Goal: Information Seeking & Learning: Learn about a topic

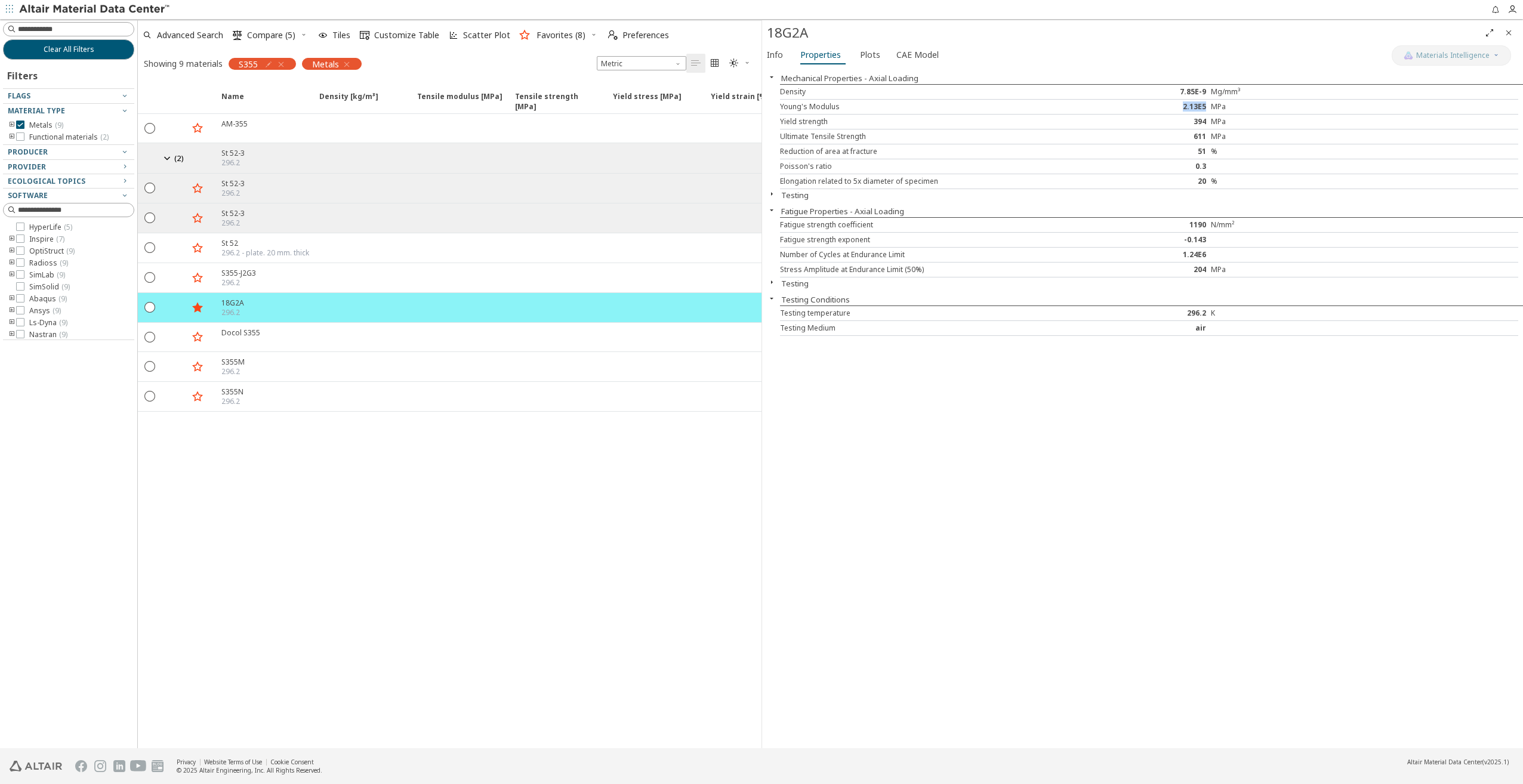
click at [343, 63] on icon "button" at bounding box center [347, 65] width 9 height 9
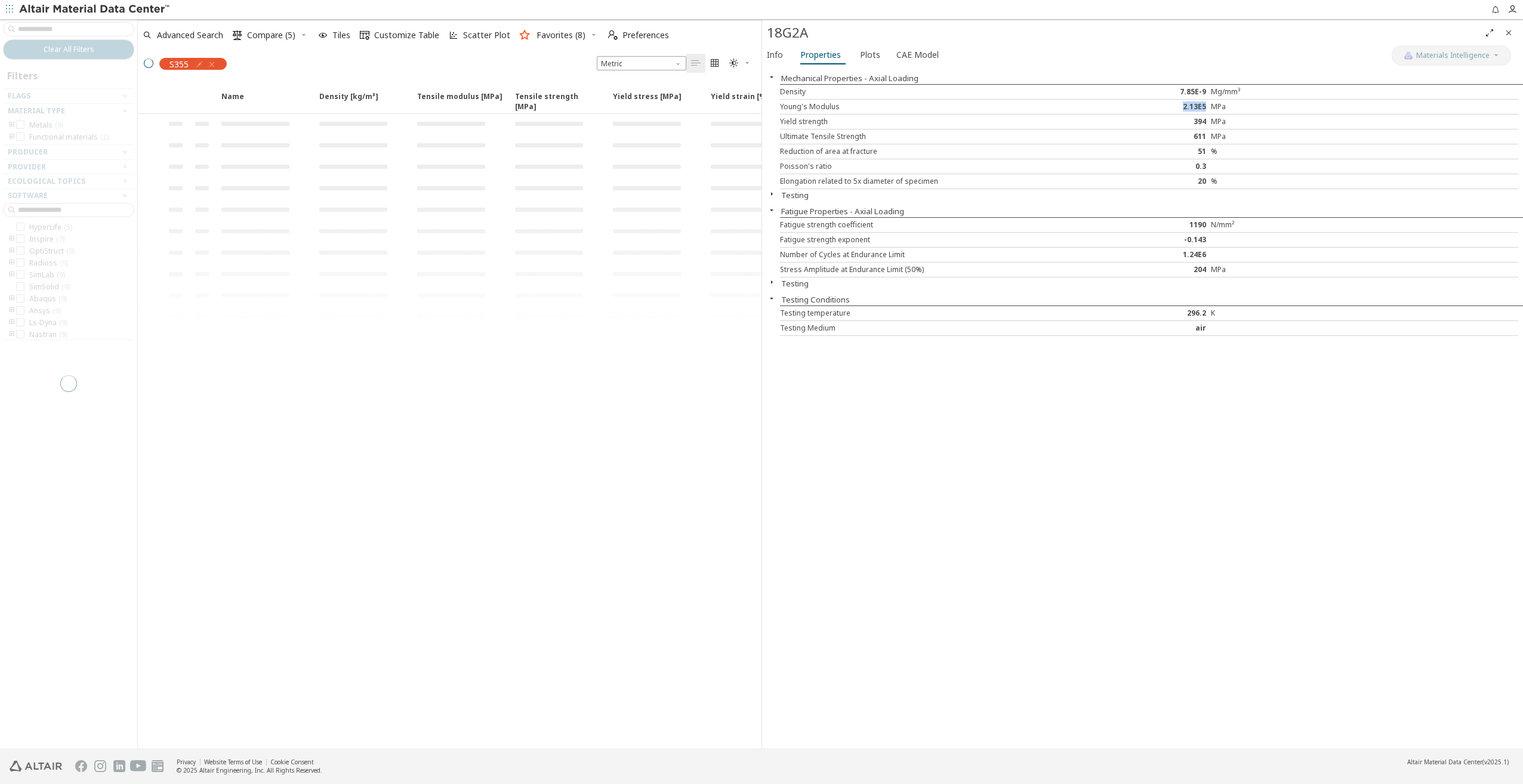
click at [210, 65] on div "S355" at bounding box center [185, 63] width 95 height 25
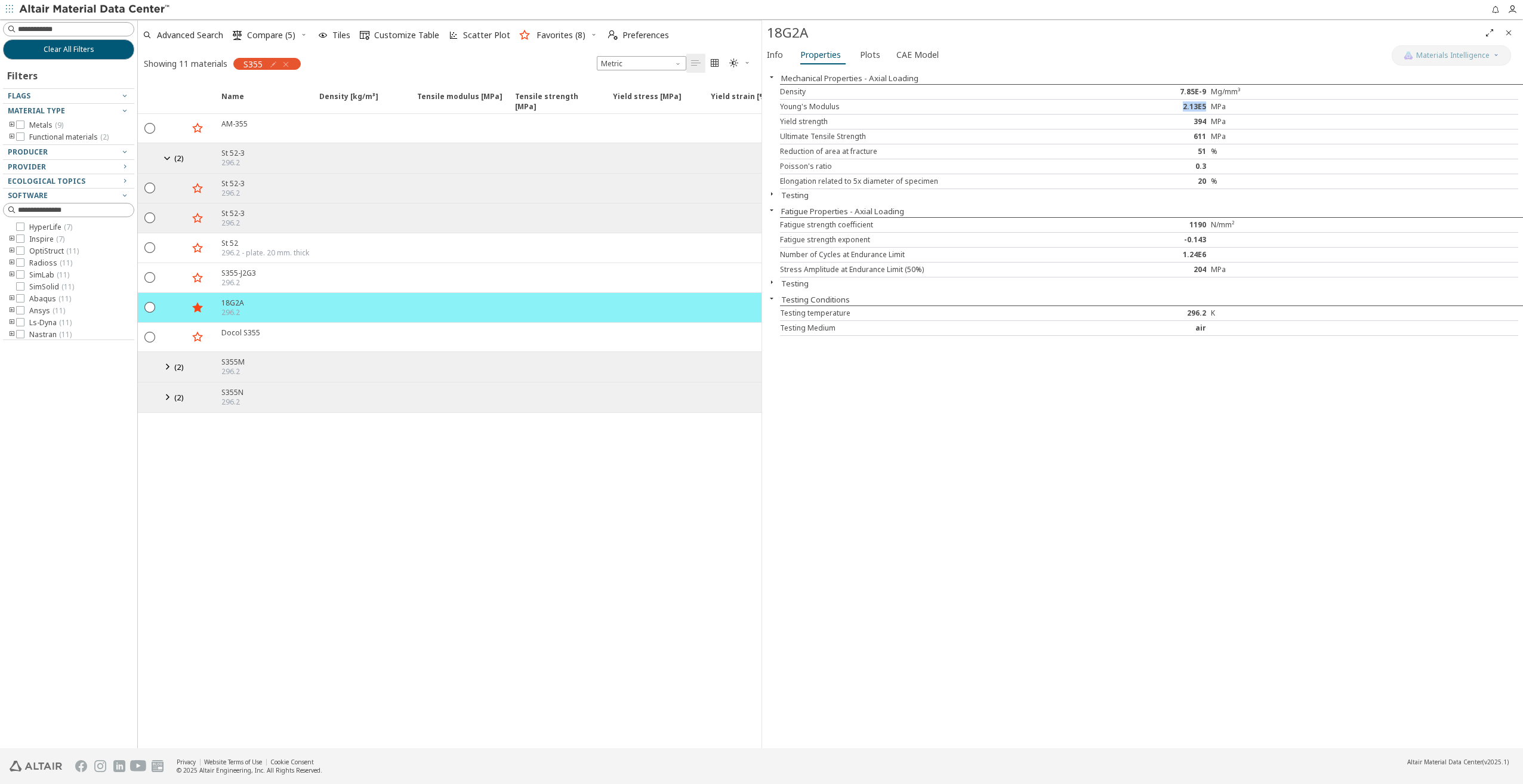
click at [286, 60] on icon "button" at bounding box center [286, 65] width 9 height 9
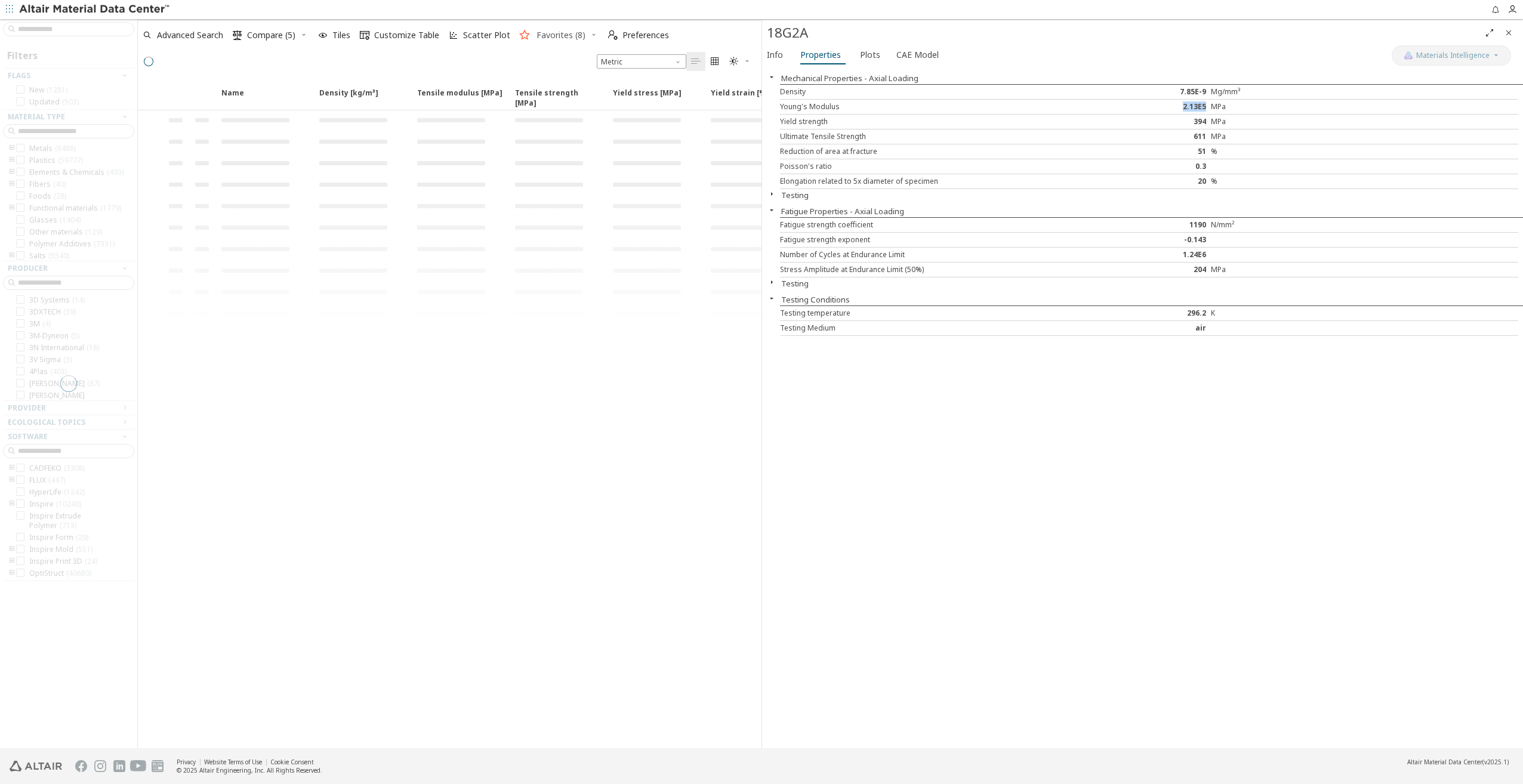
click at [546, 38] on span "Favorites (8)" at bounding box center [561, 35] width 49 height 9
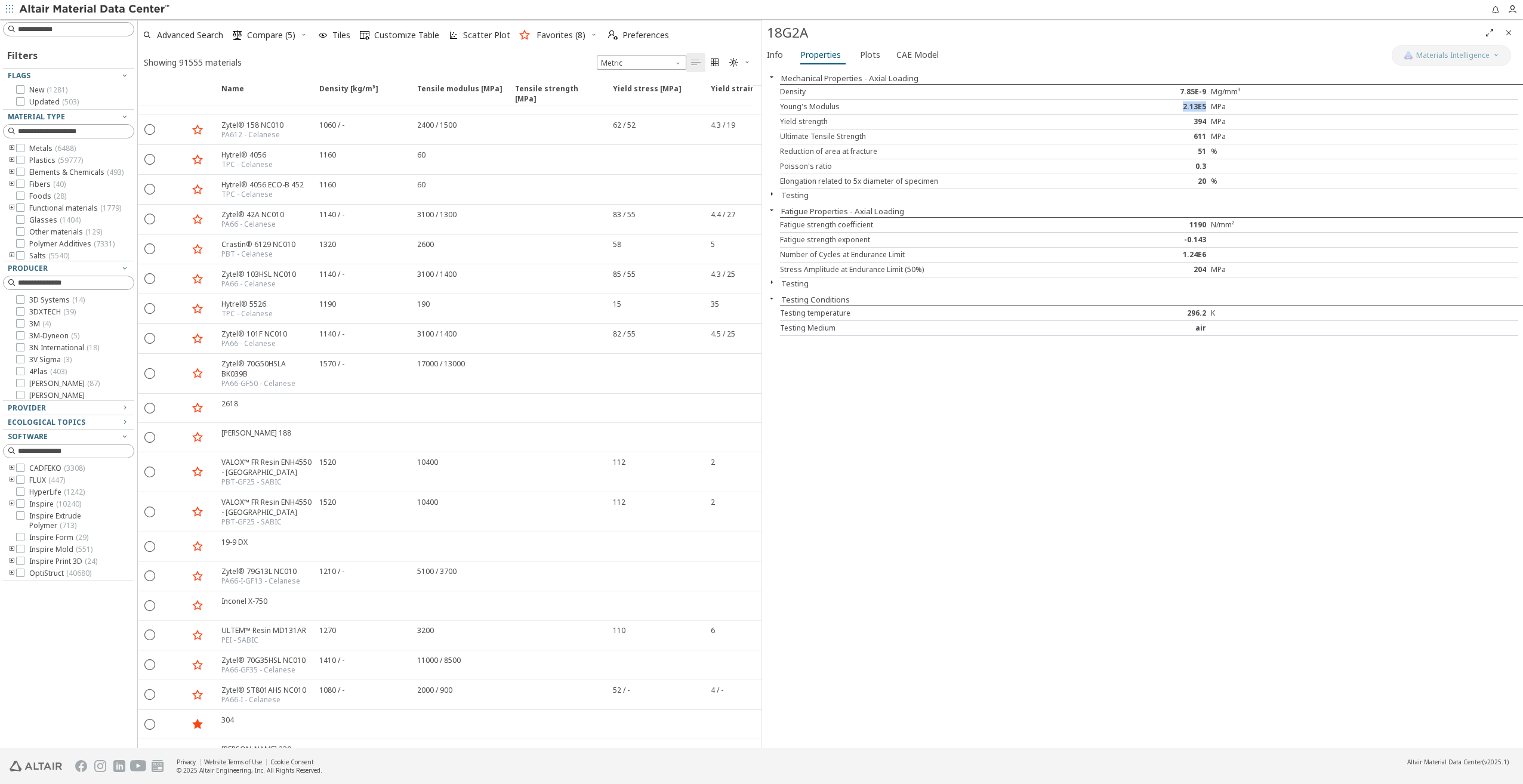
scroll to position [894, 0]
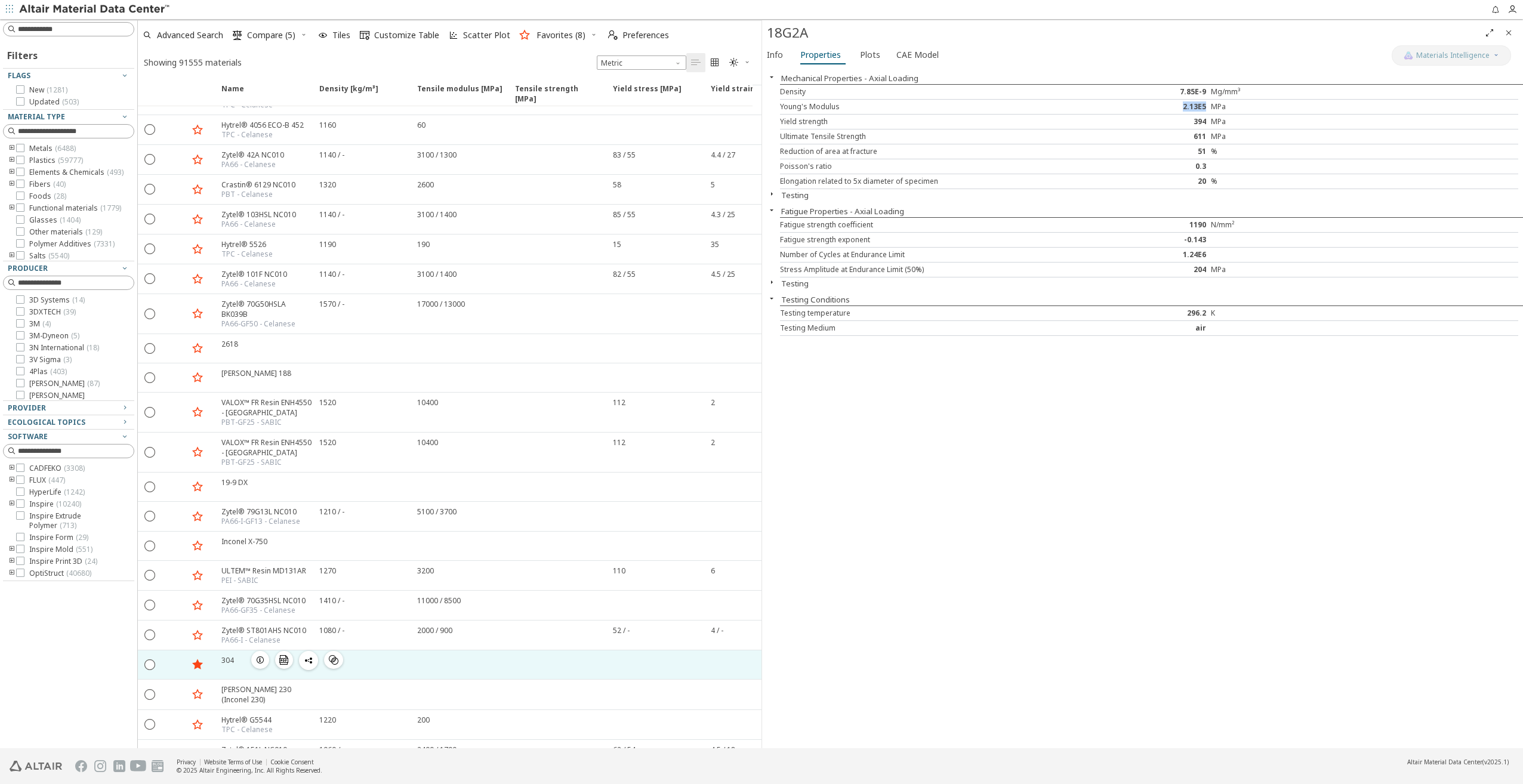
click at [260, 655] on icon "button" at bounding box center [260, 660] width 9 height 9
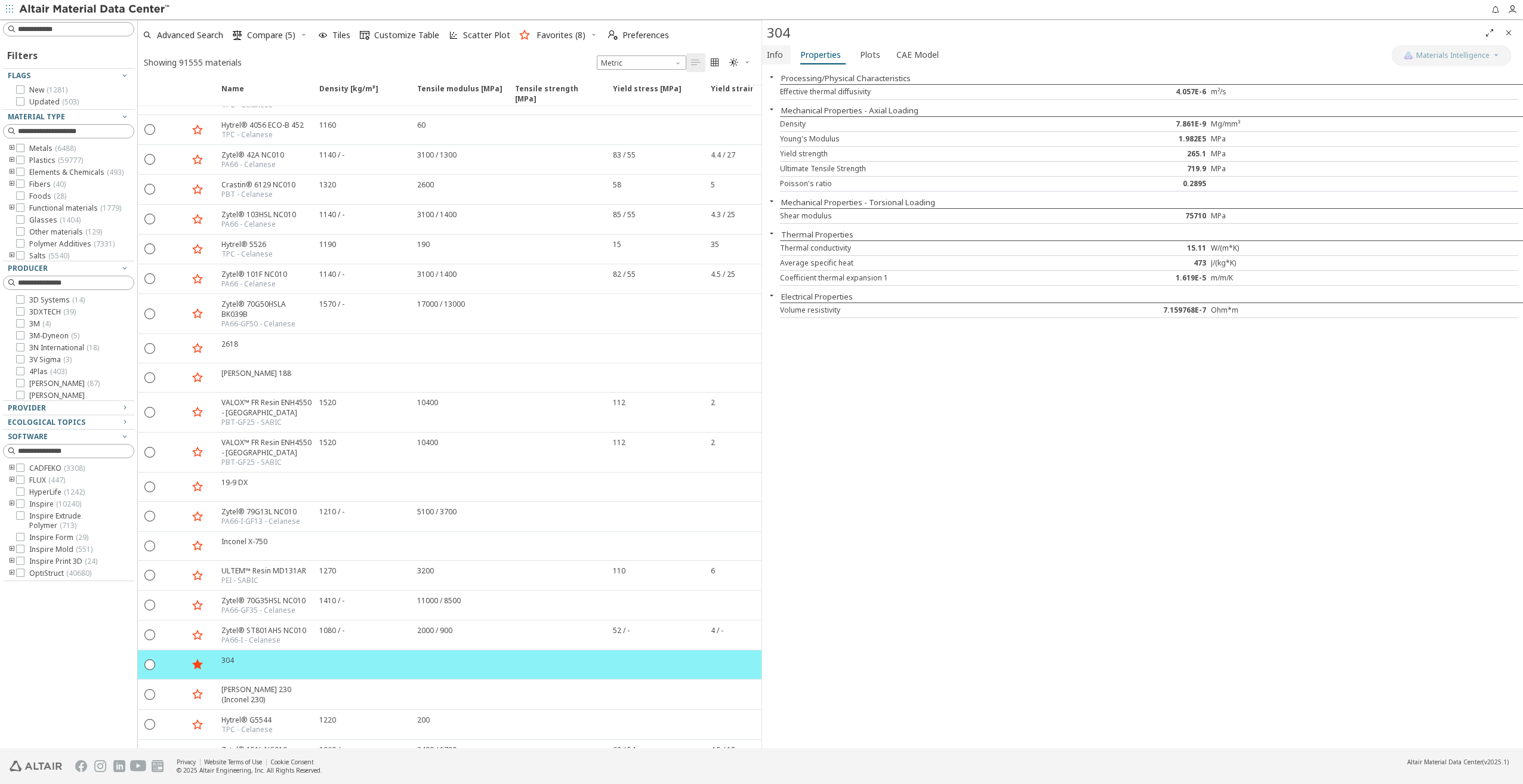
click at [779, 56] on span "Info" at bounding box center [775, 55] width 16 height 19
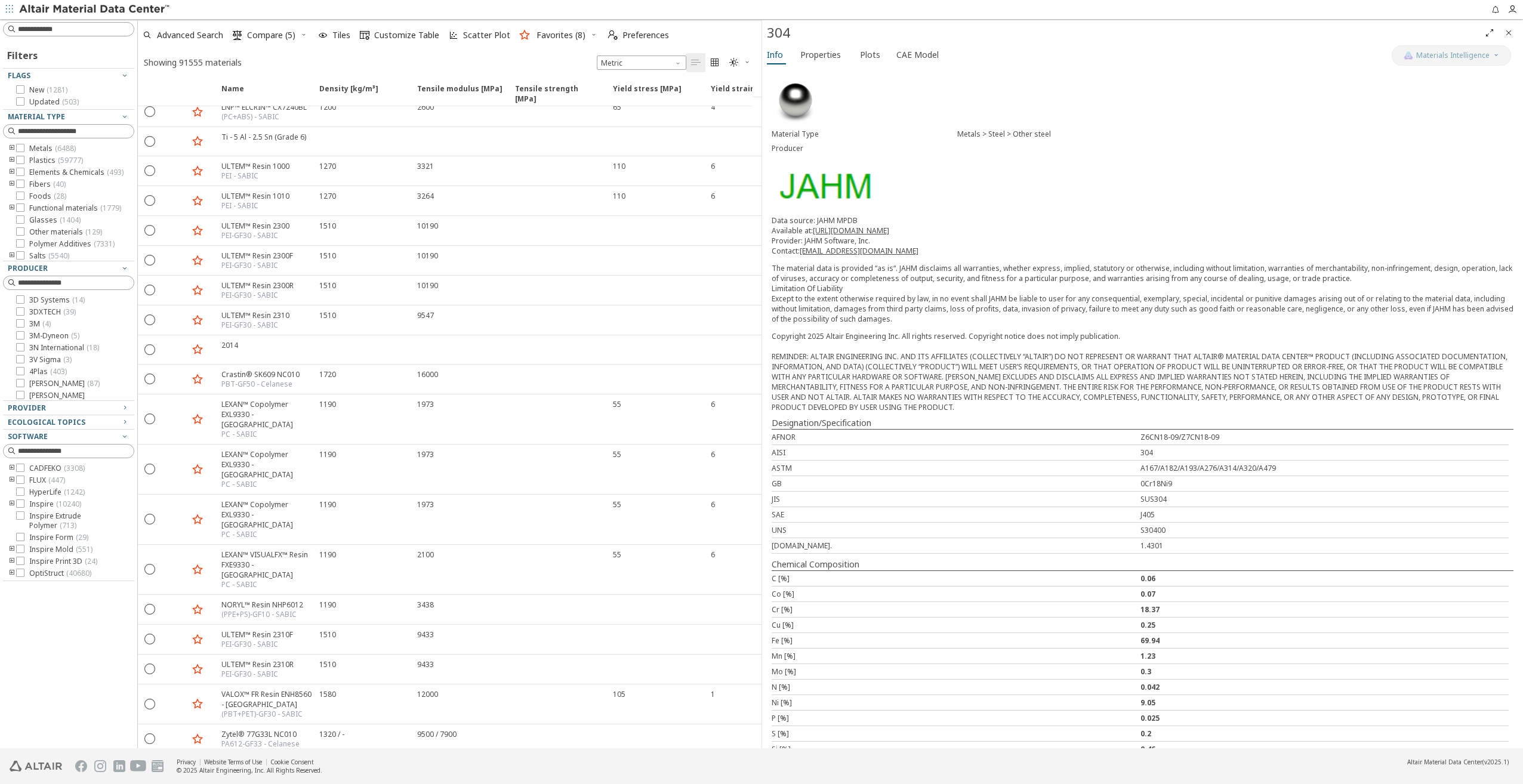
scroll to position [2744, 0]
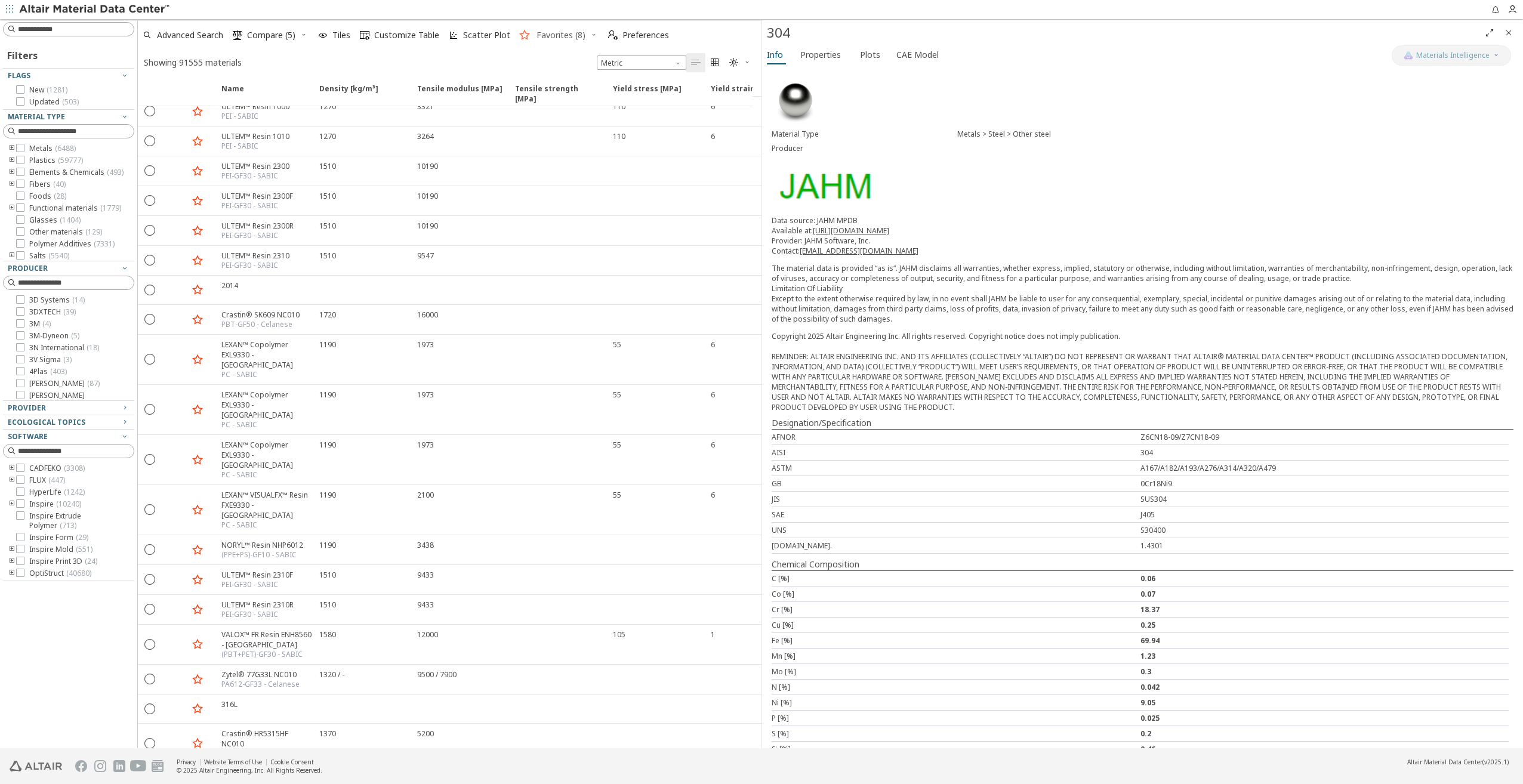
click at [555, 37] on span "Favorites (8)" at bounding box center [561, 35] width 49 height 9
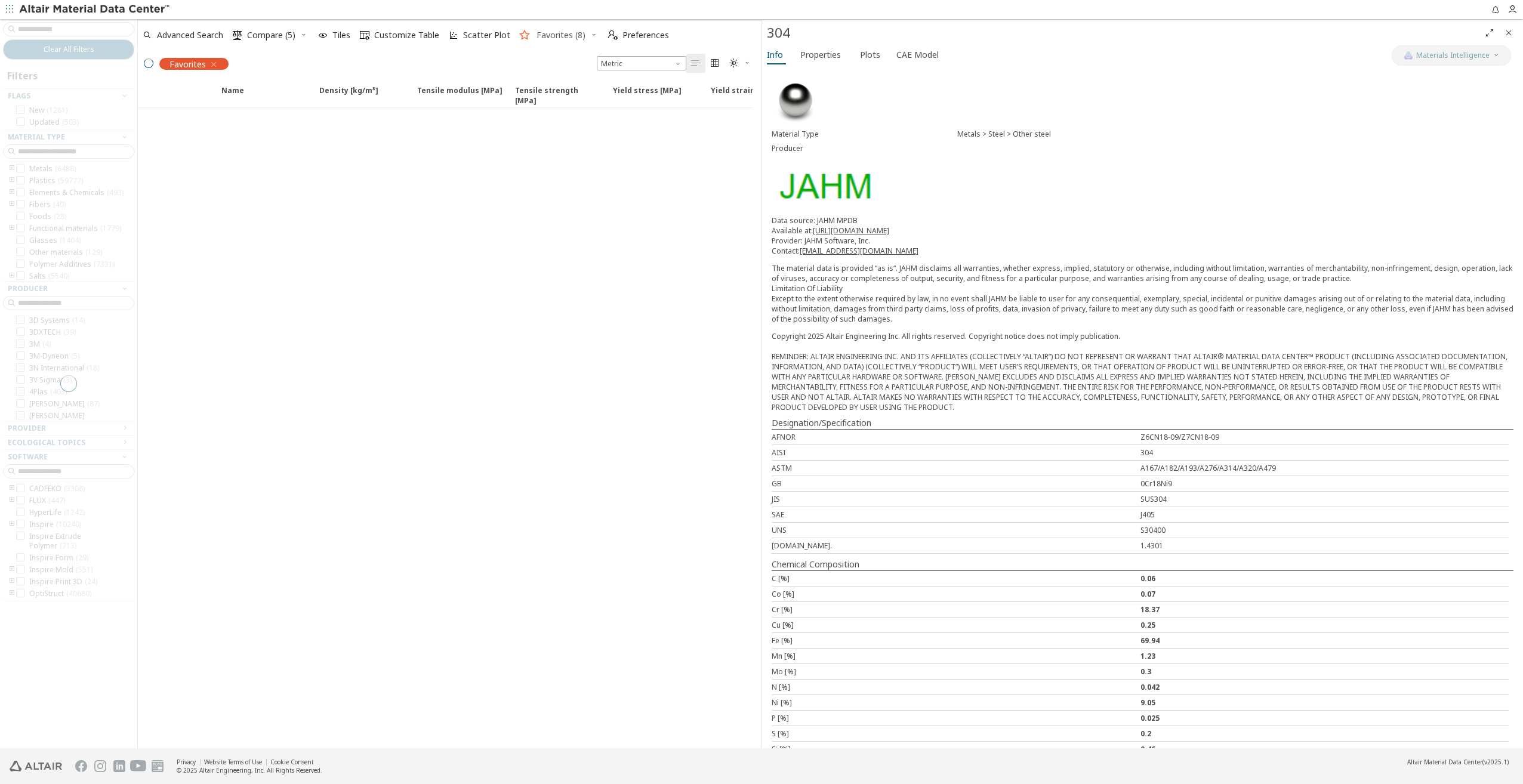
scroll to position [0, 0]
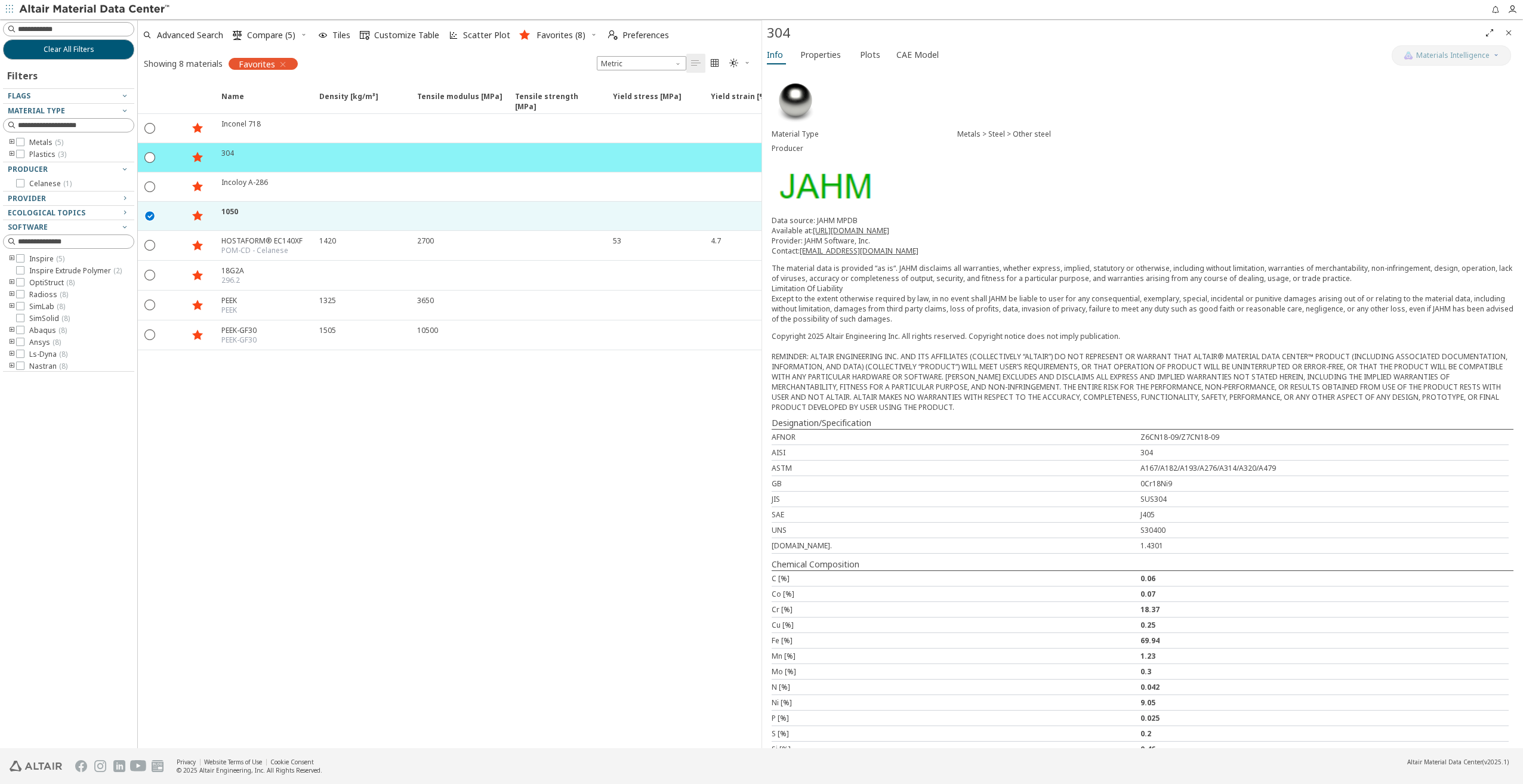
click at [281, 65] on icon "button" at bounding box center [283, 65] width 9 height 9
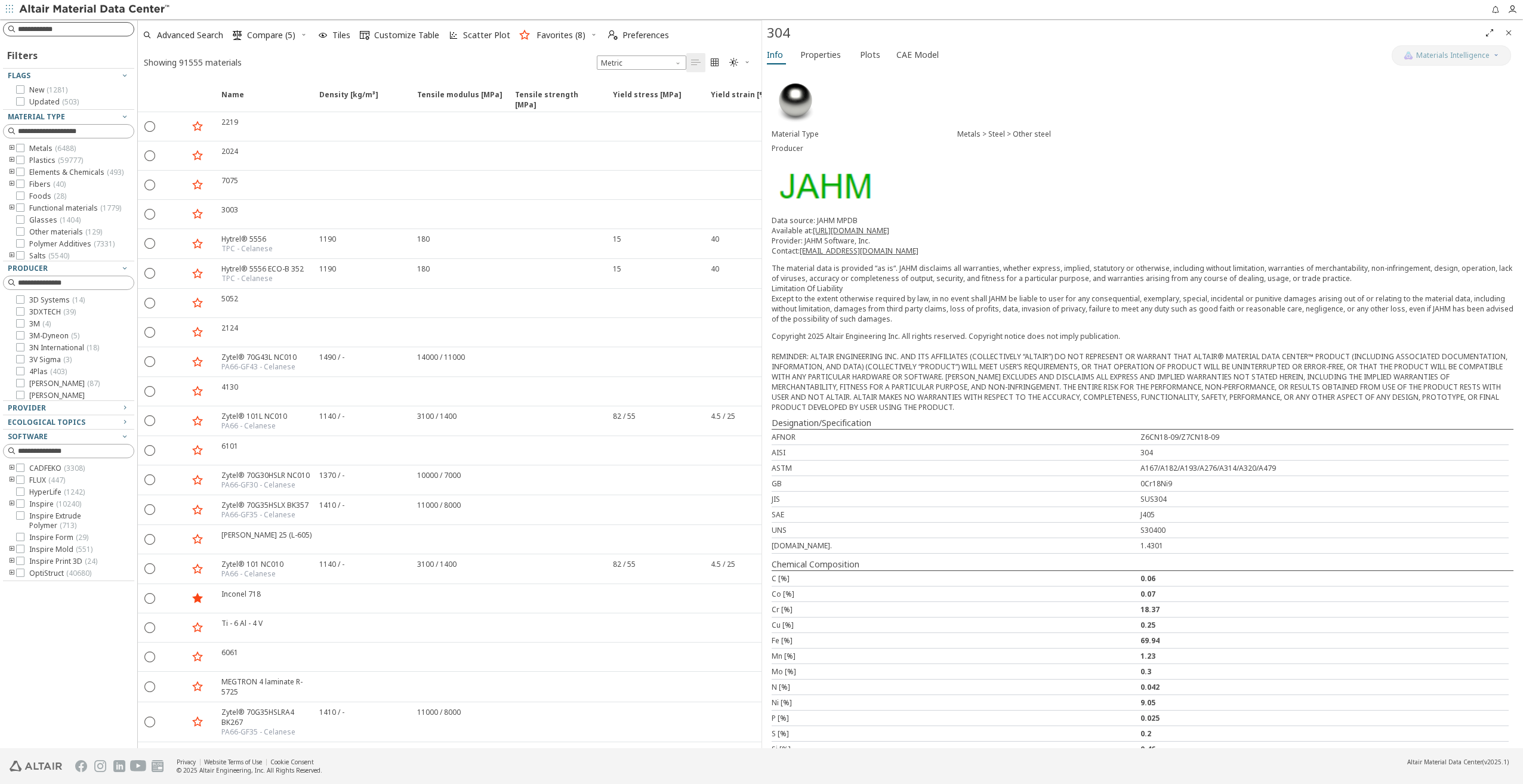
click at [40, 31] on input at bounding box center [76, 29] width 116 height 12
type input "******"
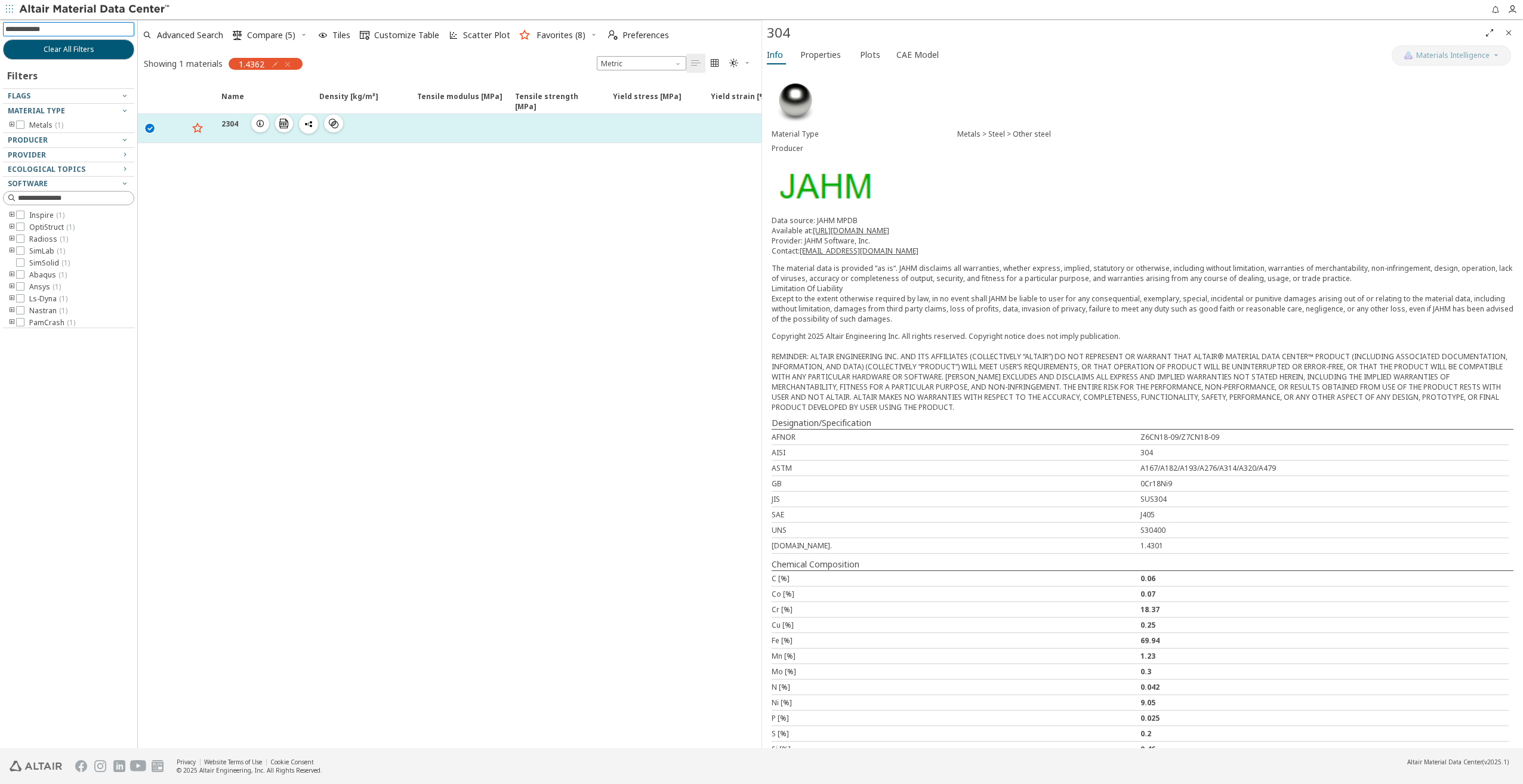
click at [256, 123] on icon "button" at bounding box center [260, 124] width 9 height 9
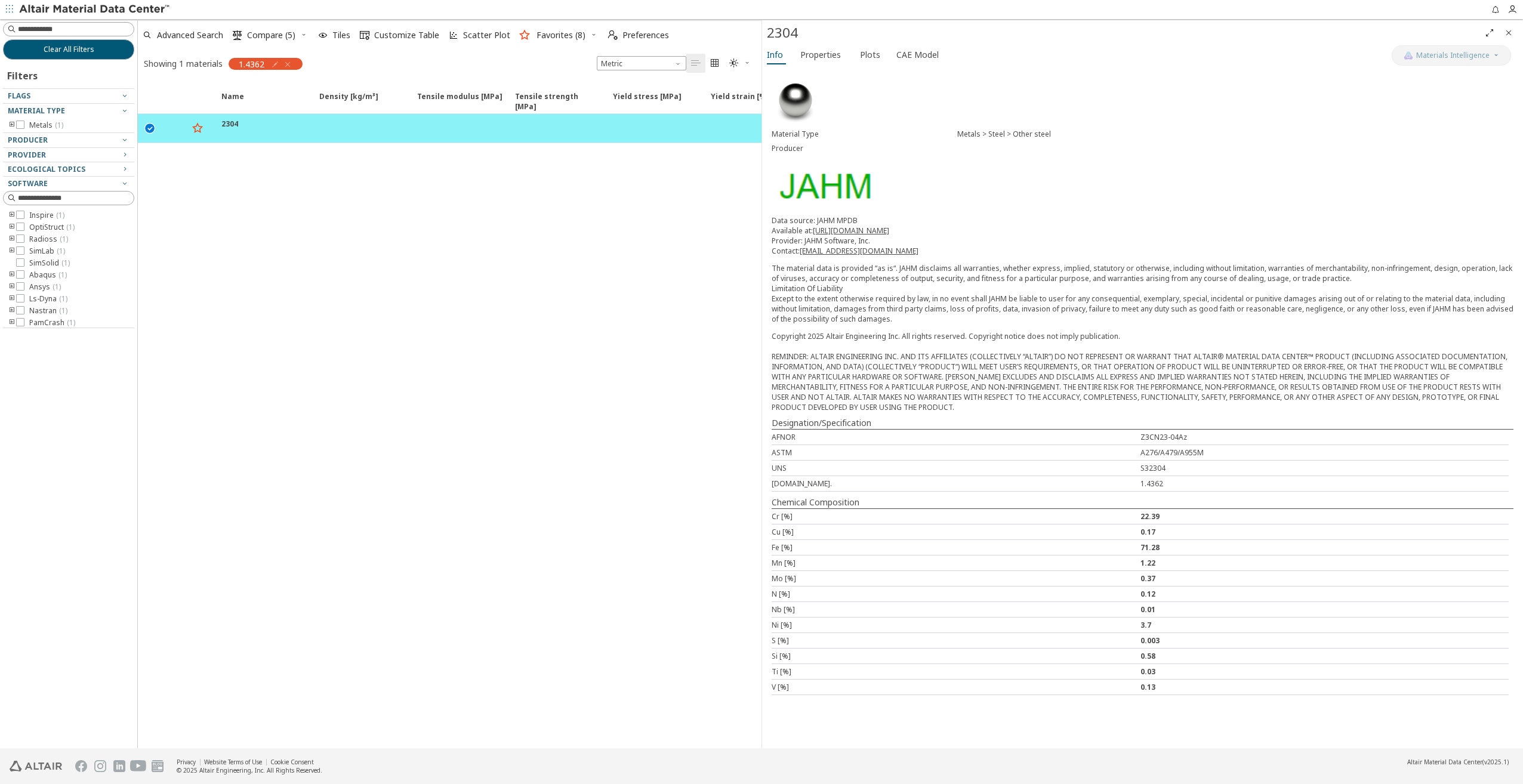
click at [9, 273] on icon "toogle group" at bounding box center [12, 275] width 9 height 9
click at [40, 262] on icon at bounding box center [38, 260] width 9 height 9
click at [855, 58] on button "Plots" at bounding box center [871, 55] width 32 height 19
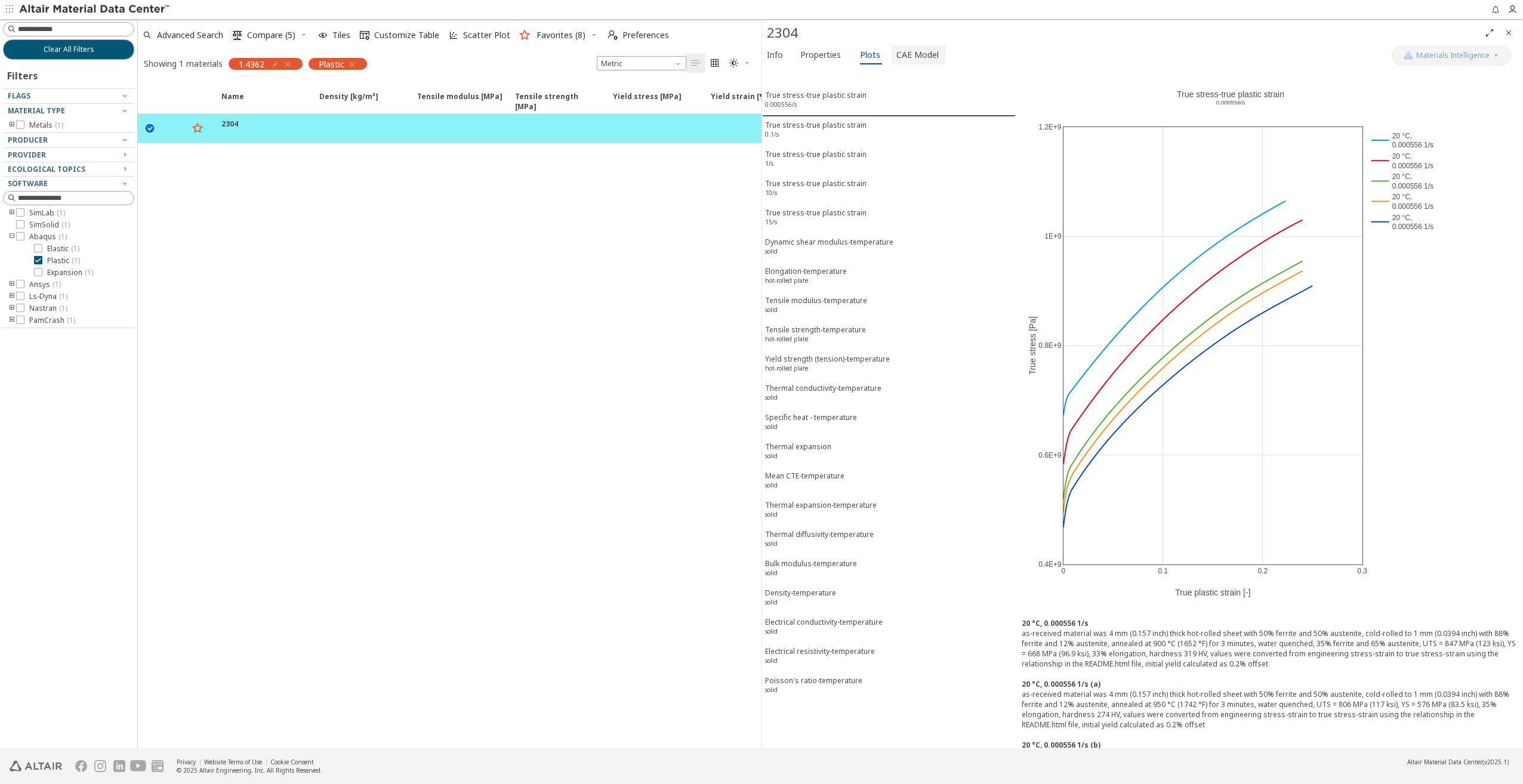
click at [916, 55] on span "CAE Model" at bounding box center [918, 55] width 43 height 19
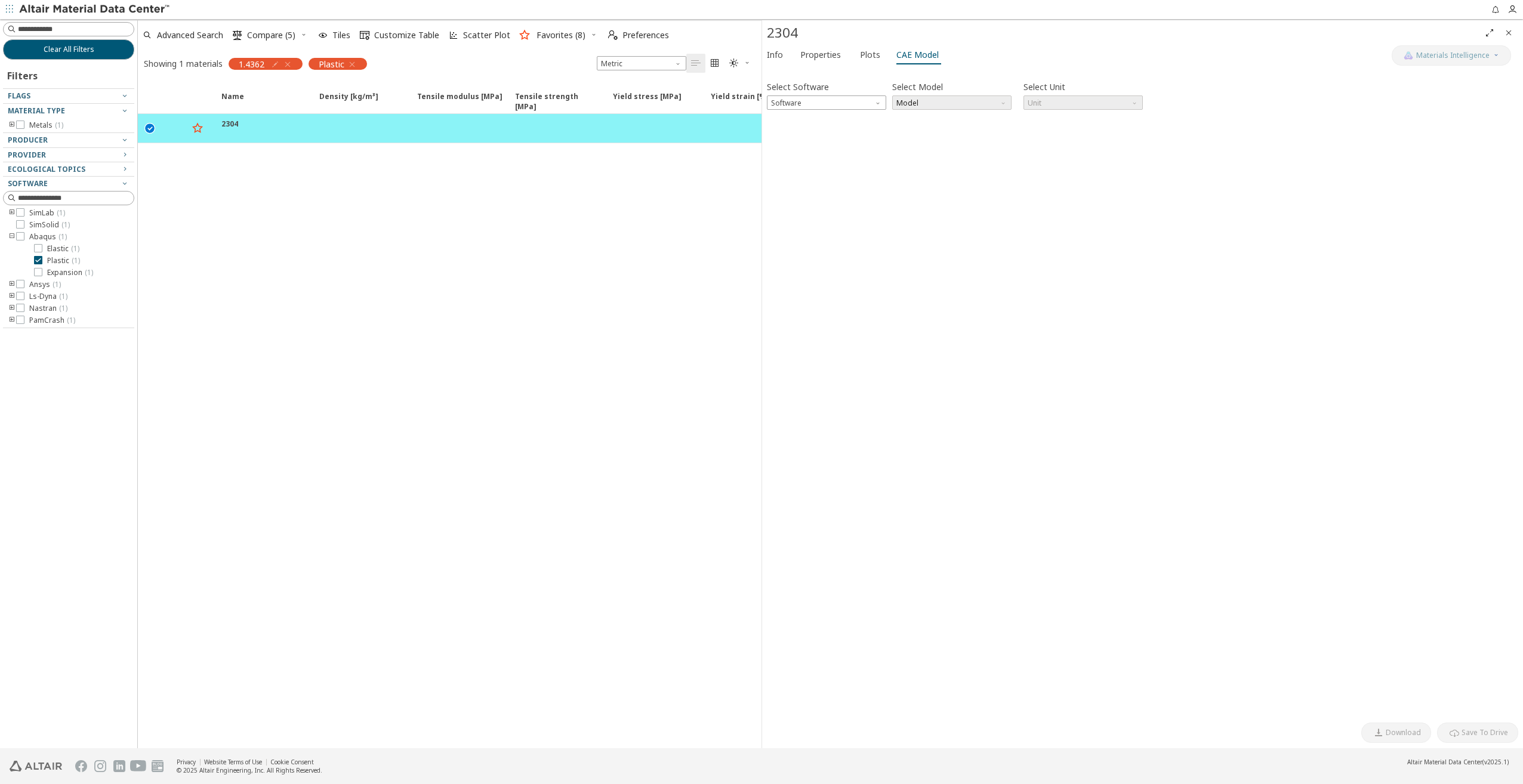
click at [921, 104] on span "Model" at bounding box center [951, 102] width 119 height 14
click at [853, 104] on span "Software" at bounding box center [826, 102] width 119 height 14
click at [787, 186] on span "Abaqus" at bounding box center [786, 188] width 27 height 9
click at [927, 102] on span "Model" at bounding box center [951, 102] width 119 height 14
click at [906, 150] on span "Plastic" at bounding box center [908, 146] width 22 height 9
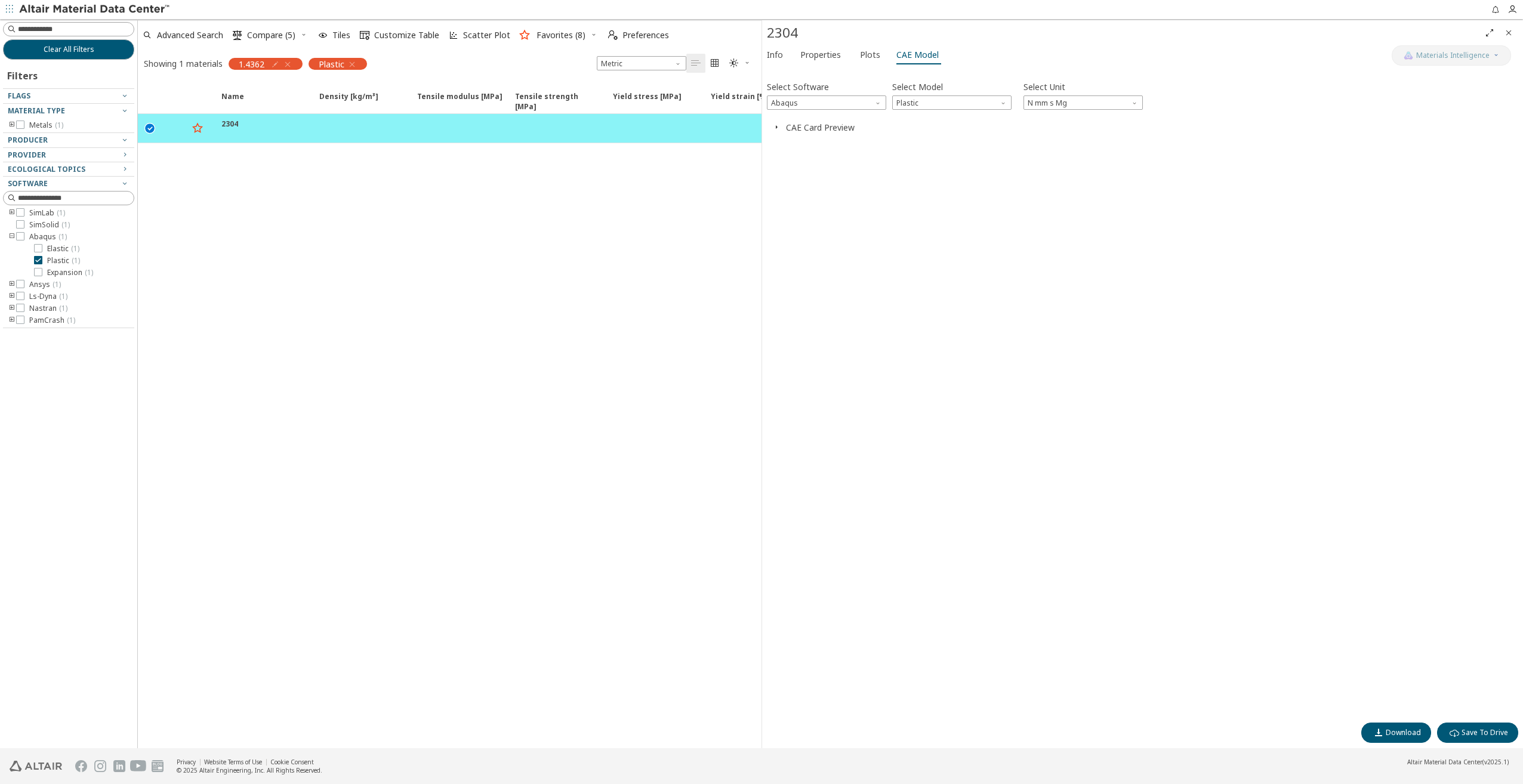
click at [778, 126] on icon "button" at bounding box center [776, 127] width 9 height 9
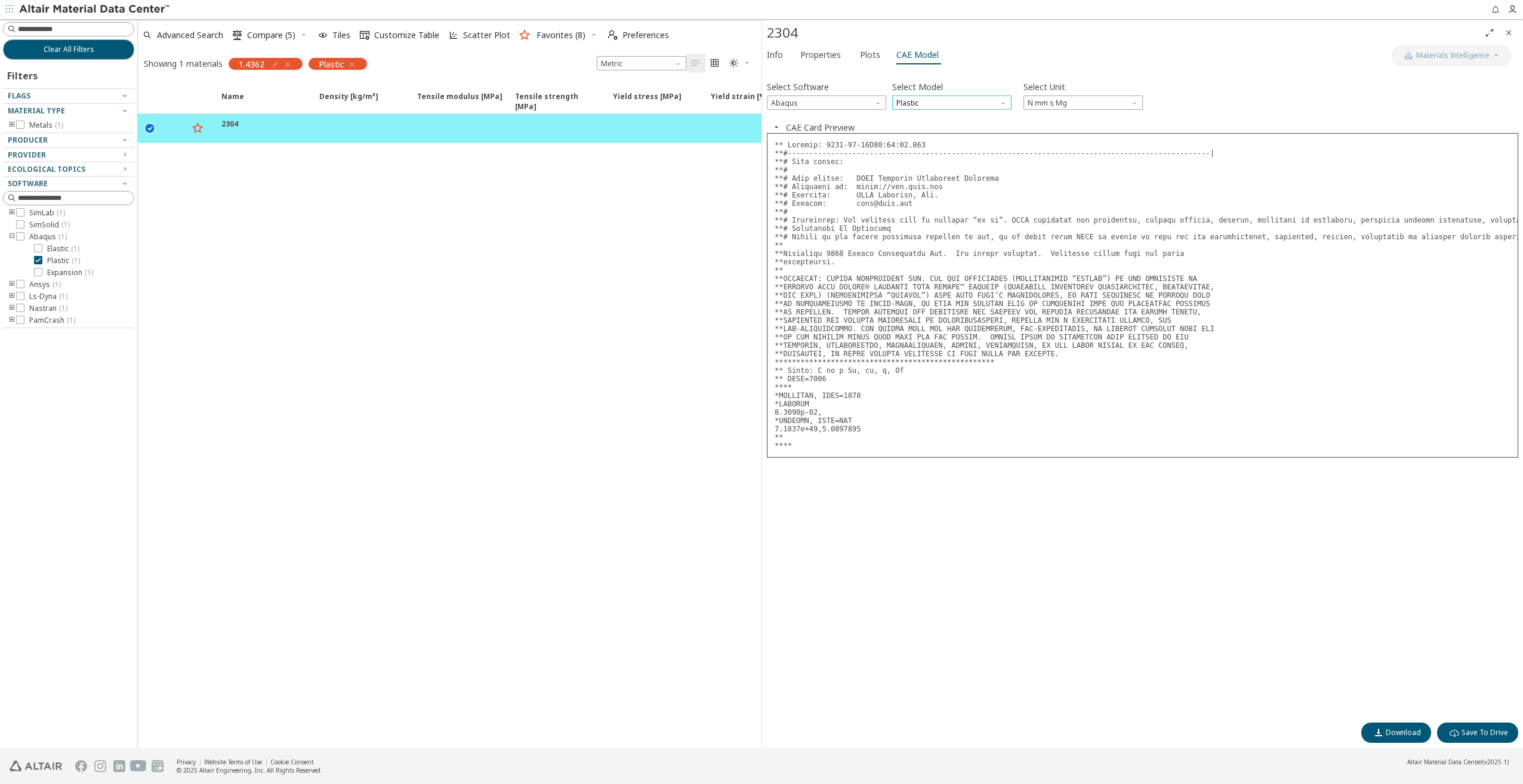
click at [937, 98] on span "Plastic" at bounding box center [951, 102] width 119 height 14
click at [851, 104] on span "Abaqus" at bounding box center [826, 102] width 119 height 14
click at [797, 147] on span "Radioss" at bounding box center [787, 146] width 28 height 9
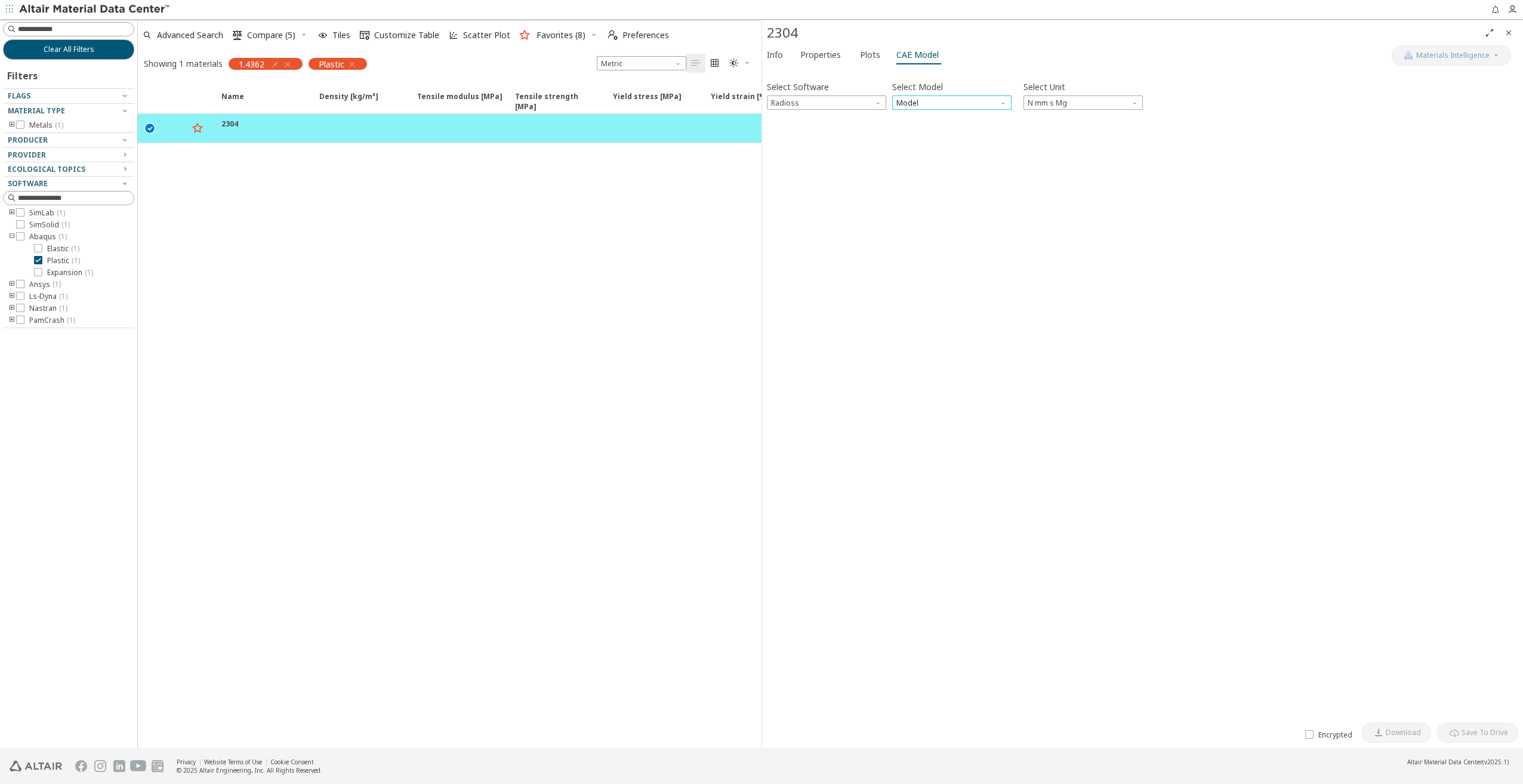
click at [905, 105] on span "Model" at bounding box center [951, 102] width 119 height 14
click at [908, 131] on span "Law36" at bounding box center [907, 131] width 21 height 9
click at [825, 136] on span "Select Diagram" at bounding box center [886, 137] width 239 height 14
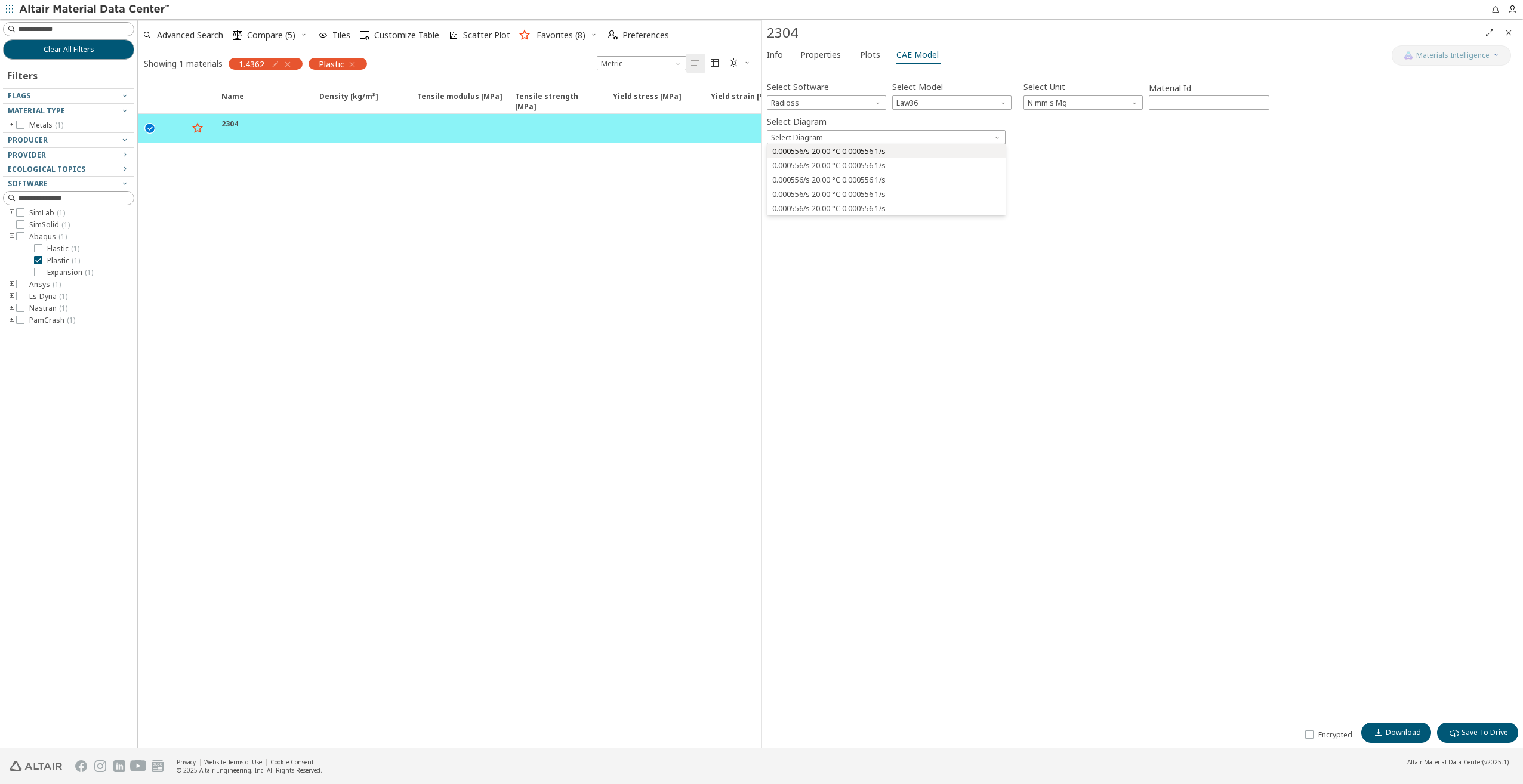
click at [820, 151] on span "0.000556/s 20.00 °C 0.000556 1/s" at bounding box center [829, 151] width 114 height 9
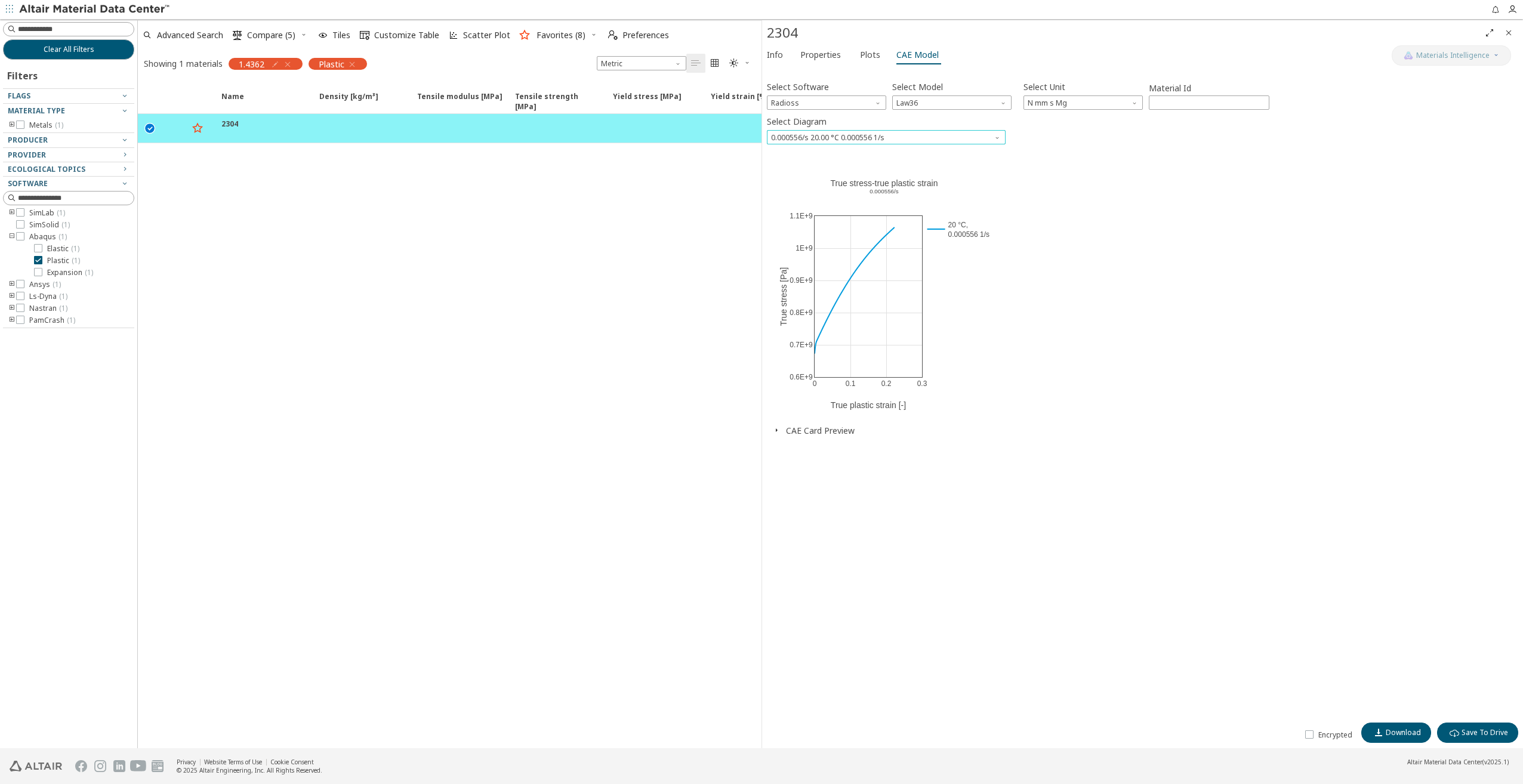
click at [55, 143] on div at bounding box center [65, 144] width 125 height 6
click at [9, 298] on icon "toogle group" at bounding box center [12, 296] width 9 height 9
click at [12, 239] on icon "toogle group" at bounding box center [12, 239] width 9 height 9
click at [355, 65] on icon "button" at bounding box center [352, 65] width 9 height 9
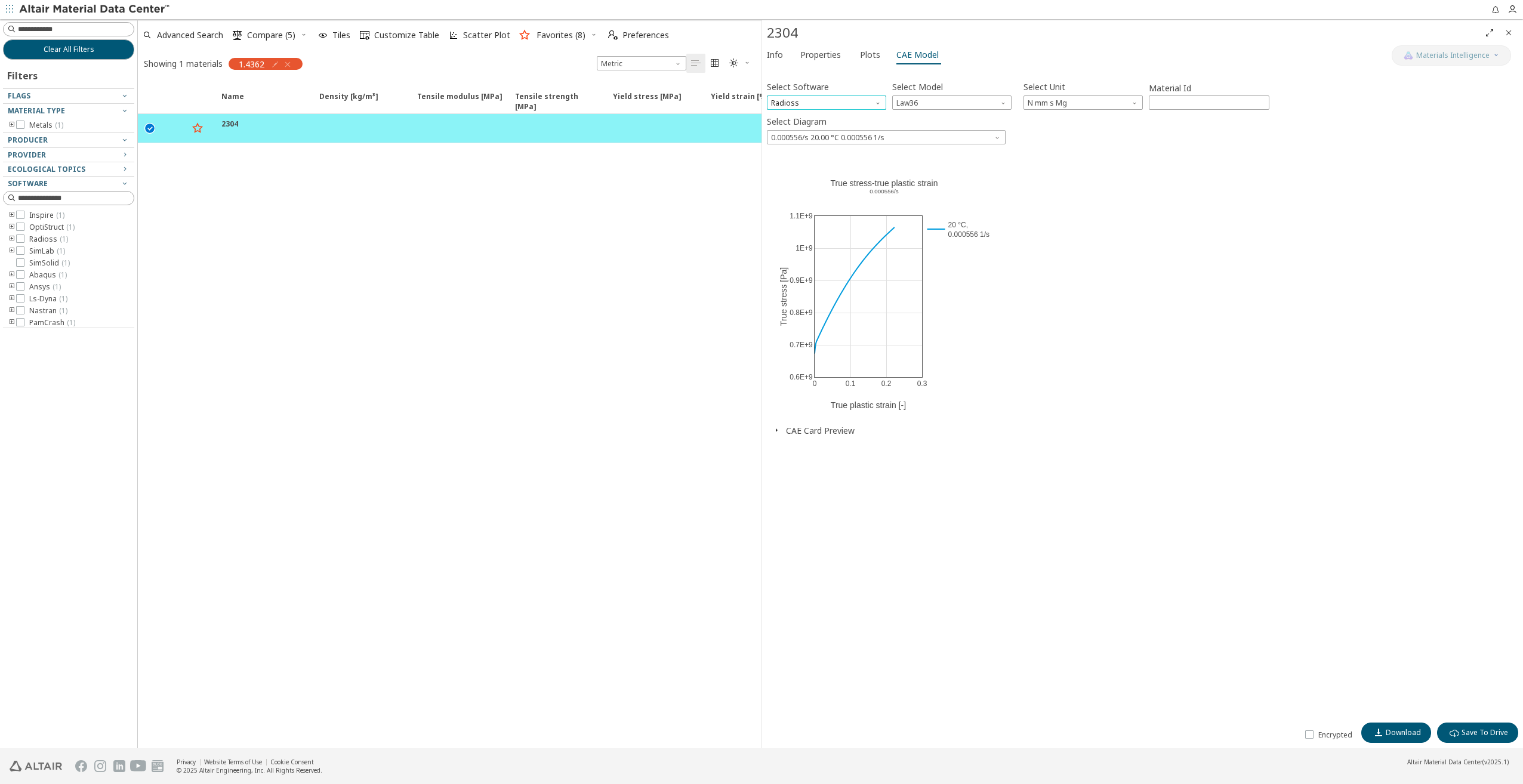
click at [851, 106] on span "Radioss" at bounding box center [826, 102] width 119 height 14
click at [788, 246] on span "PamCrash" at bounding box center [790, 246] width 35 height 9
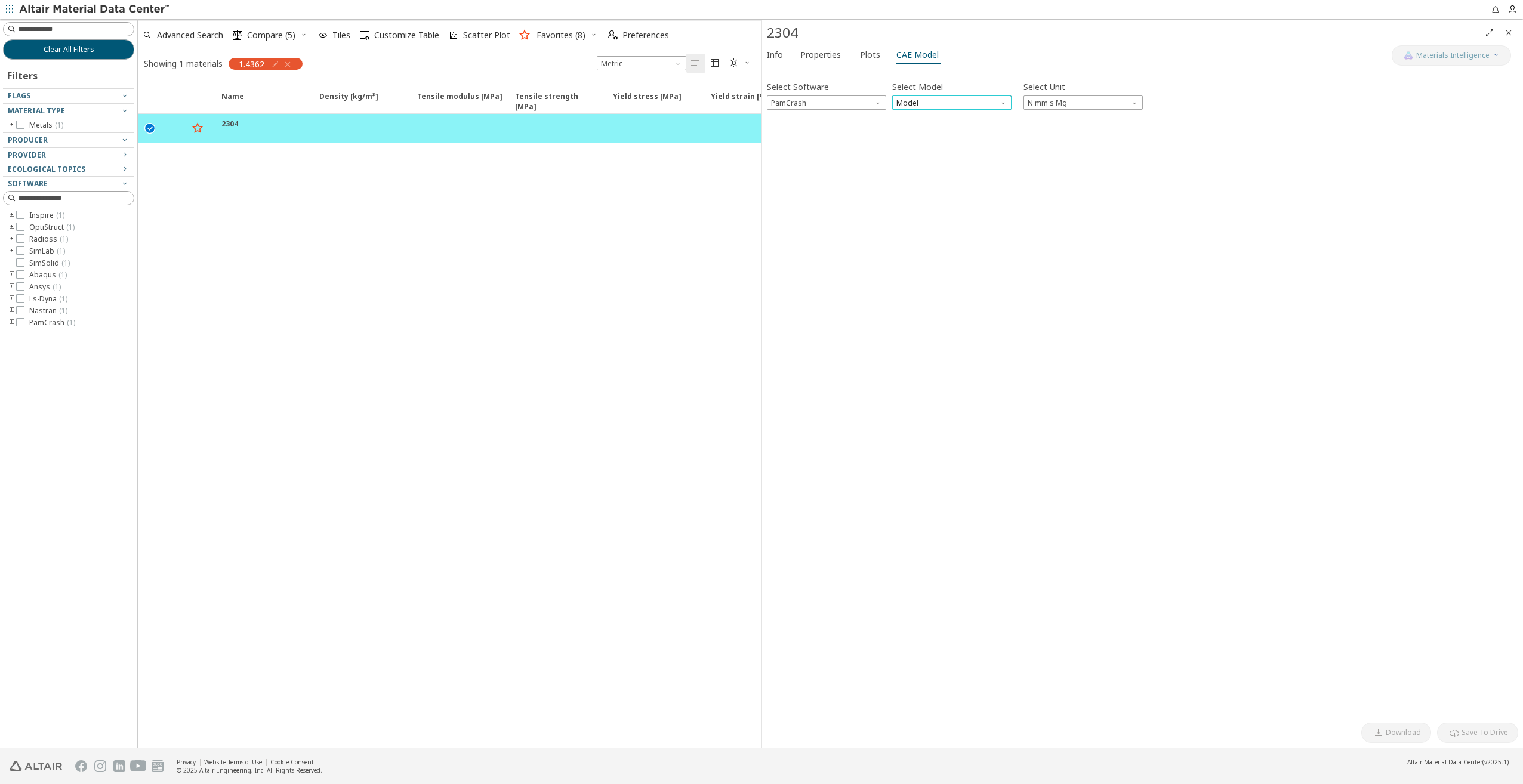
click at [929, 102] on span "Model" at bounding box center [951, 102] width 119 height 14
click at [912, 132] on span "Mat103" at bounding box center [910, 131] width 26 height 9
click at [775, 132] on icon "button" at bounding box center [776, 127] width 9 height 9
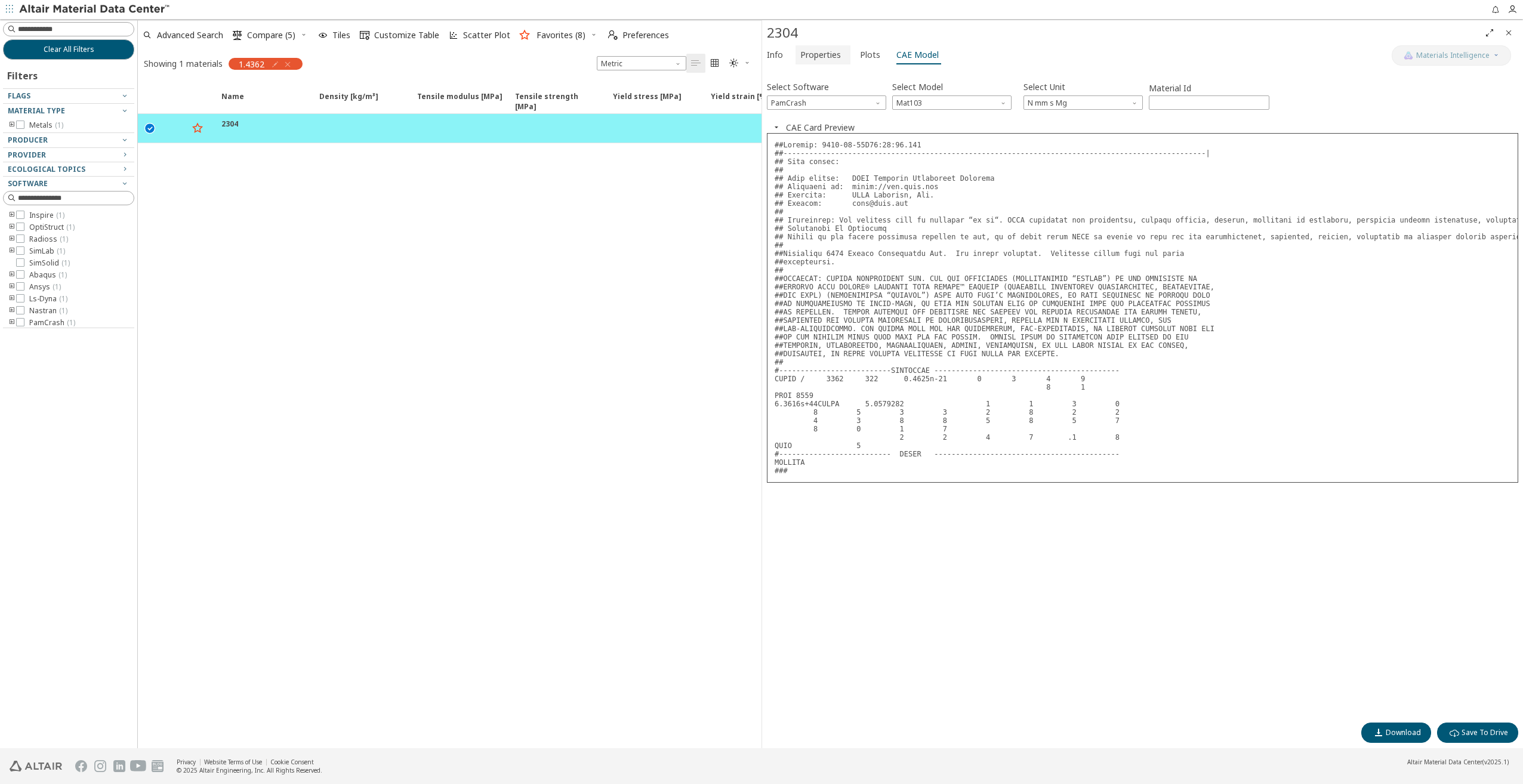
click at [830, 61] on span "Properties" at bounding box center [820, 55] width 40 height 19
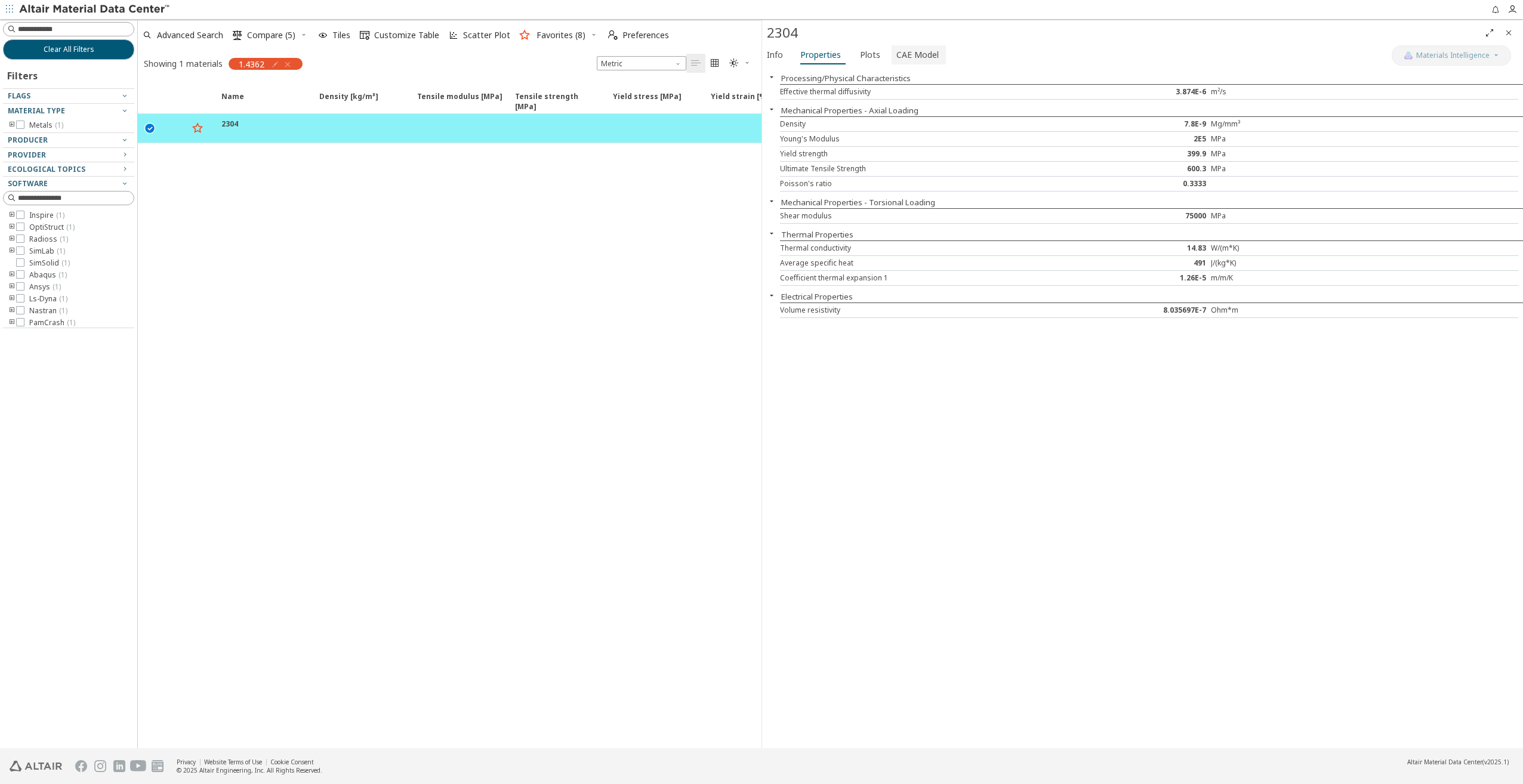
click at [908, 59] on span "CAE Model" at bounding box center [918, 55] width 43 height 19
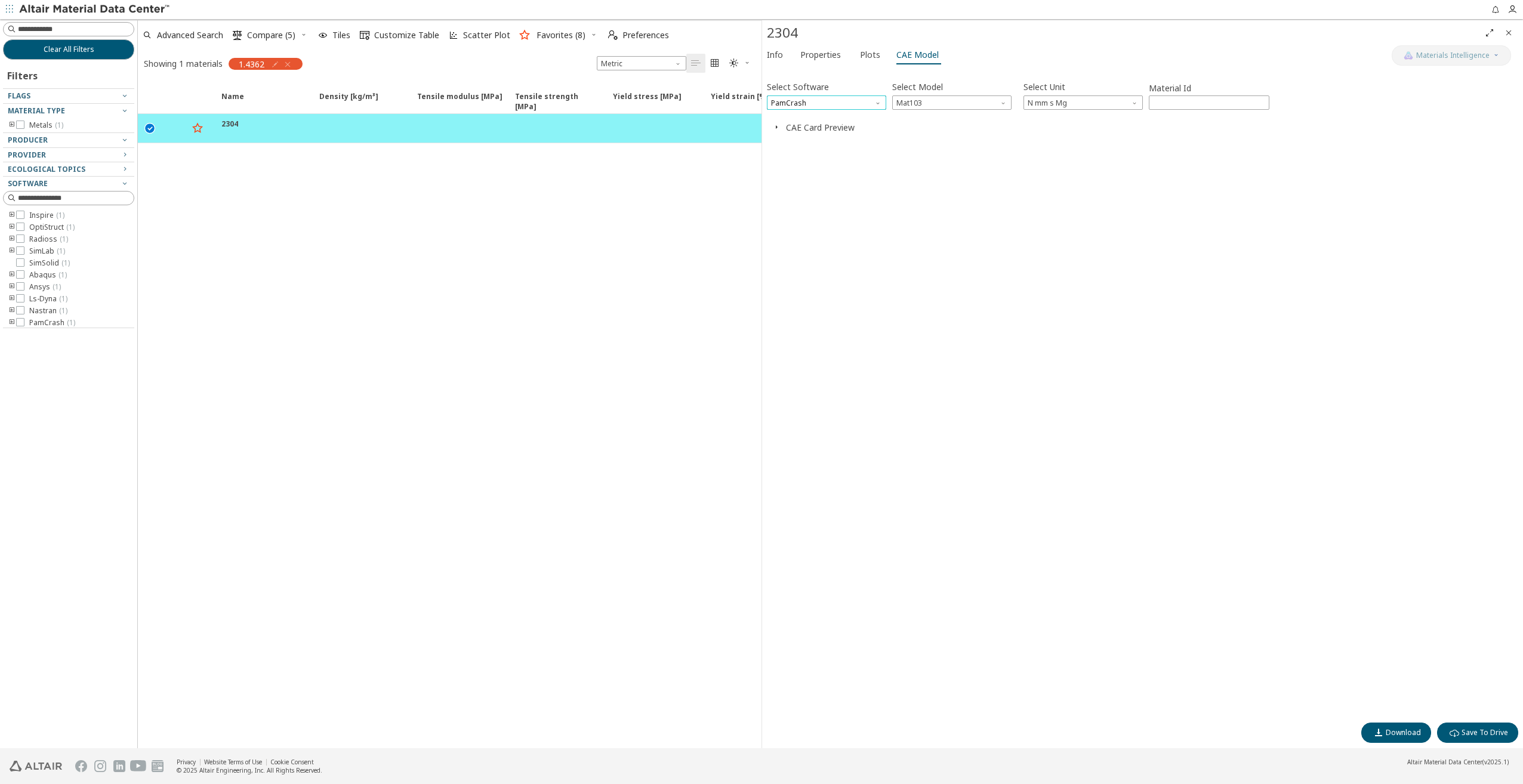
click at [852, 104] on span "PamCrash" at bounding box center [826, 102] width 119 height 14
click at [786, 205] on span "Ansys" at bounding box center [783, 203] width 20 height 9
click at [913, 98] on span "Model" at bounding box center [951, 102] width 119 height 14
click at [908, 132] on span "Plastic" at bounding box center [908, 131] width 22 height 9
click at [857, 139] on span "0.000556/s 20.00 °C 0.000556 1/s" at bounding box center [951, 137] width 370 height 14
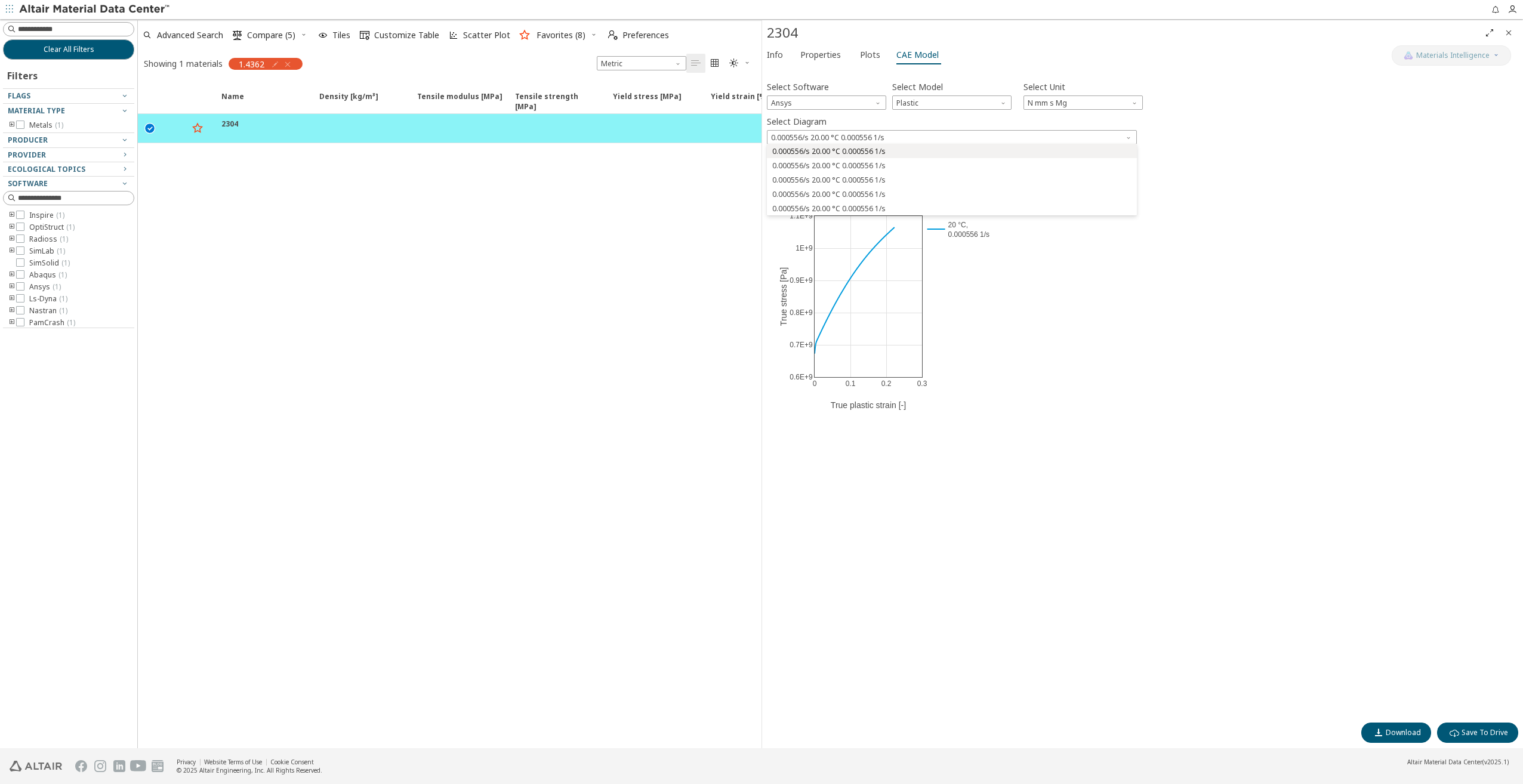
click at [843, 153] on span "0.000556/s 20.00 °C 0.000556 1/s" at bounding box center [829, 151] width 114 height 9
click at [868, 136] on span "0.000556/s 20.00 °C 0.000556 1/s" at bounding box center [951, 137] width 370 height 14
click at [865, 154] on span "0.000556/s 20.00 °C 0.000556 1/s" at bounding box center [829, 151] width 114 height 9
click at [868, 54] on span "Plots" at bounding box center [870, 55] width 20 height 19
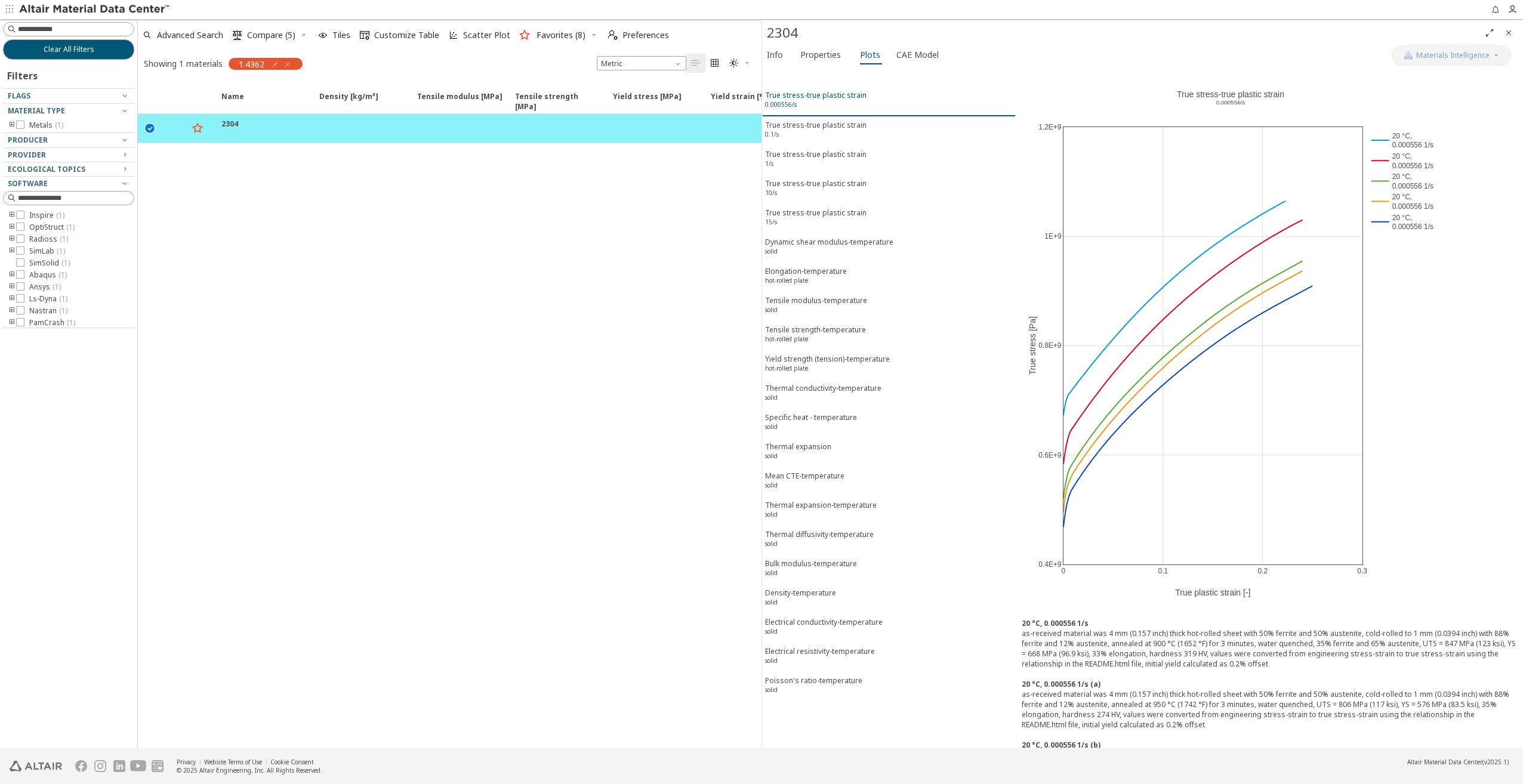
click at [803, 98] on div "True stress-true plastic strain 0.000556/s" at bounding box center [815, 101] width 102 height 22
click at [804, 127] on div "True stress-true plastic strain 0.1/s" at bounding box center [815, 131] width 102 height 22
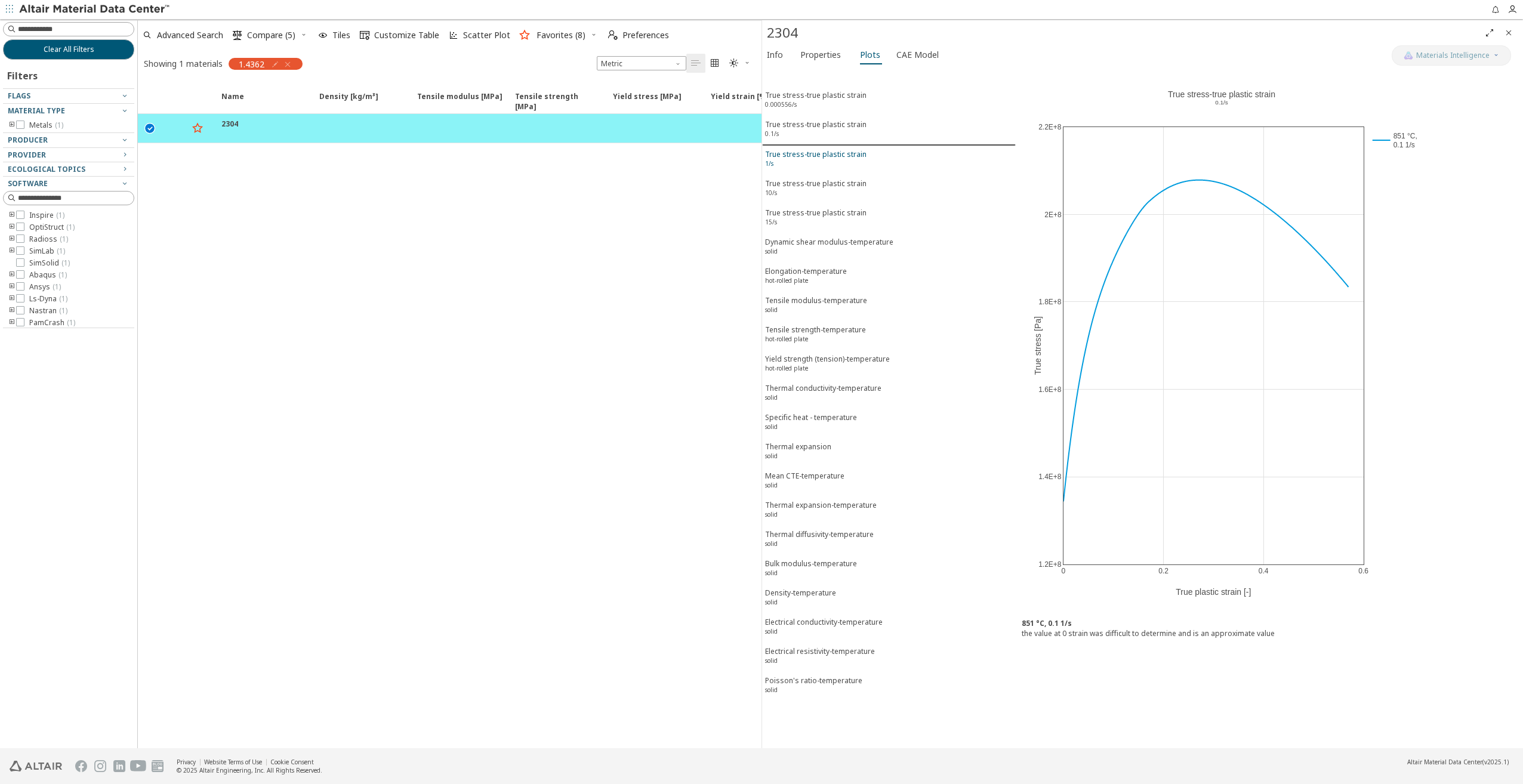
click at [797, 153] on div "True stress-true plastic strain 1/s" at bounding box center [815, 160] width 102 height 22
click at [791, 180] on div "True stress-true plastic strain 10/s" at bounding box center [815, 189] width 102 height 22
click at [794, 207] on div "True stress-true plastic strain 15/s" at bounding box center [815, 218] width 102 height 22
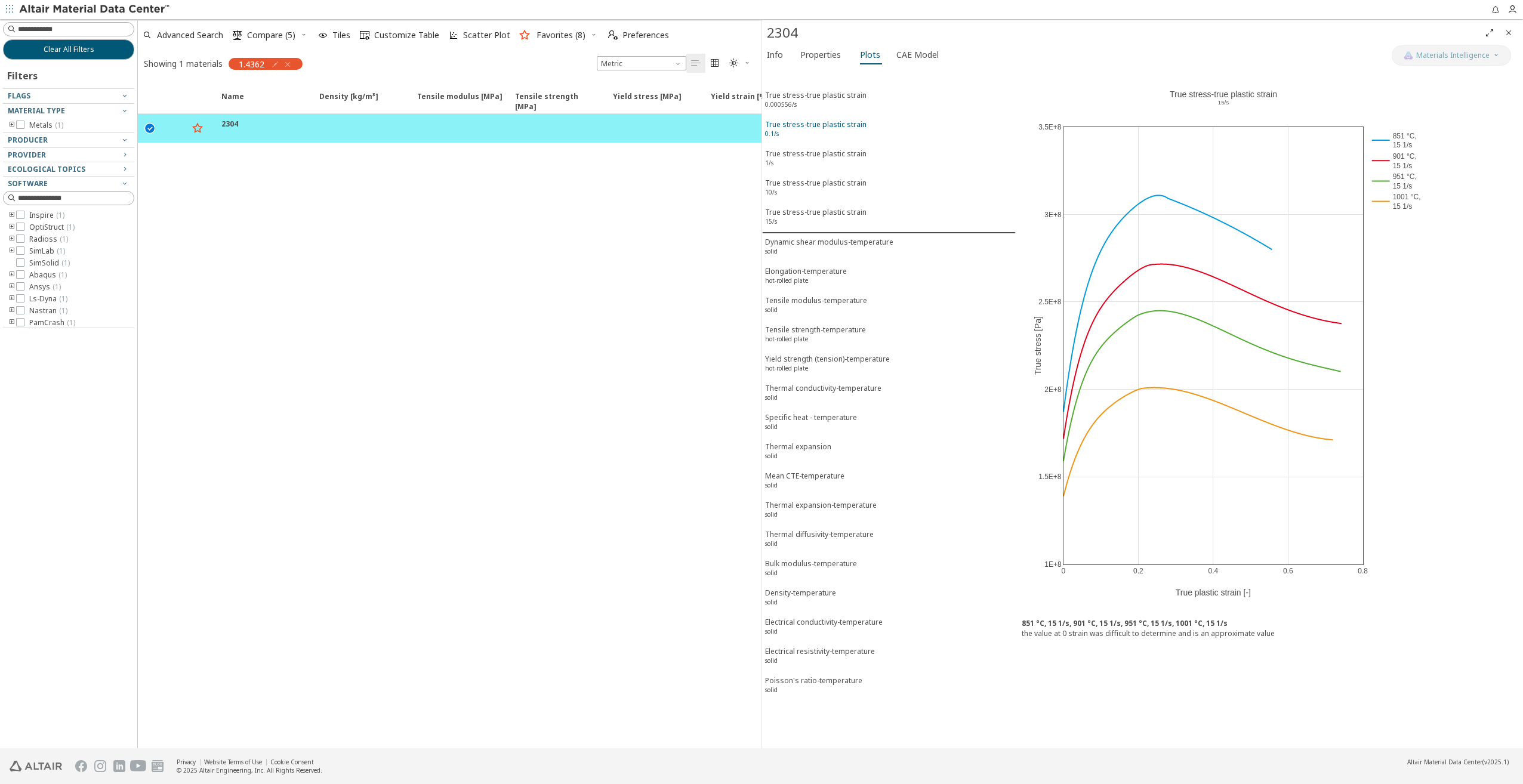
click at [802, 119] on div "True stress-true plastic strain 0.1/s" at bounding box center [815, 130] width 102 height 22
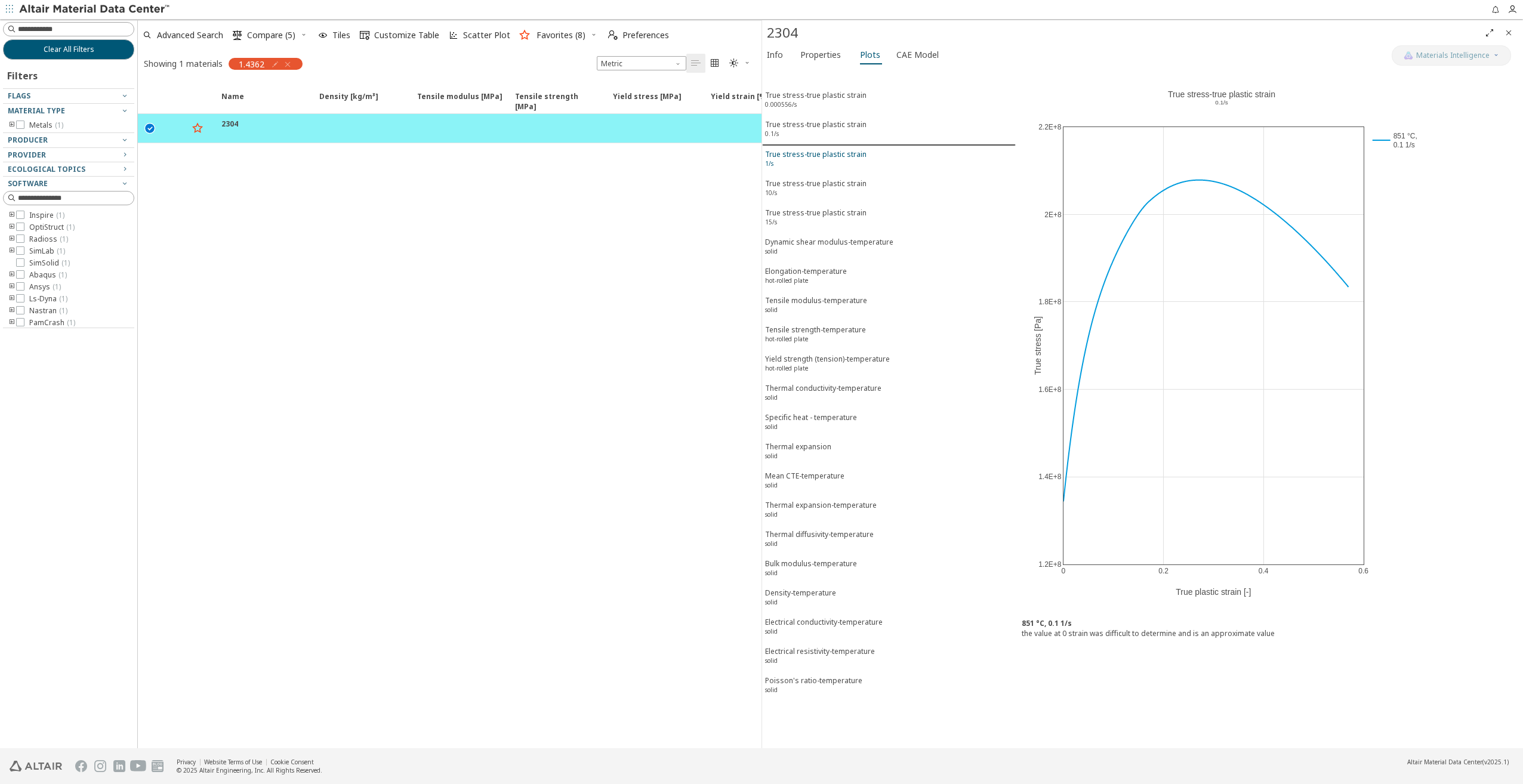
click at [799, 150] on div "True stress-true plastic strain 1/s" at bounding box center [815, 160] width 102 height 22
click at [788, 104] on sup "0.000556/s" at bounding box center [780, 104] width 32 height 9
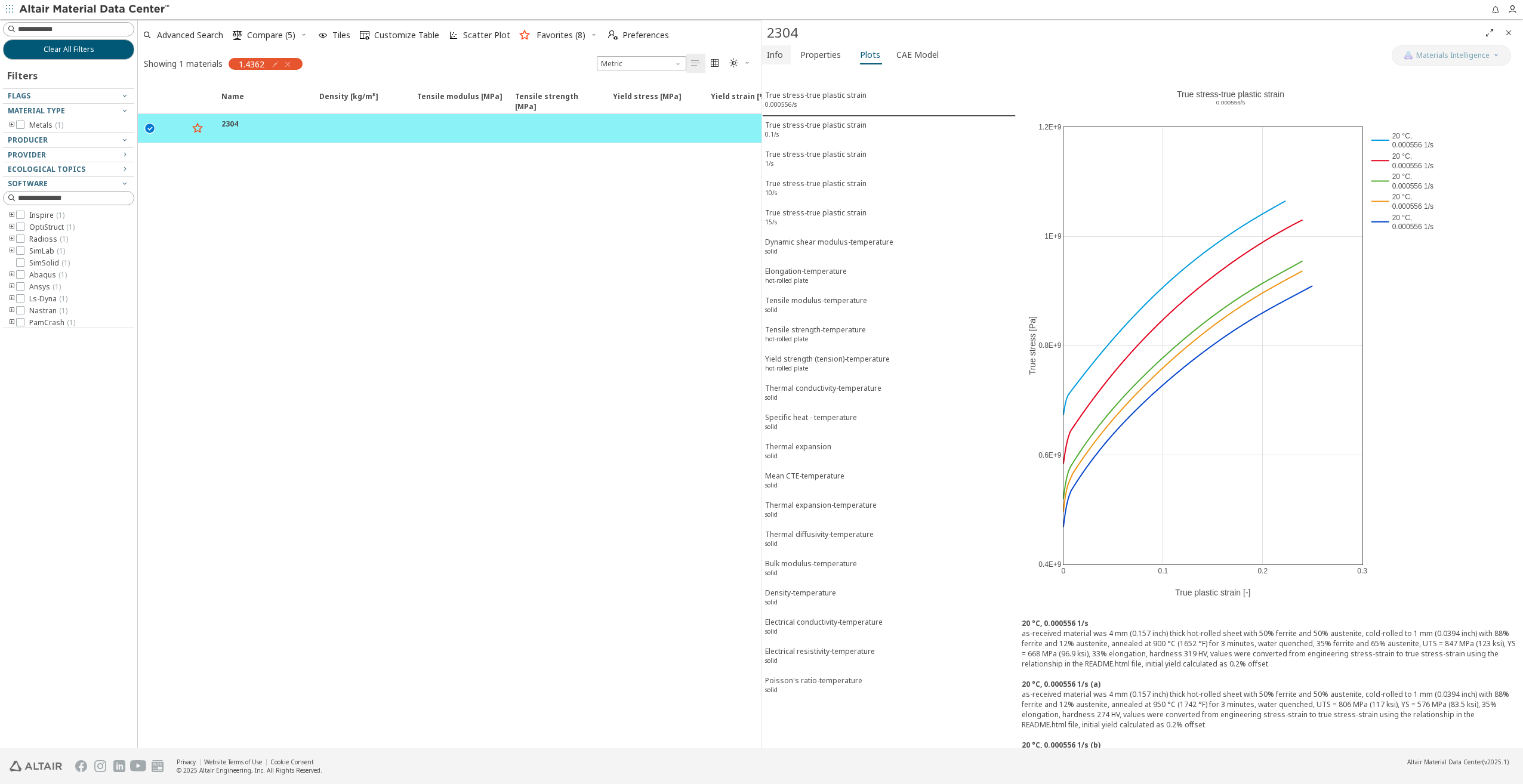
click at [777, 49] on span "Info" at bounding box center [775, 55] width 16 height 19
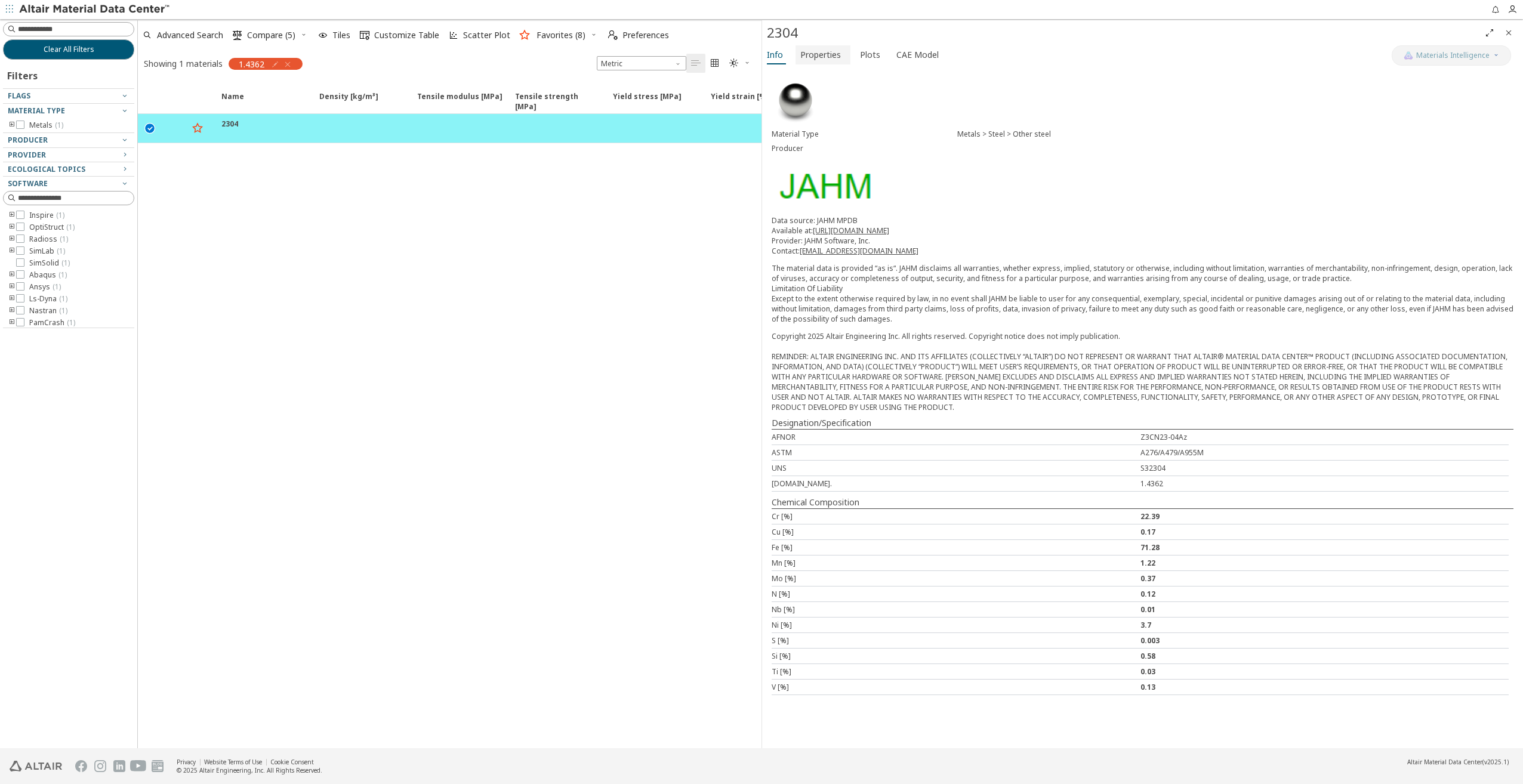
click at [820, 55] on span "Properties" at bounding box center [820, 55] width 40 height 19
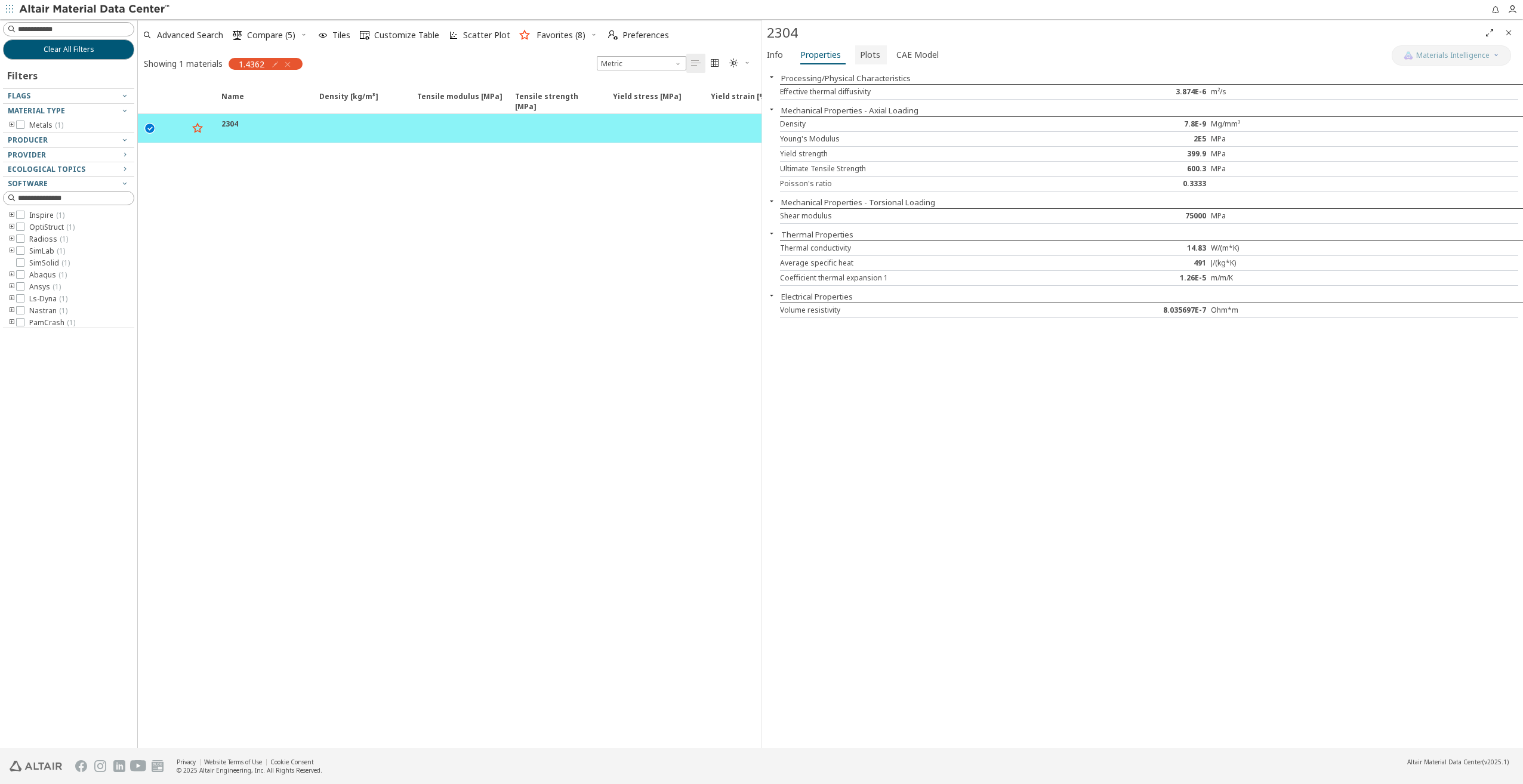
click at [861, 55] on span "Plots" at bounding box center [870, 55] width 20 height 19
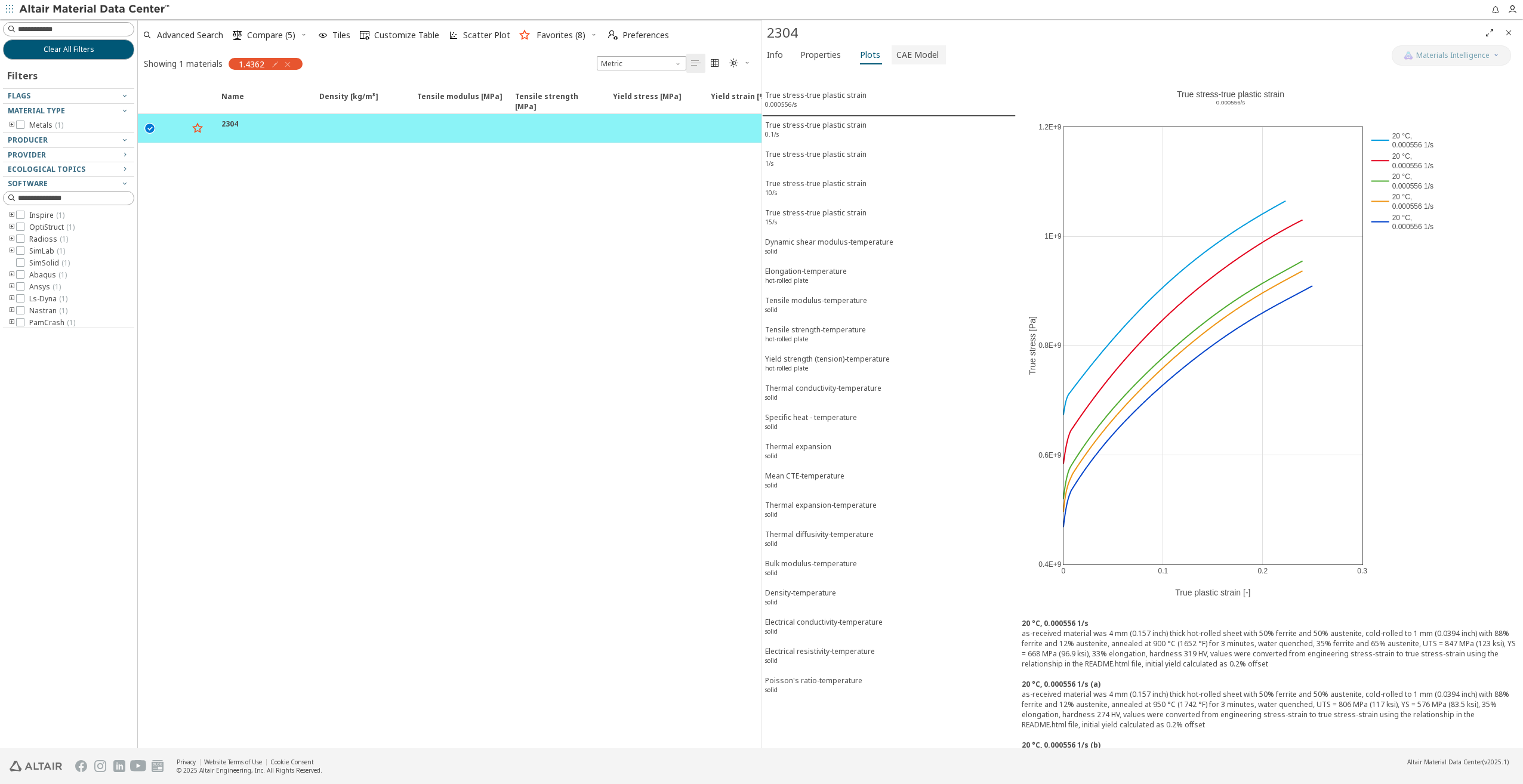
click at [908, 58] on span "CAE Model" at bounding box center [918, 55] width 43 height 19
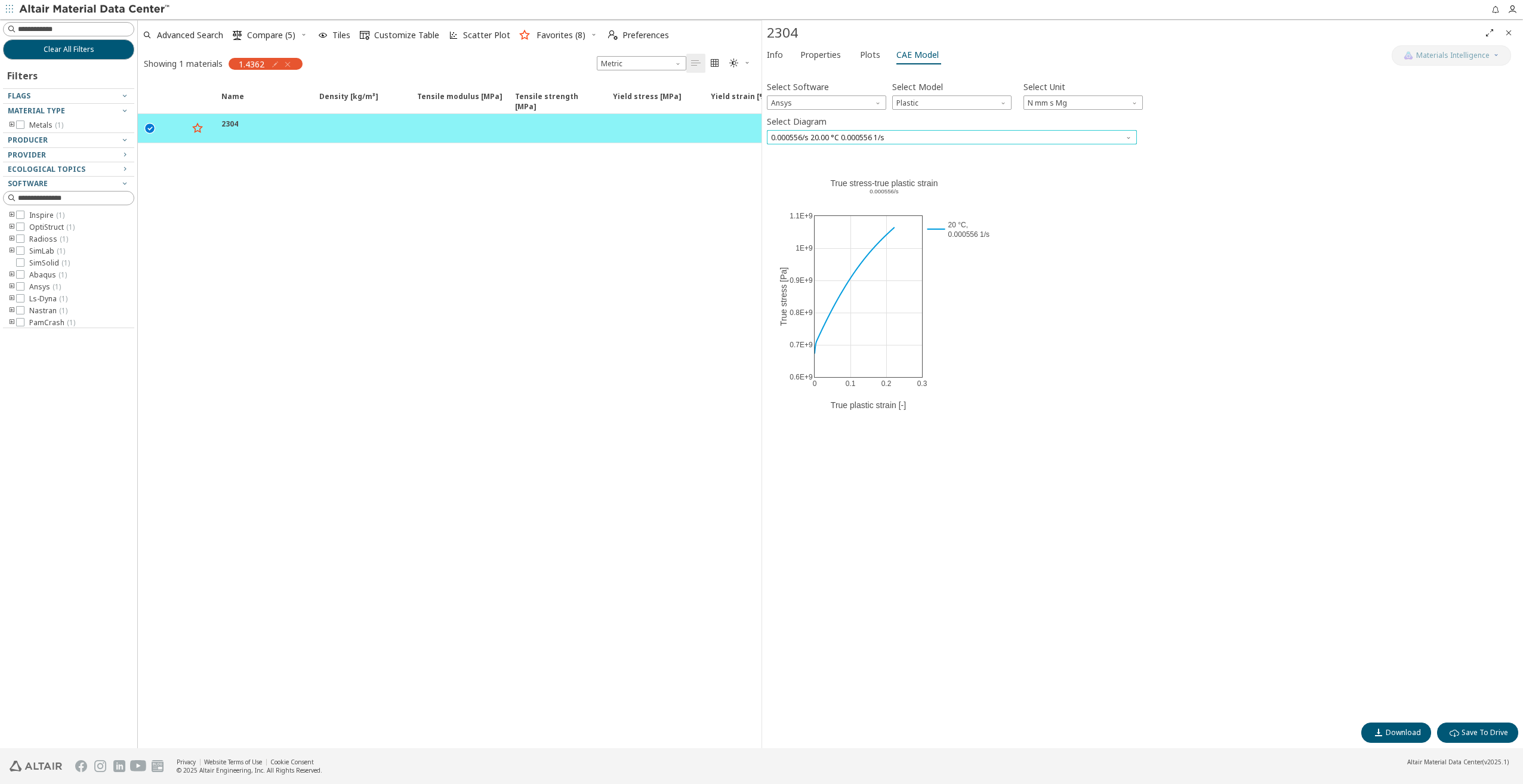
click at [843, 132] on span "0.000556/s 20.00 °C 0.000556 1/s" at bounding box center [951, 137] width 370 height 14
click at [854, 207] on span "0.000556/s 20.00 °C 0.000556 1/s" at bounding box center [829, 209] width 114 height 9
click at [862, 141] on span "0.000556/s 20.00 °C 0.000556 1/s" at bounding box center [951, 137] width 370 height 14
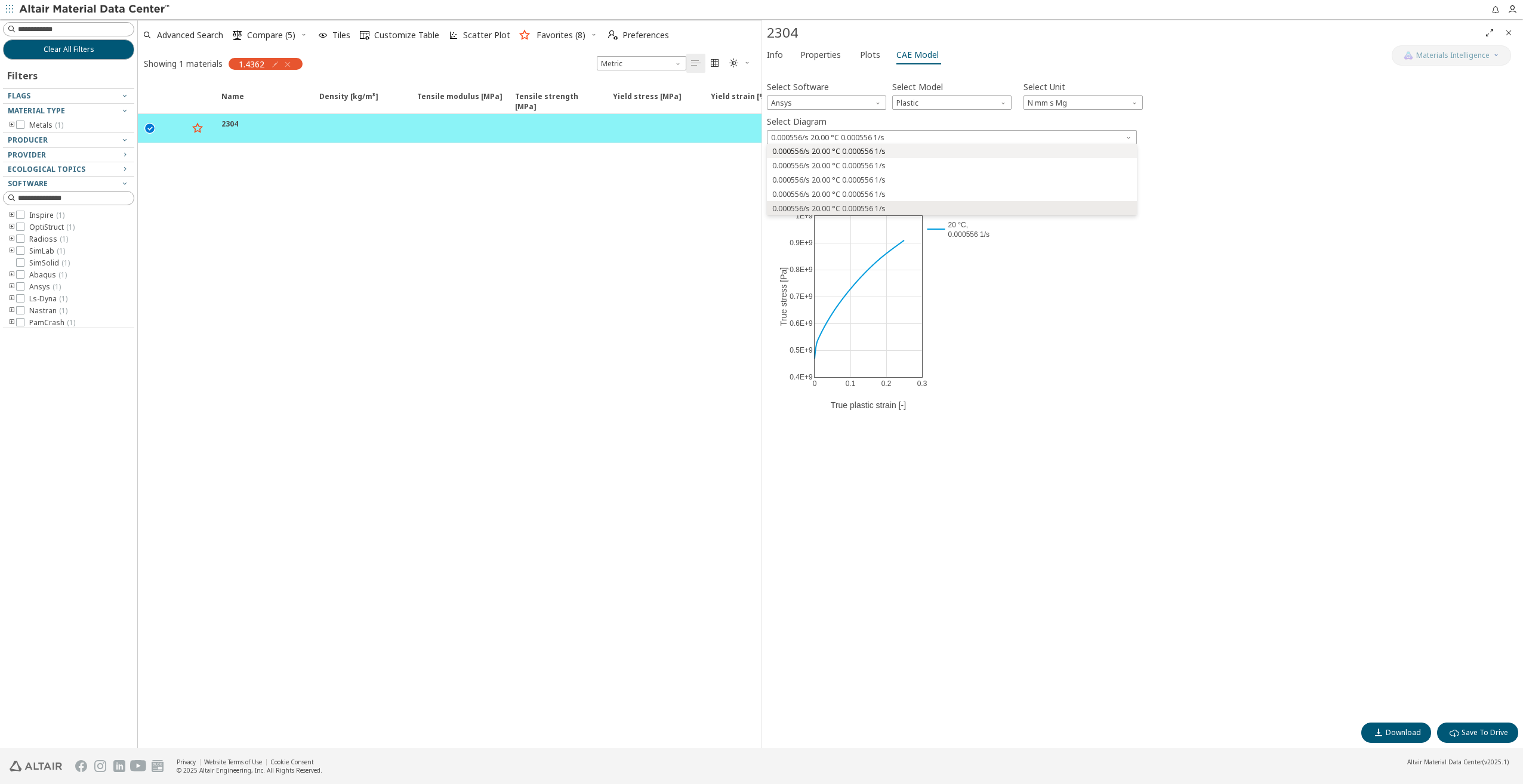
click at [866, 154] on span "0.000556/s 20.00 °C 0.000556 1/s" at bounding box center [829, 151] width 114 height 9
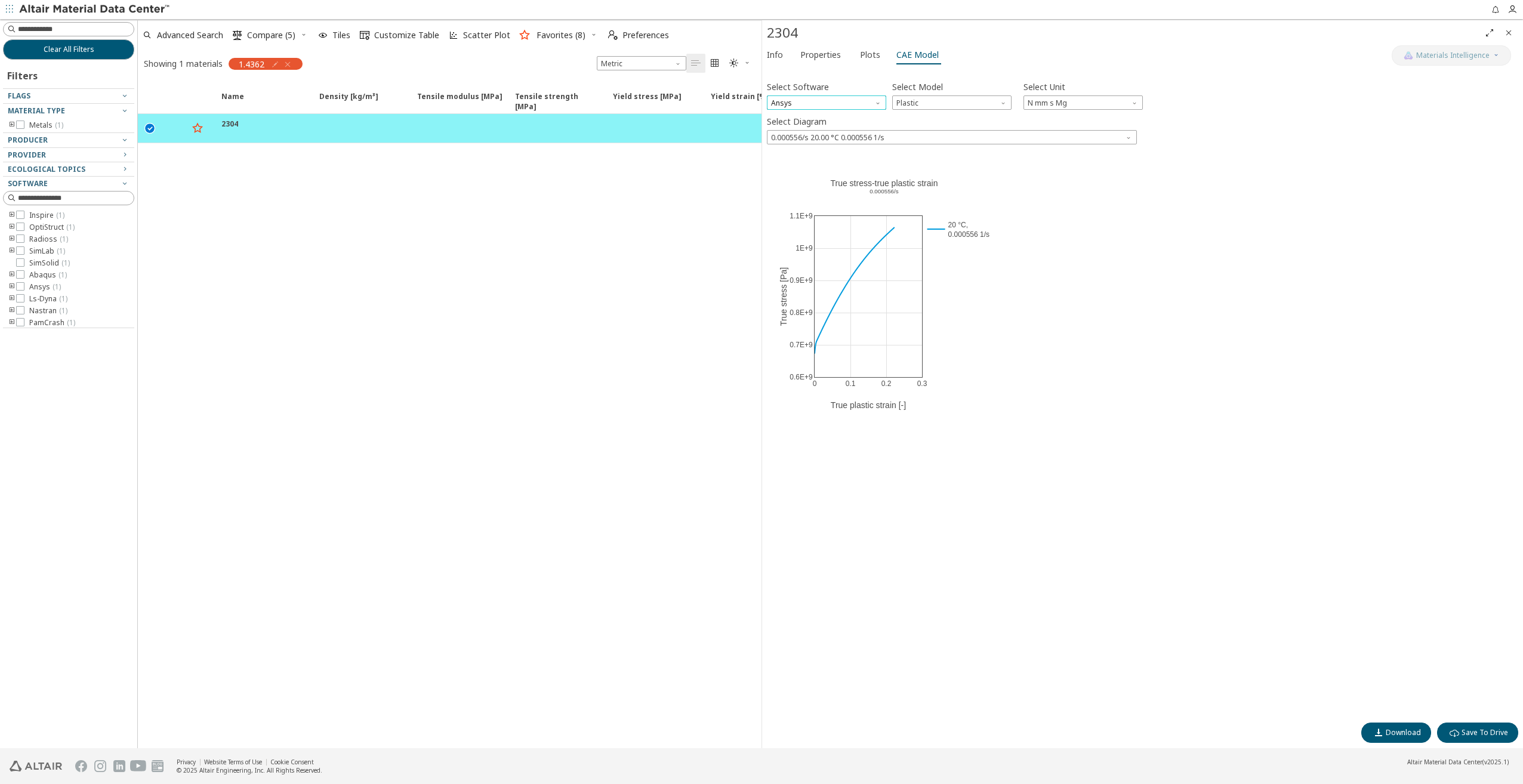
click at [849, 102] on span "Ansys" at bounding box center [826, 102] width 119 height 14
click at [810, 147] on span "Radioss" at bounding box center [826, 145] width 110 height 9
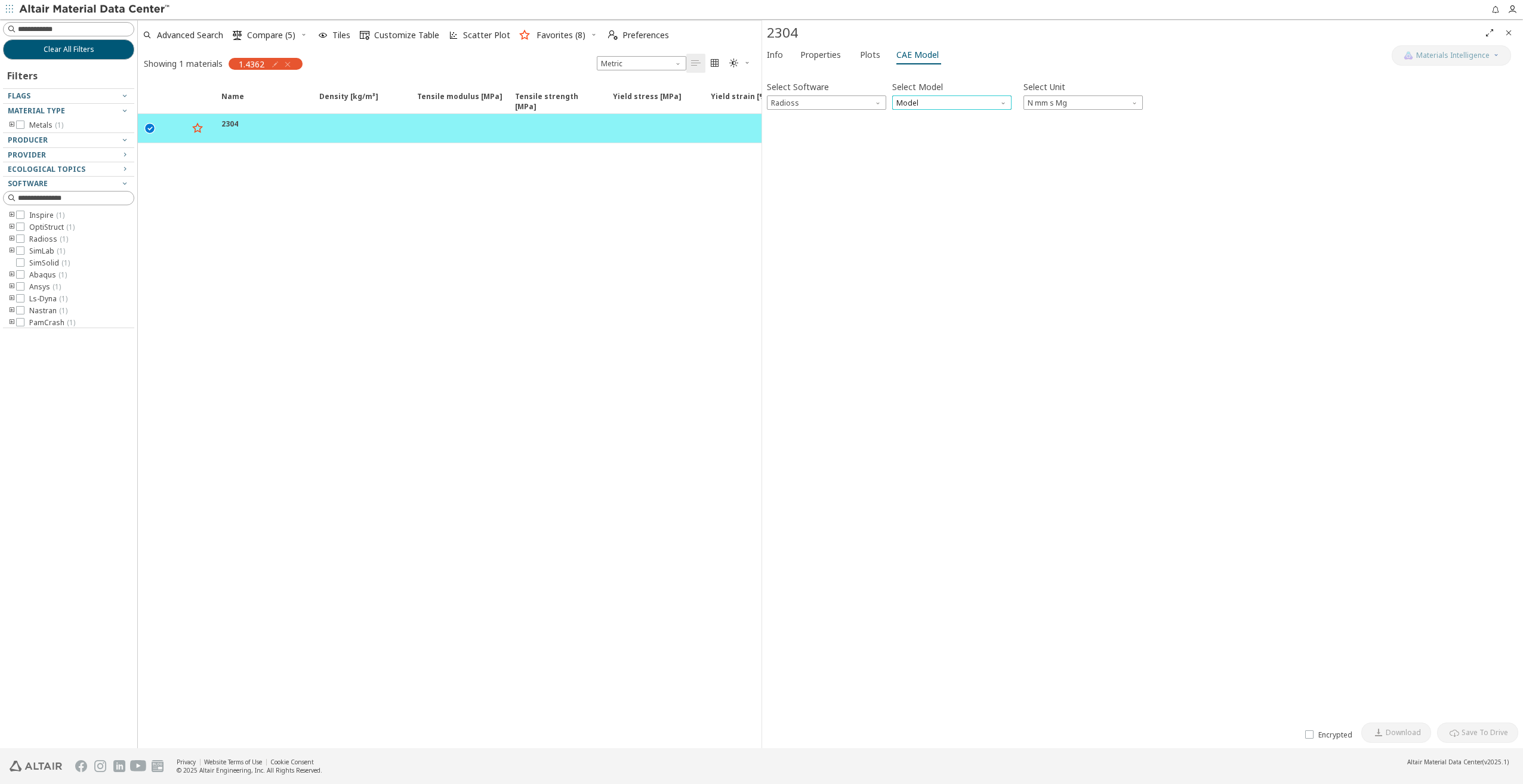
click at [925, 102] on span "Model" at bounding box center [951, 102] width 119 height 14
click at [919, 128] on span "Law36" at bounding box center [951, 131] width 110 height 9
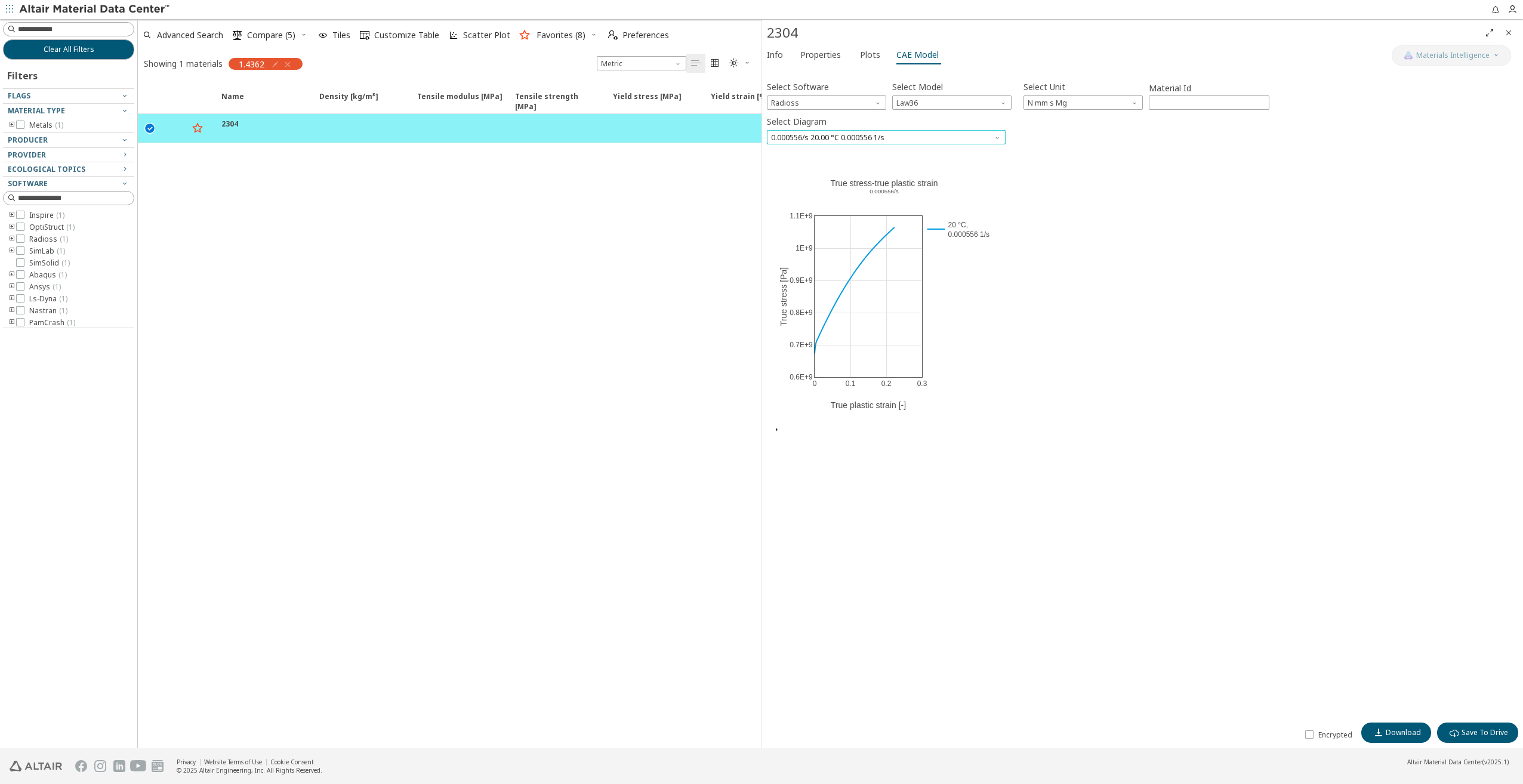
click at [840, 141] on span "0.000556/s 20.00 °C 0.000556 1/s" at bounding box center [886, 137] width 239 height 14
click at [1099, 193] on div "0 0.1 0.2 0.3 0.6E+9 0.7E+9 0.8E+9 0.9E+9 1E+9 1.1E+9 20 °C, 0.000556 1/s True …" at bounding box center [1142, 290] width 751 height 269
click at [804, 431] on button "CAE Card Preview" at bounding box center [820, 430] width 69 height 11
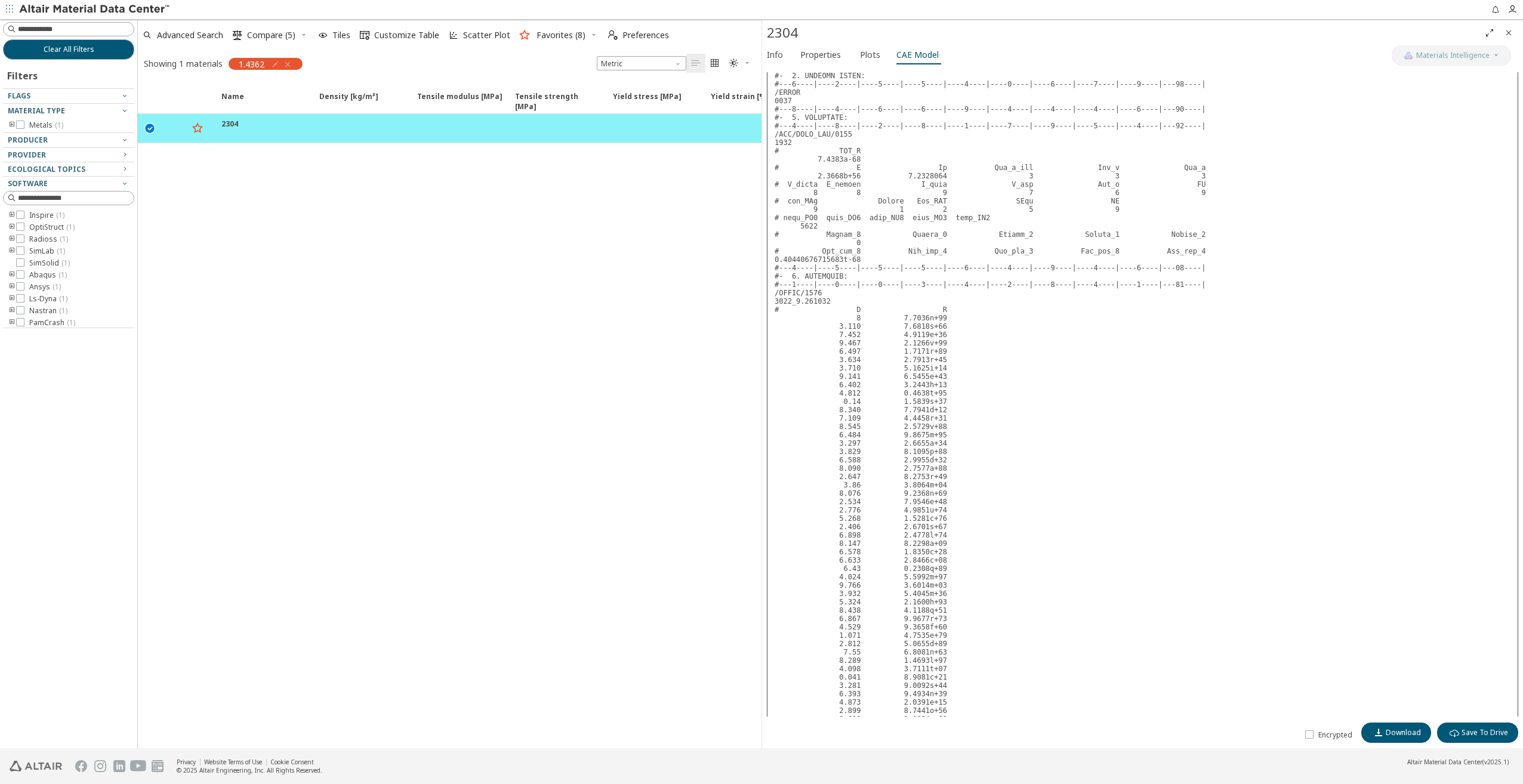
scroll to position [596, 0]
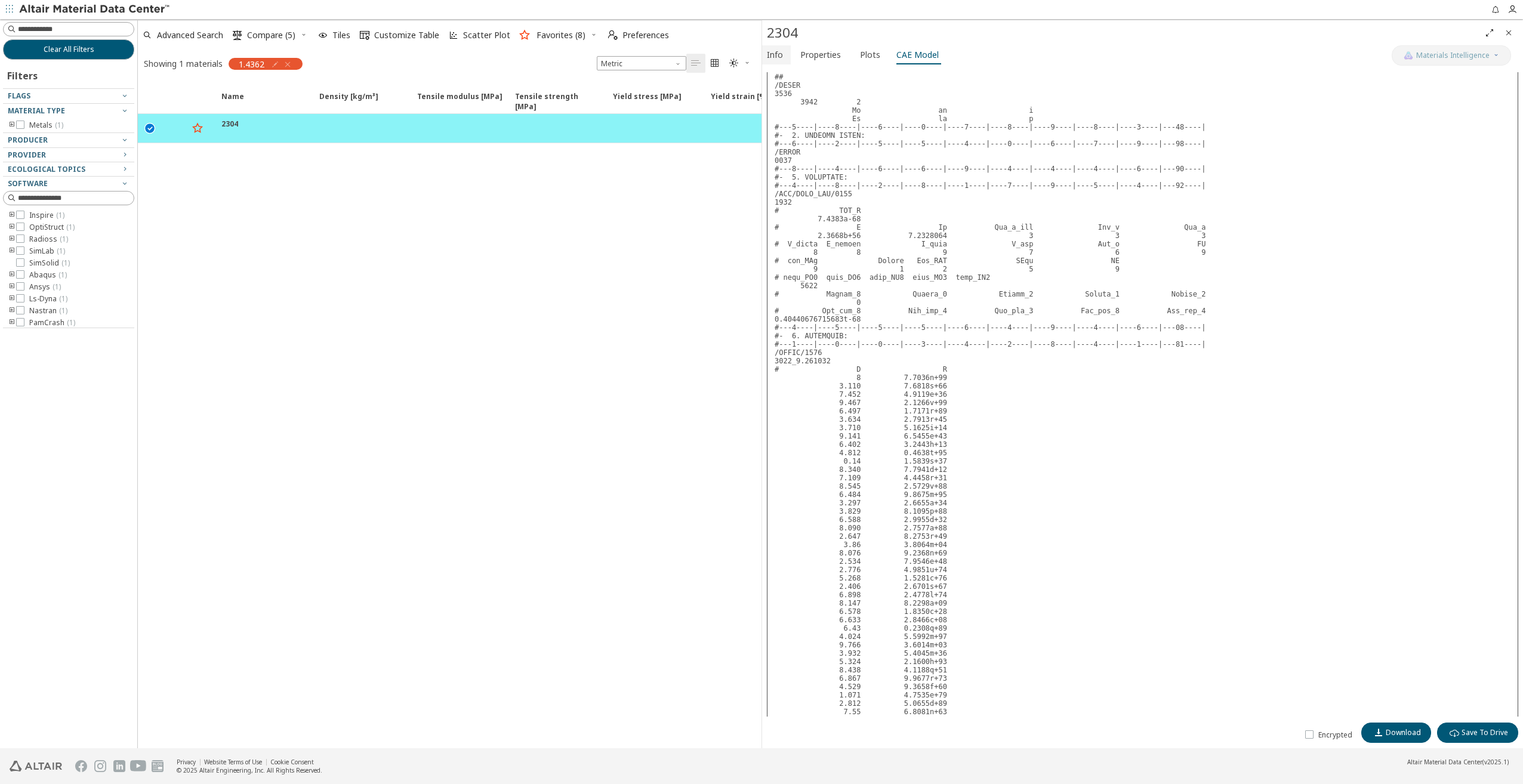
click at [780, 60] on span "Info" at bounding box center [775, 55] width 16 height 19
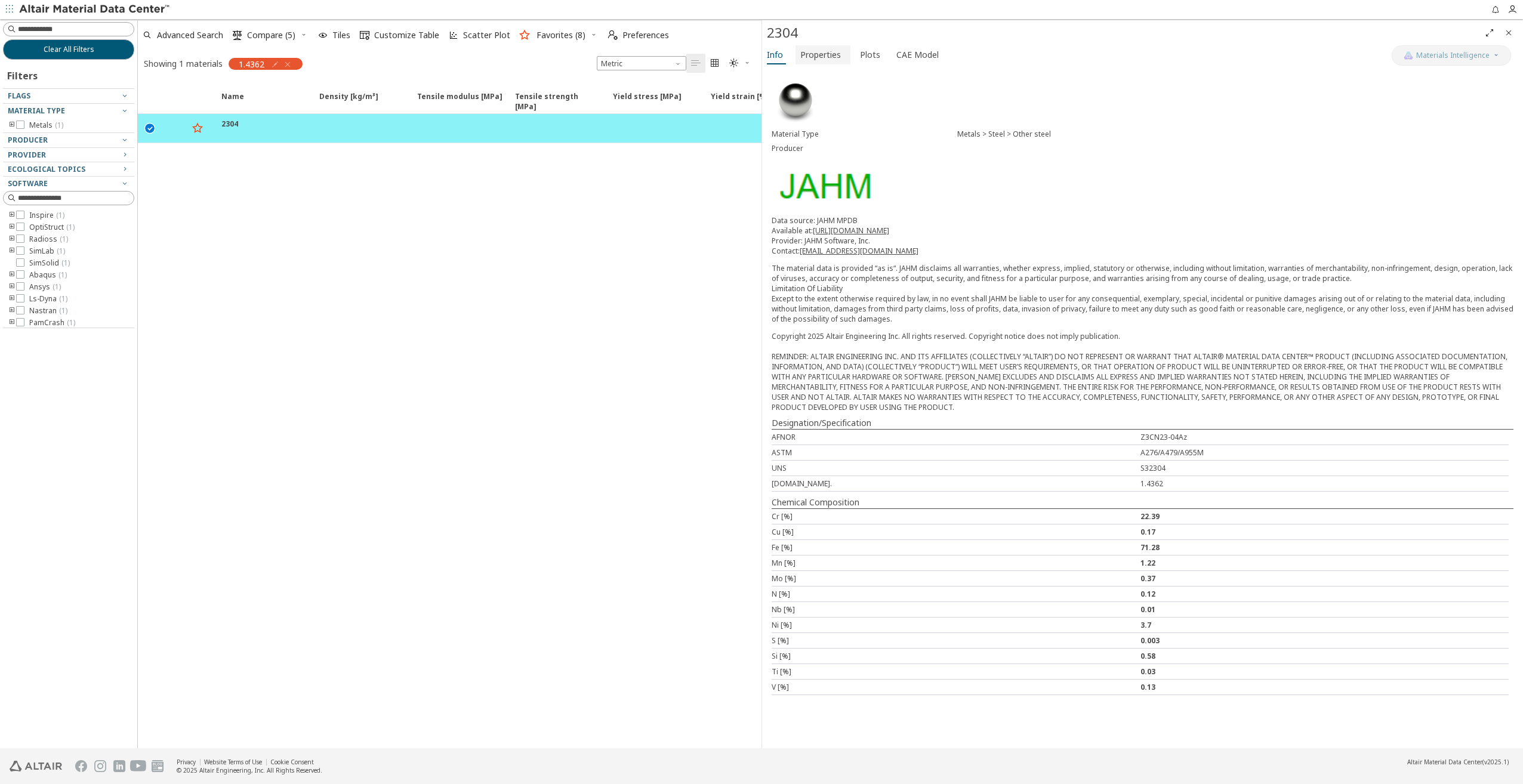
click at [814, 51] on span "Properties" at bounding box center [820, 55] width 40 height 19
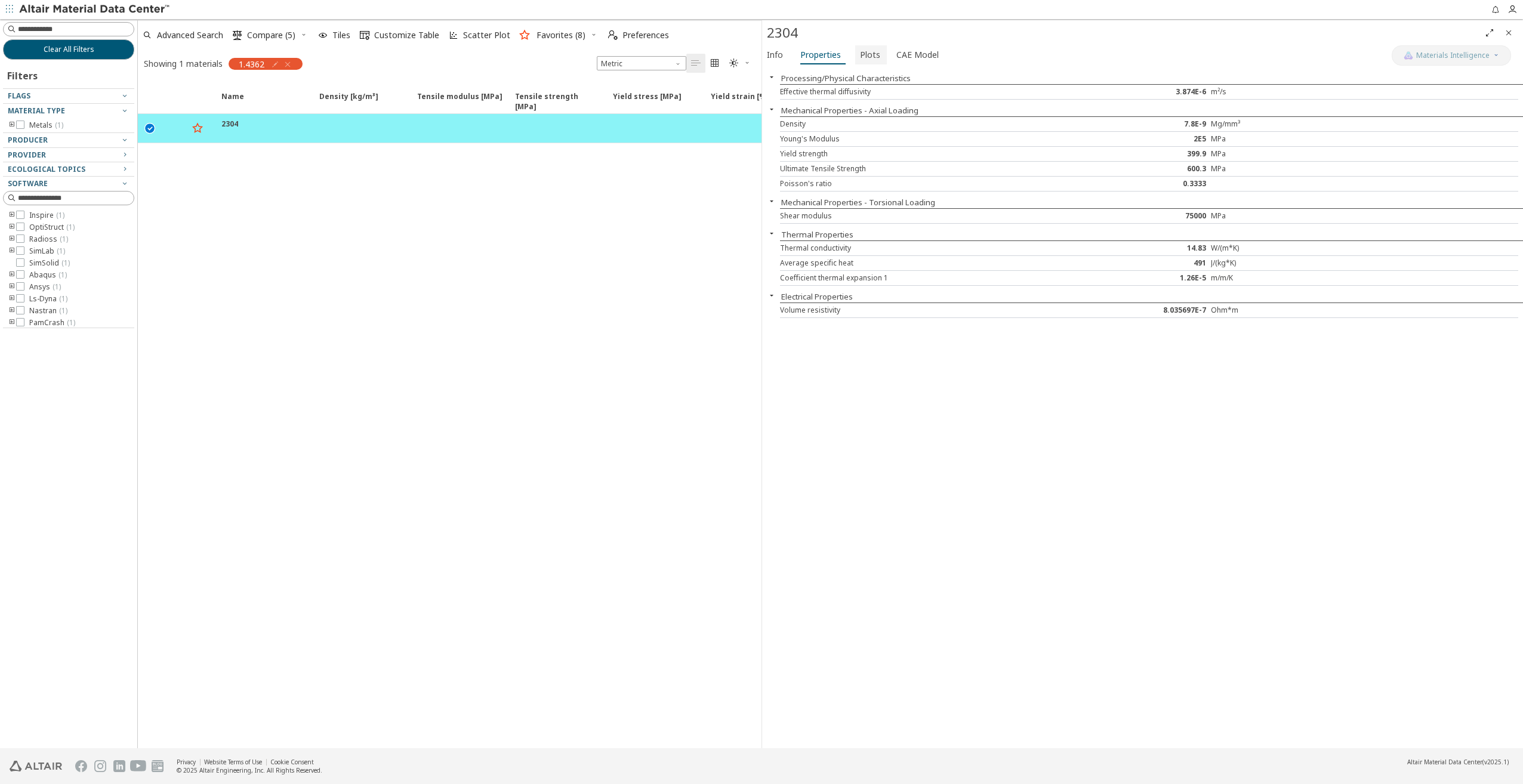
click at [868, 53] on span "Plots" at bounding box center [870, 55] width 20 height 19
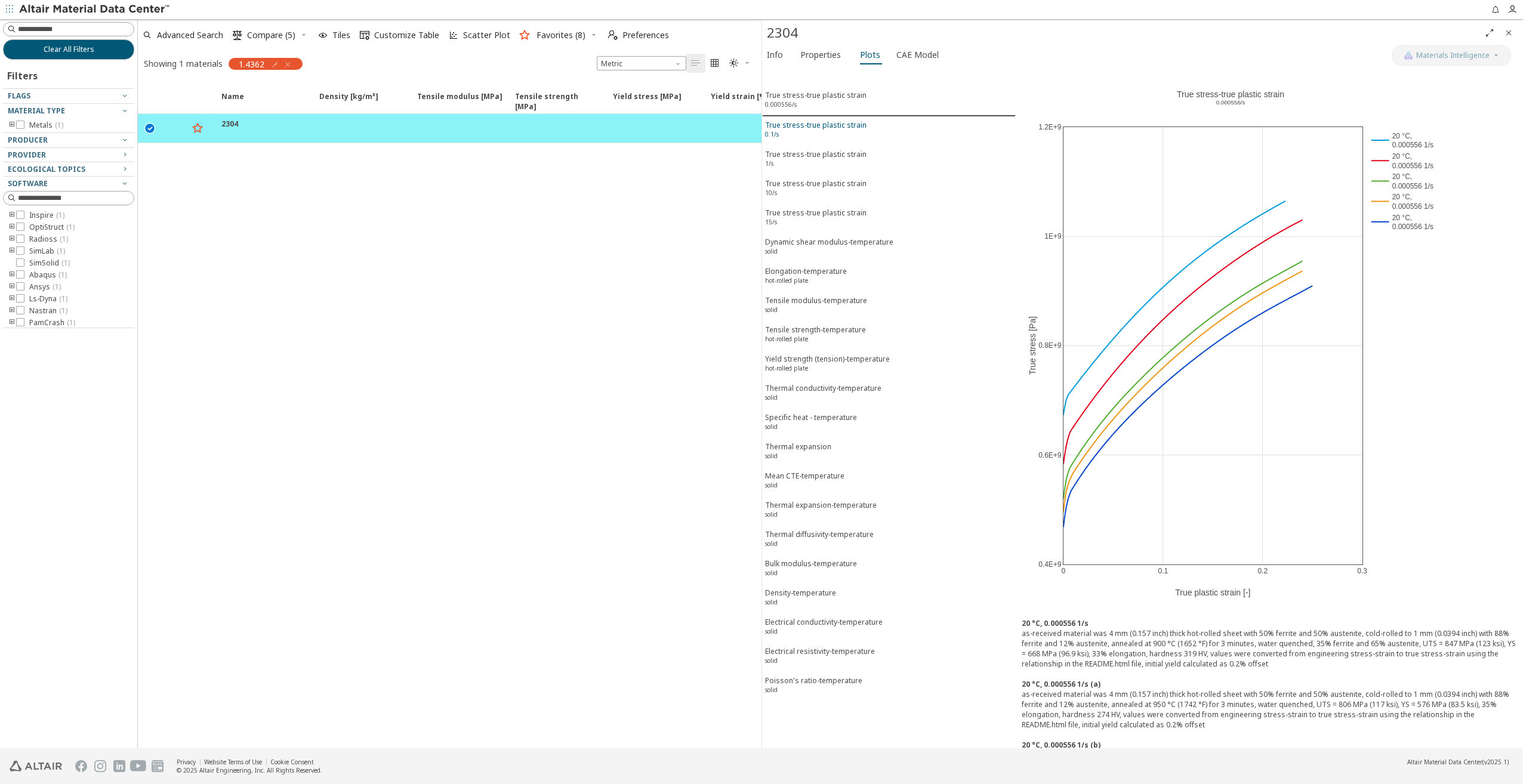
click at [799, 120] on div "True stress-true plastic strain 0.1/s" at bounding box center [815, 131] width 102 height 22
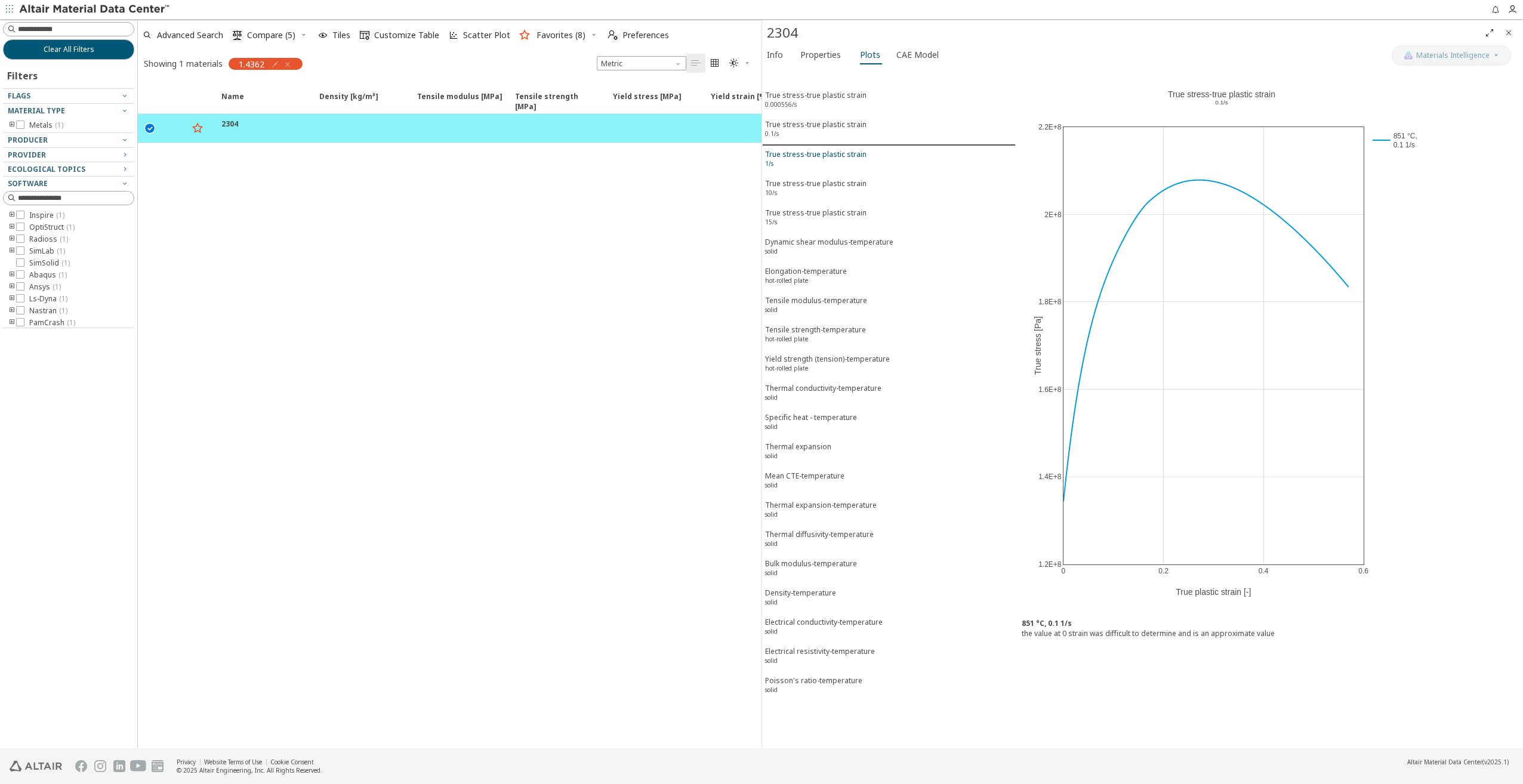
click at [811, 157] on div "True stress-true plastic strain 1/s" at bounding box center [815, 160] width 102 height 22
click at [808, 184] on div "True stress-true plastic strain 10/s" at bounding box center [815, 189] width 102 height 22
click at [809, 207] on div "True stress-true plastic strain 15/s" at bounding box center [815, 218] width 102 height 22
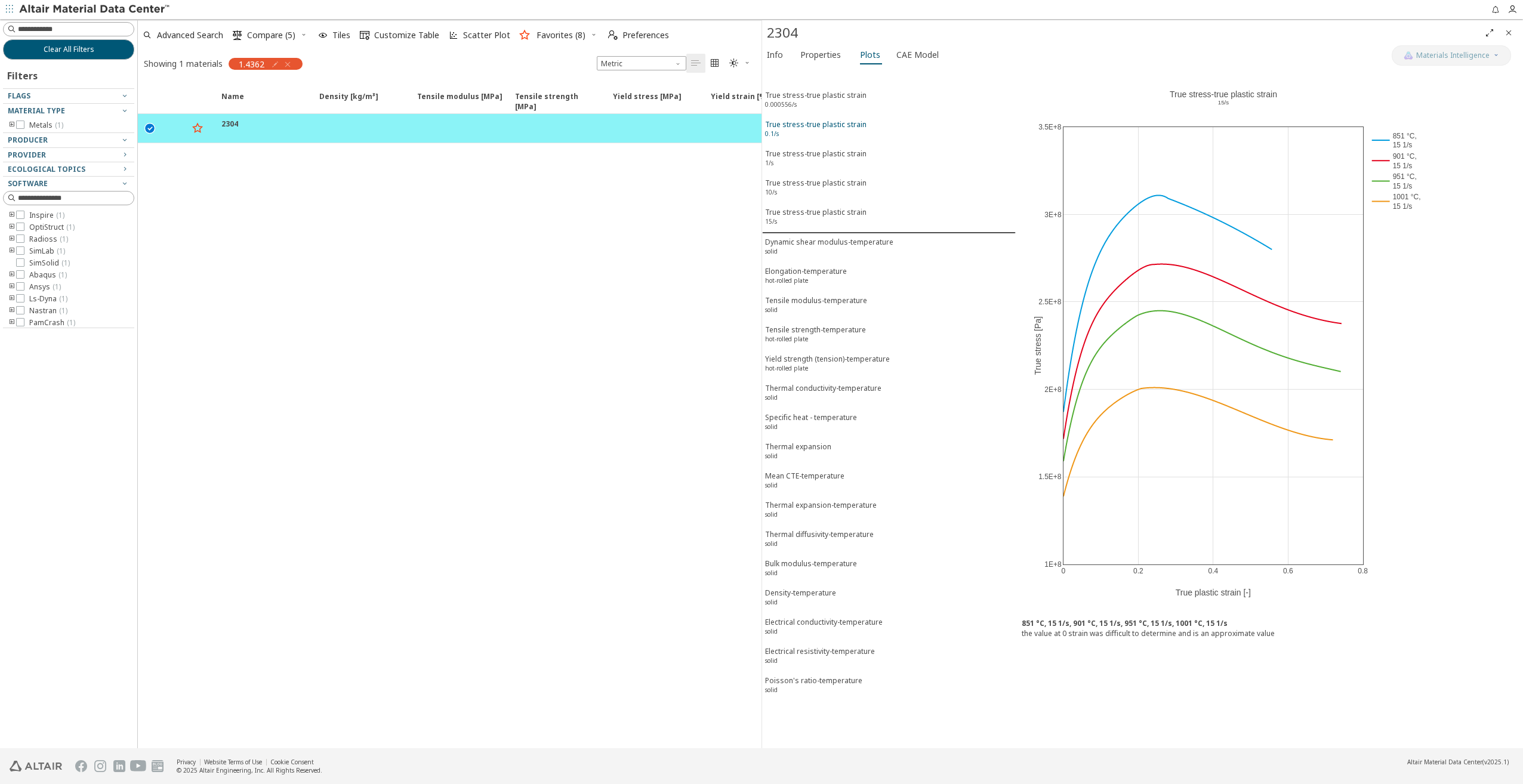
click at [815, 120] on div "True stress-true plastic strain 0.1/s" at bounding box center [815, 130] width 102 height 22
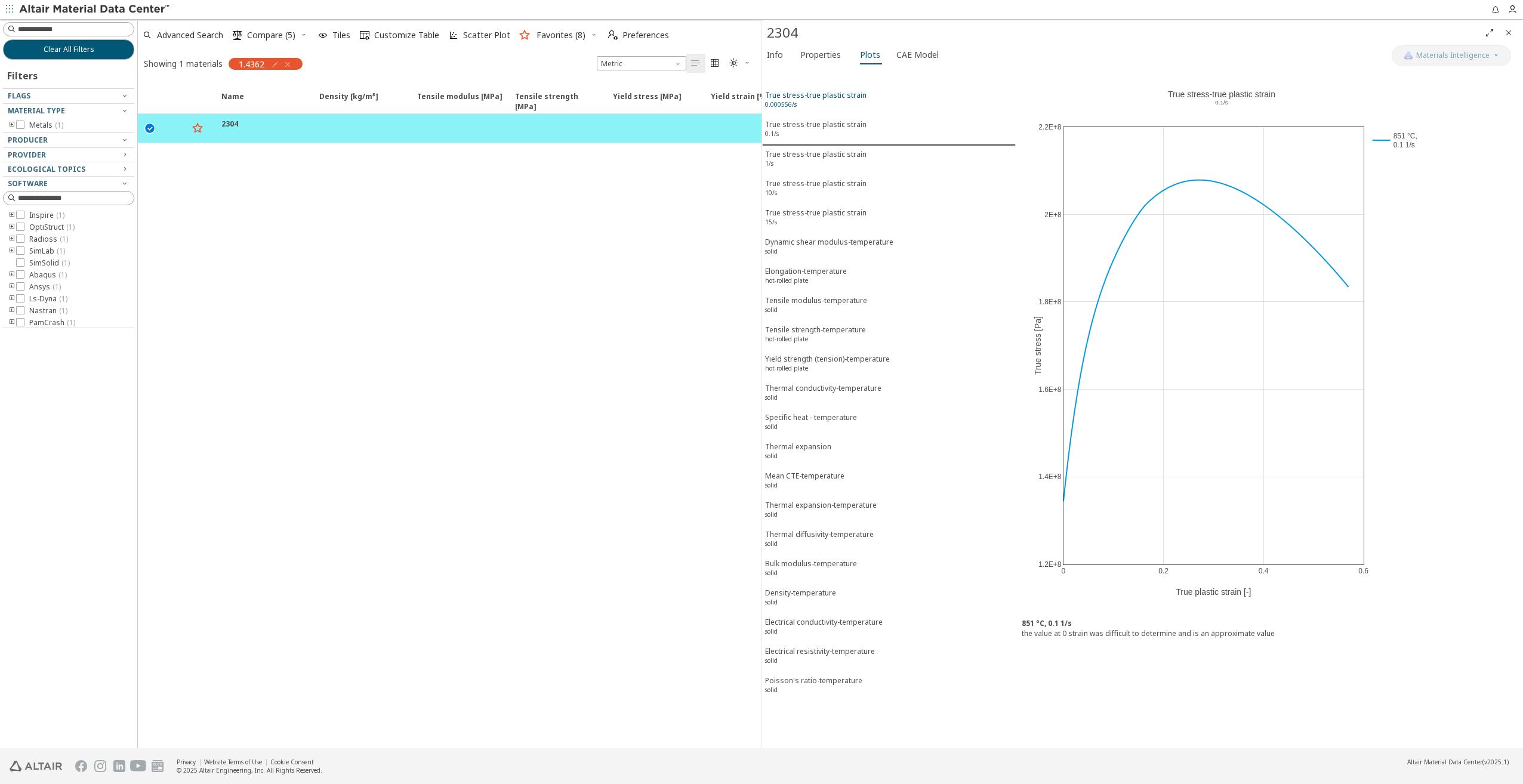
click at [810, 100] on div "True stress-true plastic strain 0.000556/s" at bounding box center [815, 101] width 102 height 22
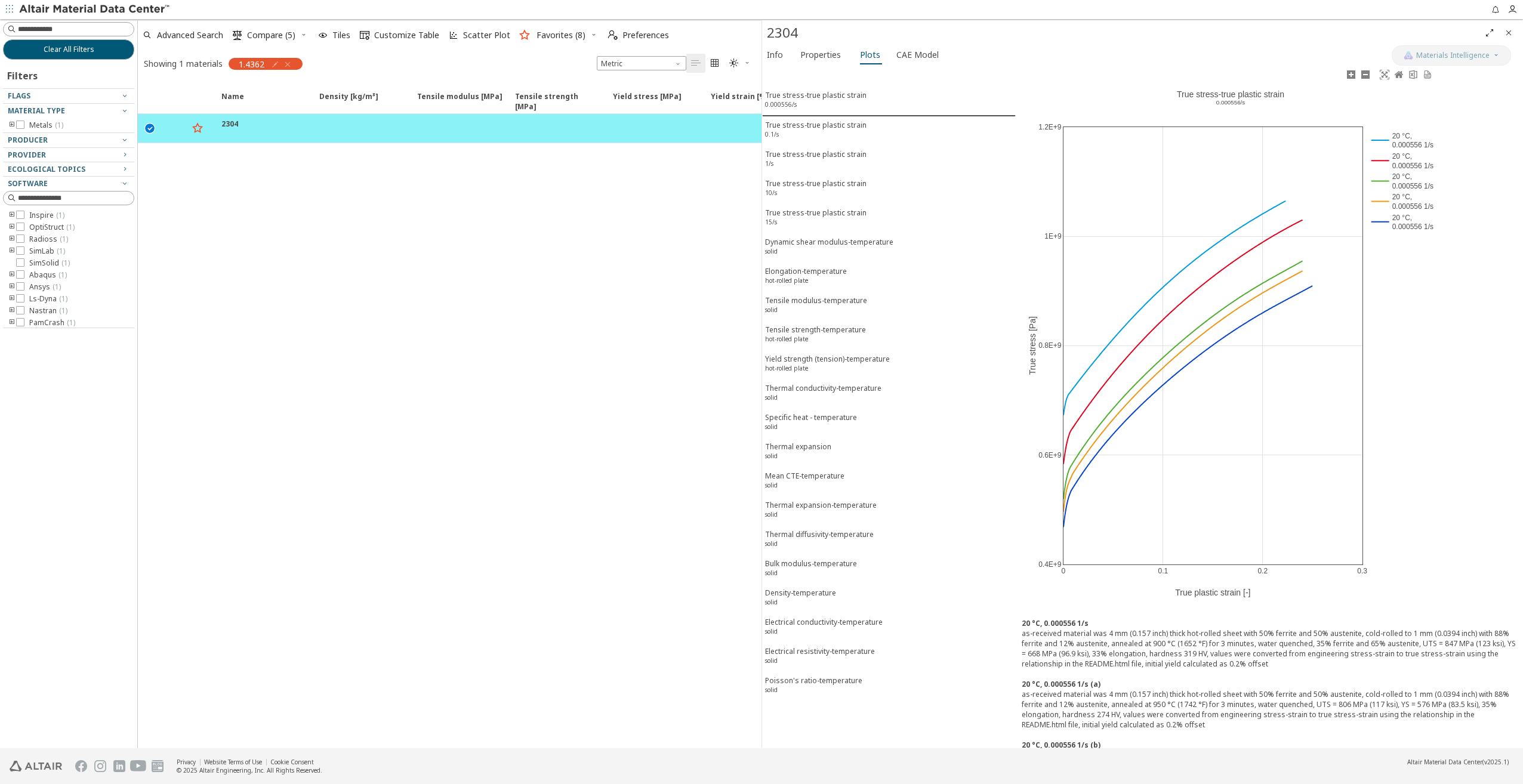
click at [1398, 223] on rect at bounding box center [1402, 221] width 67 height 20
click at [1397, 200] on rect at bounding box center [1402, 201] width 67 height 20
click at [1402, 181] on rect at bounding box center [1402, 180] width 67 height 20
click at [1402, 162] on rect at bounding box center [1402, 161] width 67 height 20
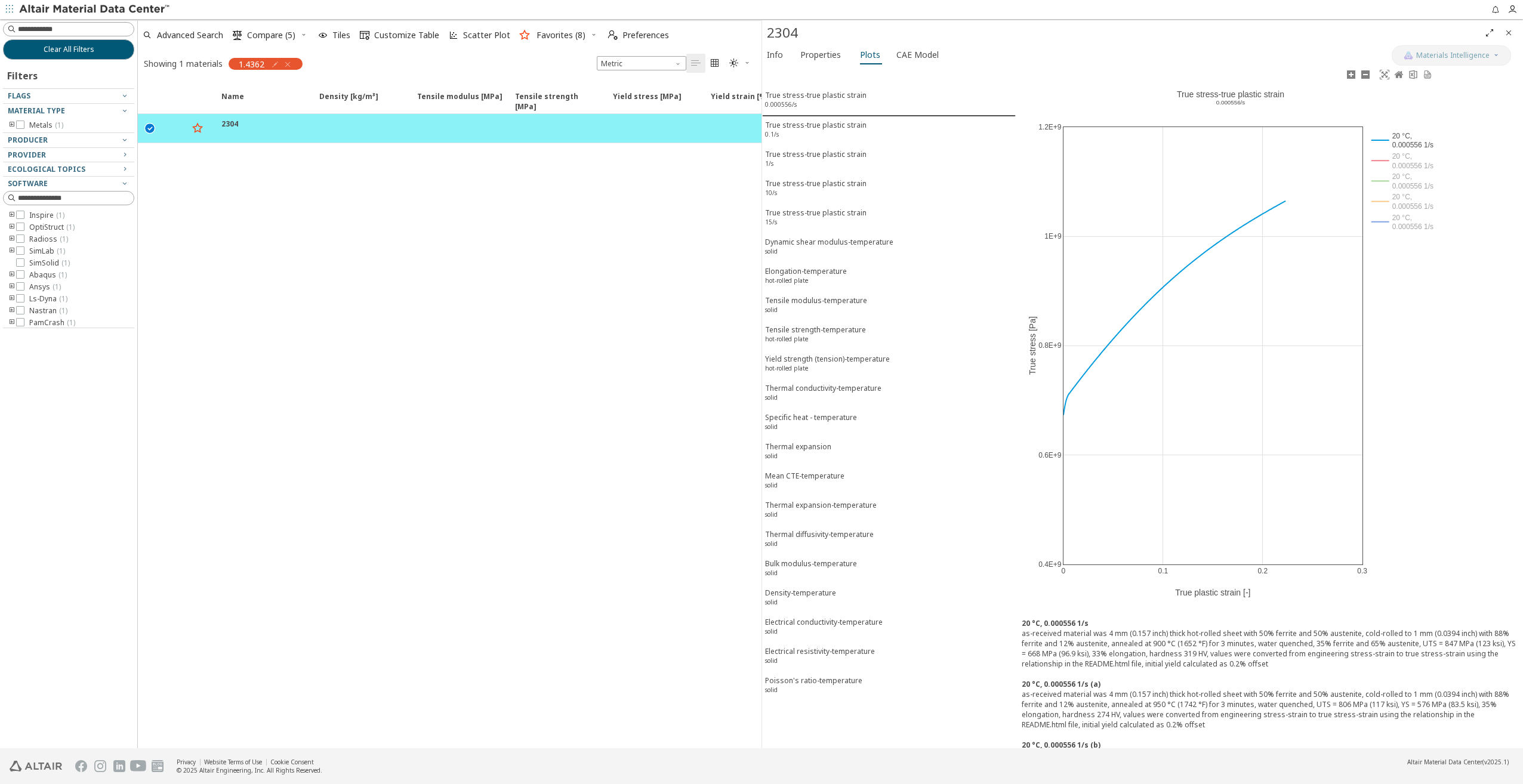
click at [1400, 168] on rect at bounding box center [1402, 161] width 67 height 20
click at [1411, 184] on rect at bounding box center [1402, 180] width 67 height 20
click at [1394, 203] on rect at bounding box center [1402, 201] width 67 height 20
click at [1398, 222] on rect at bounding box center [1402, 221] width 67 height 20
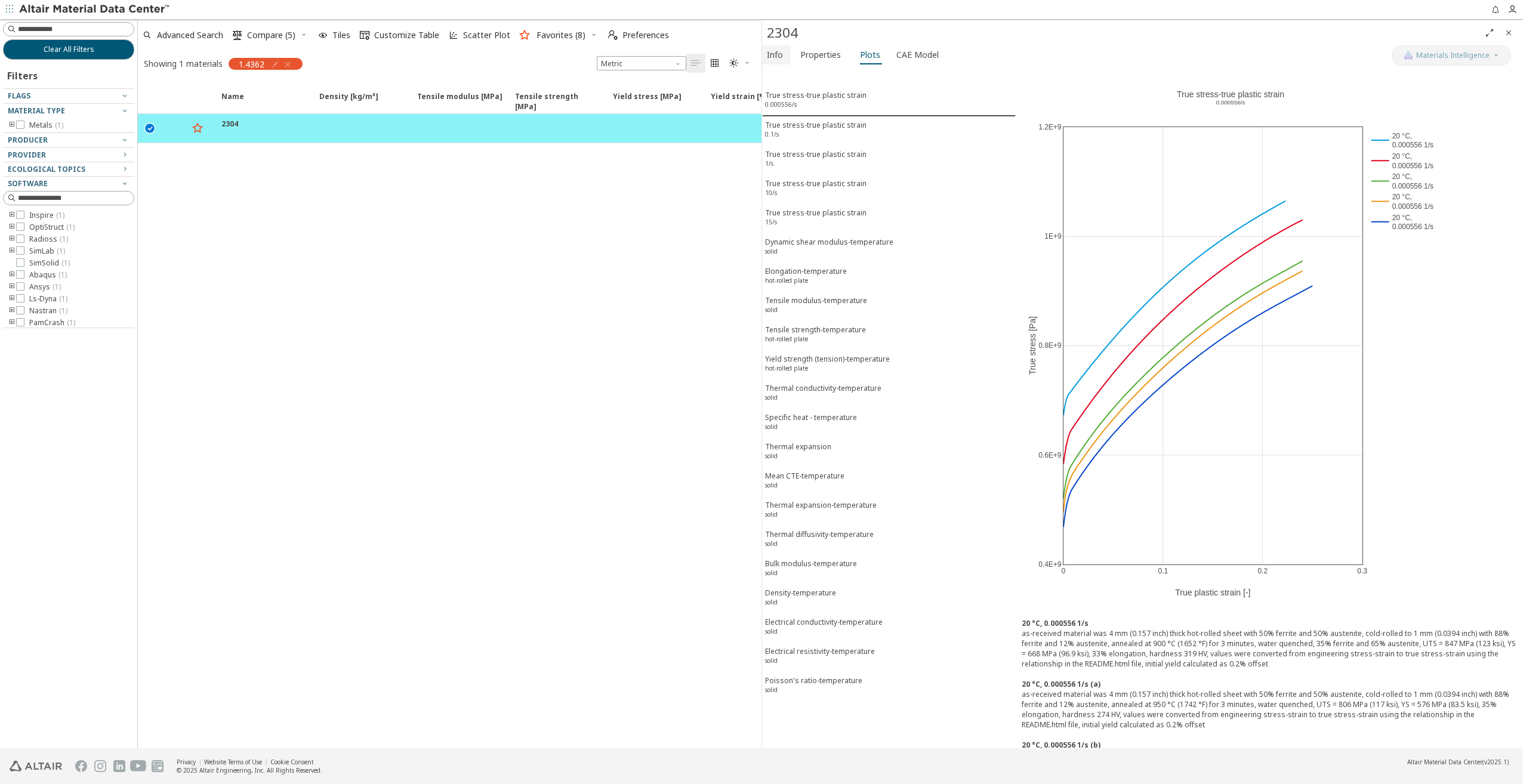
click at [784, 59] on span "Info" at bounding box center [776, 55] width 19 height 19
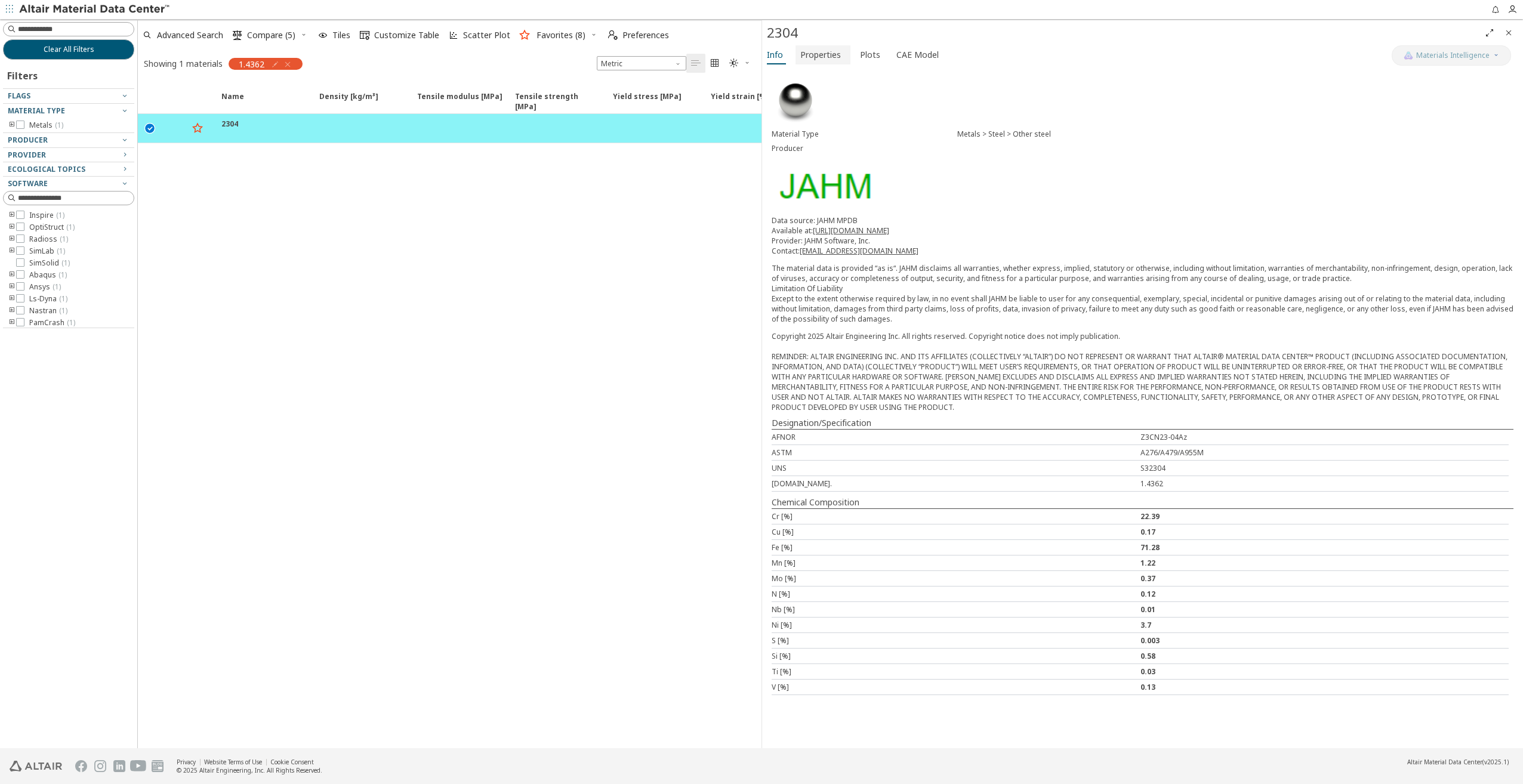
click at [819, 56] on span "Properties" at bounding box center [820, 55] width 40 height 19
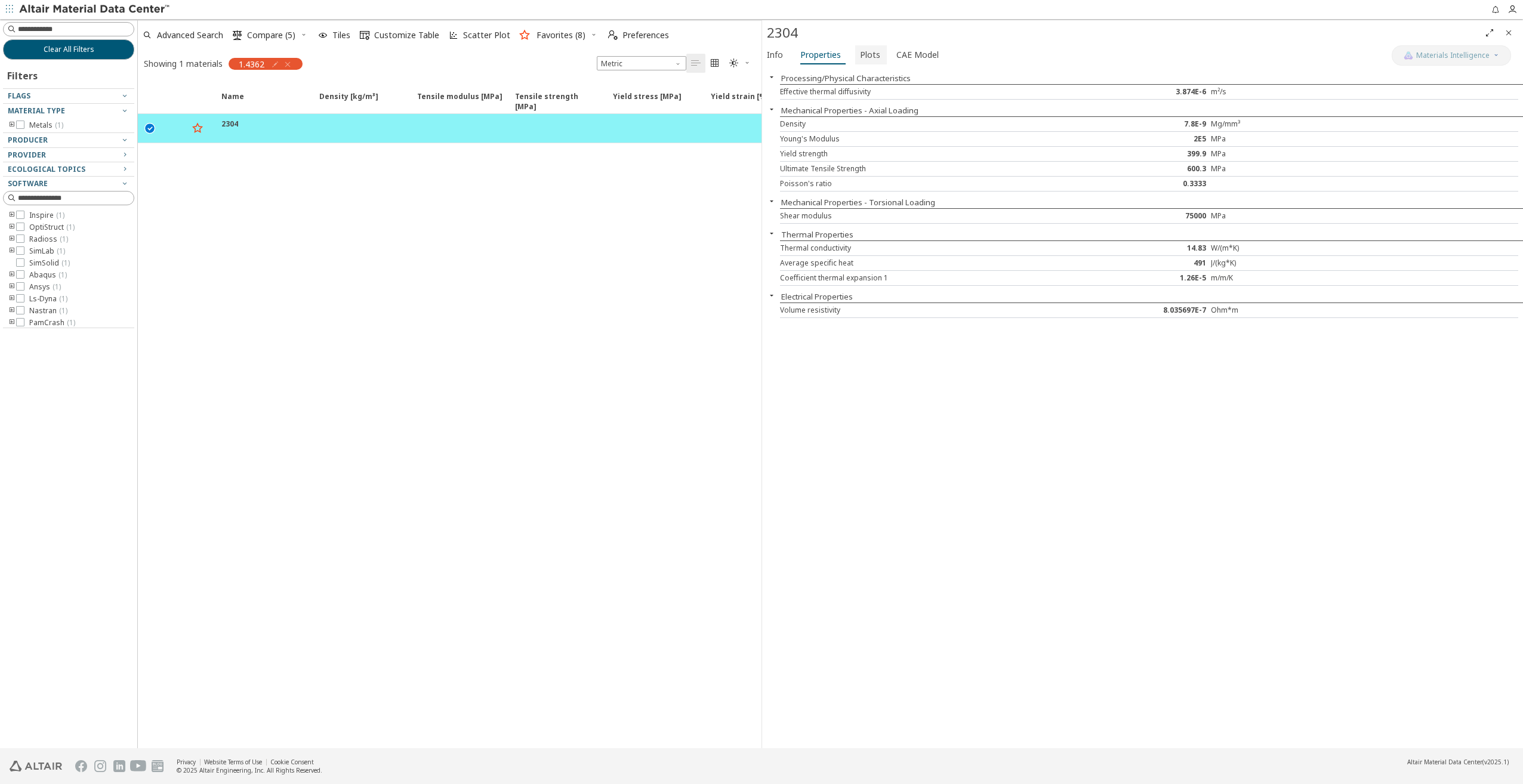
click at [864, 61] on span "Plots" at bounding box center [870, 55] width 20 height 19
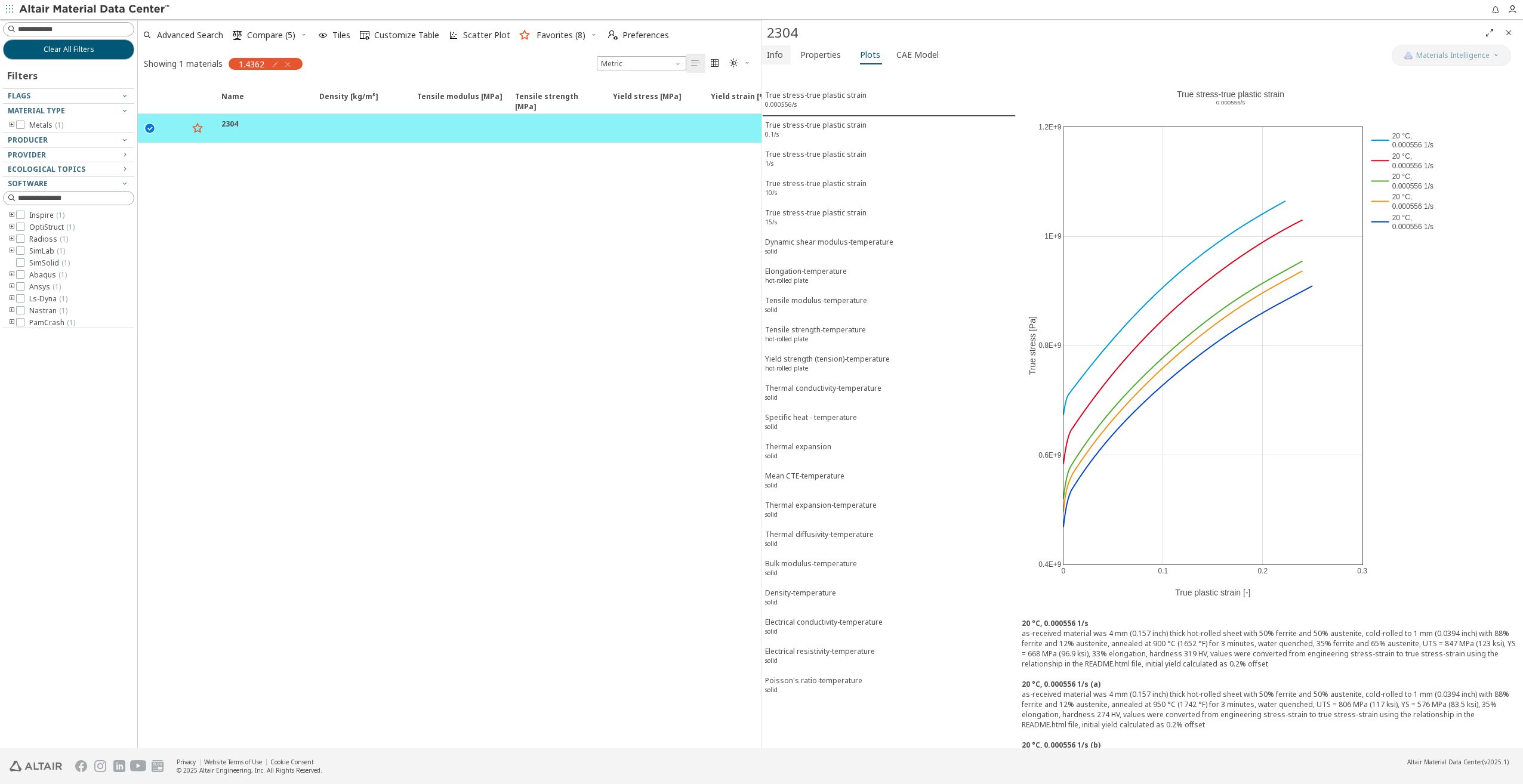
click at [771, 57] on span "Info" at bounding box center [775, 55] width 16 height 19
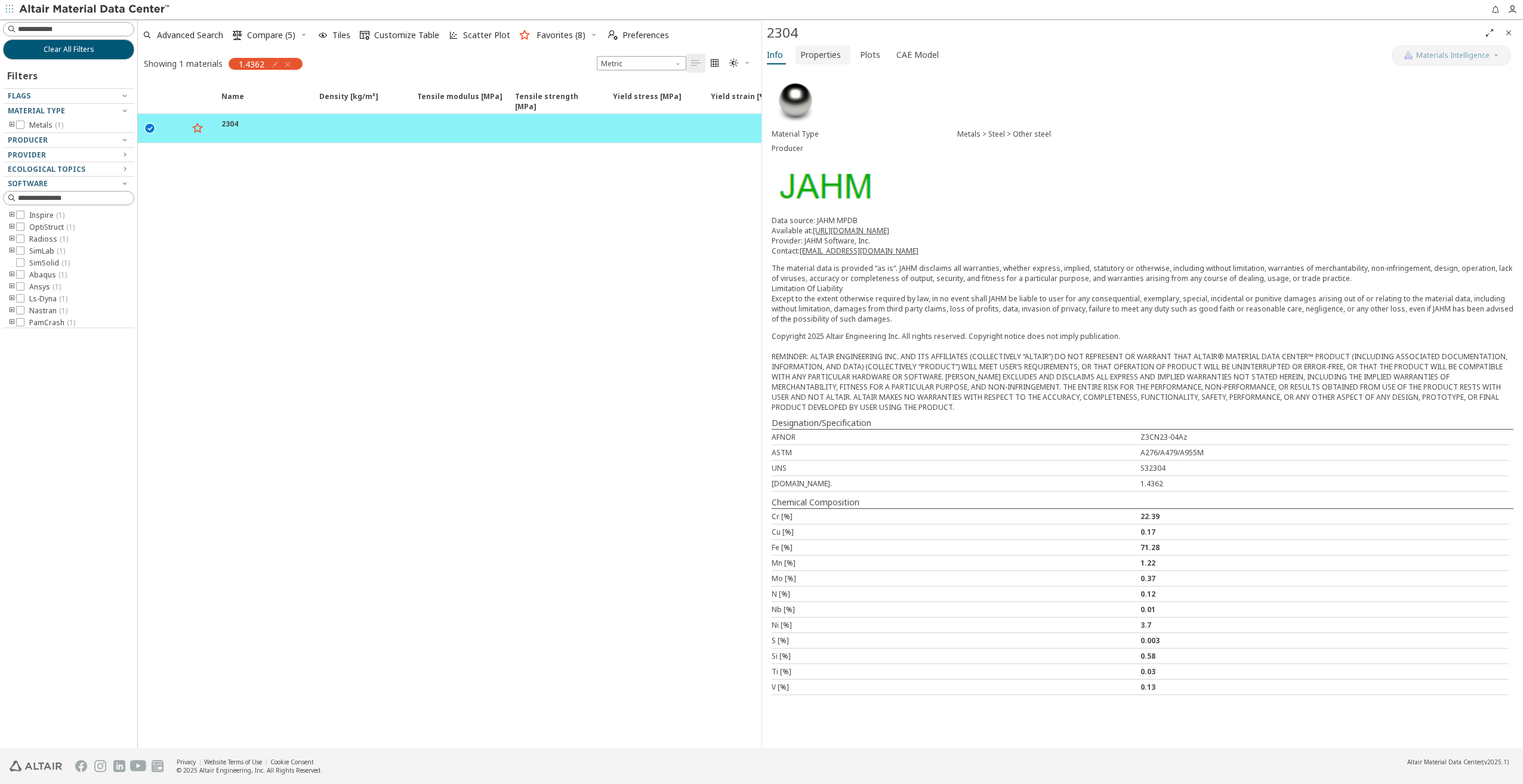
click at [809, 58] on span "Properties" at bounding box center [820, 55] width 40 height 19
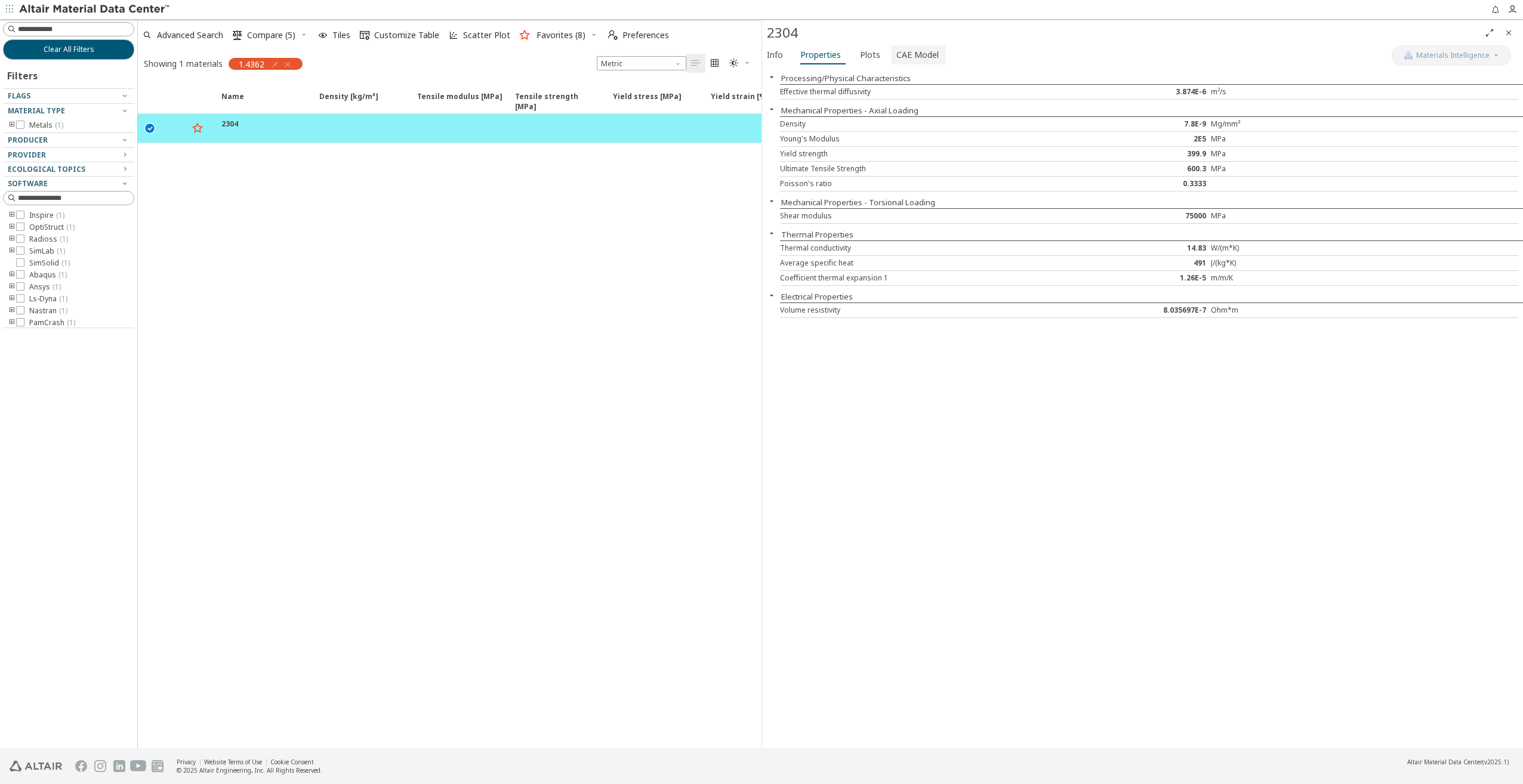
click at [899, 54] on span "CAE Model" at bounding box center [918, 55] width 43 height 19
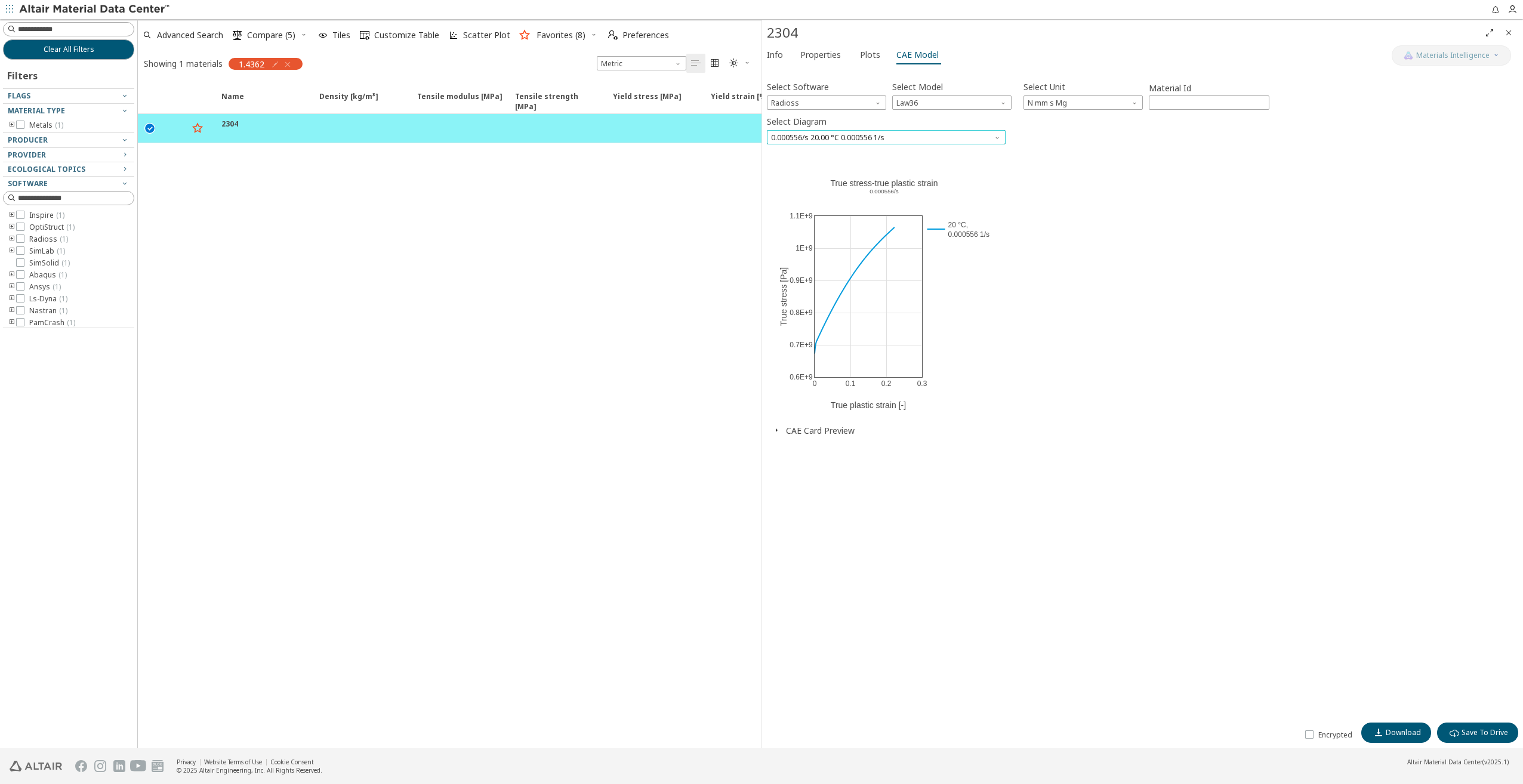
click at [889, 135] on span "0.000556/s 20.00 °C 0.000556 1/s" at bounding box center [886, 137] width 239 height 14
click at [861, 161] on span "0.000556/s 20.00 °C 0.000556 1/s" at bounding box center [829, 165] width 114 height 9
click at [627, 360] on div "Name Density [kg/m³] Density [kg/m³] ISO 1183 Tensile modulus [MPa] Tensile mod…" at bounding box center [449, 415] width 624 height 667
click at [840, 137] on span "0.000556/s 20.00 °C 0.000556 1/s" at bounding box center [886, 137] width 239 height 14
click at [866, 58] on span "Plots" at bounding box center [870, 55] width 20 height 19
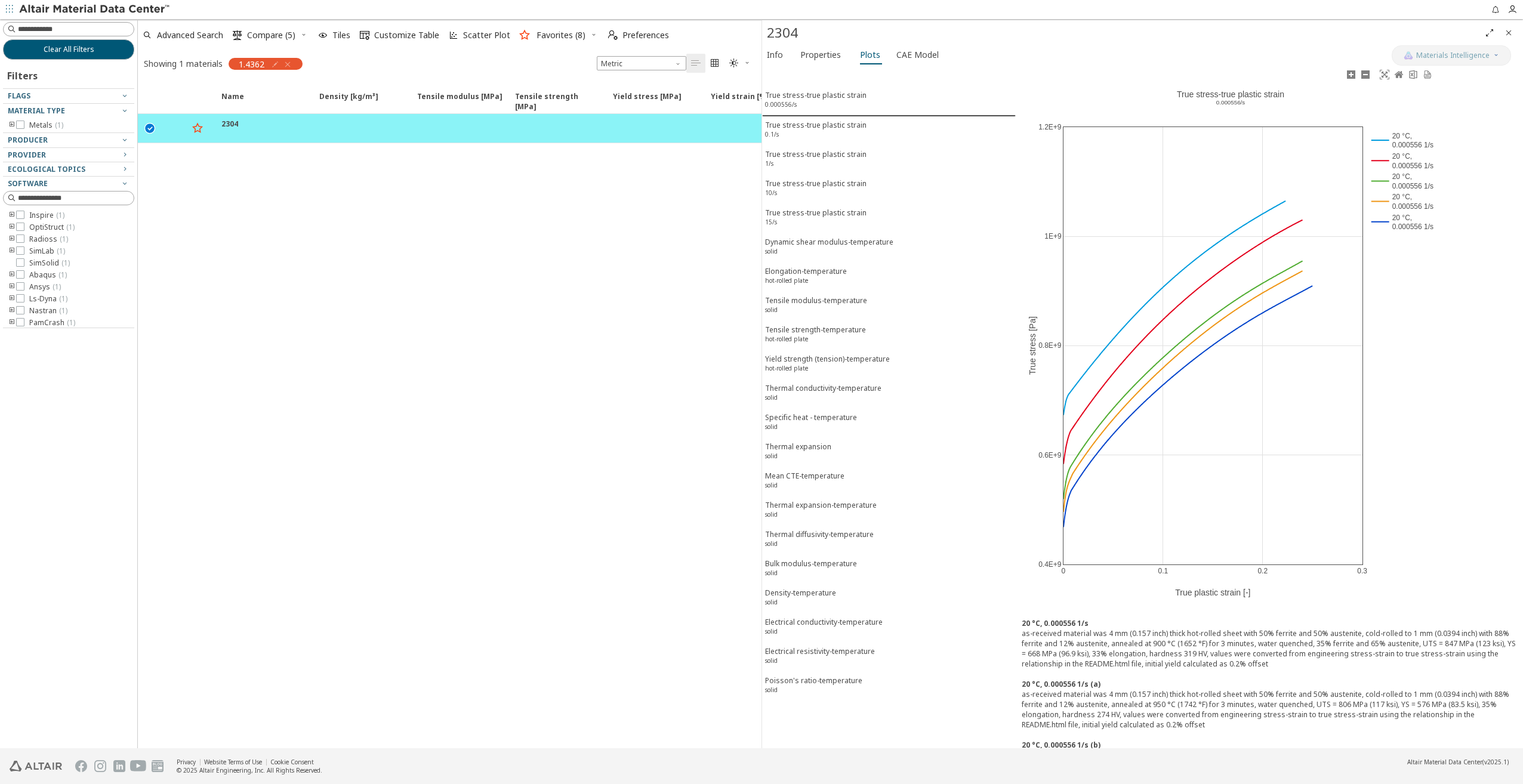
click at [1406, 198] on rect at bounding box center [1402, 201] width 67 height 20
click at [1406, 179] on rect at bounding box center [1402, 180] width 67 height 20
click at [1404, 158] on rect at bounding box center [1402, 161] width 67 height 20
click at [1405, 142] on rect at bounding box center [1402, 140] width 67 height 20
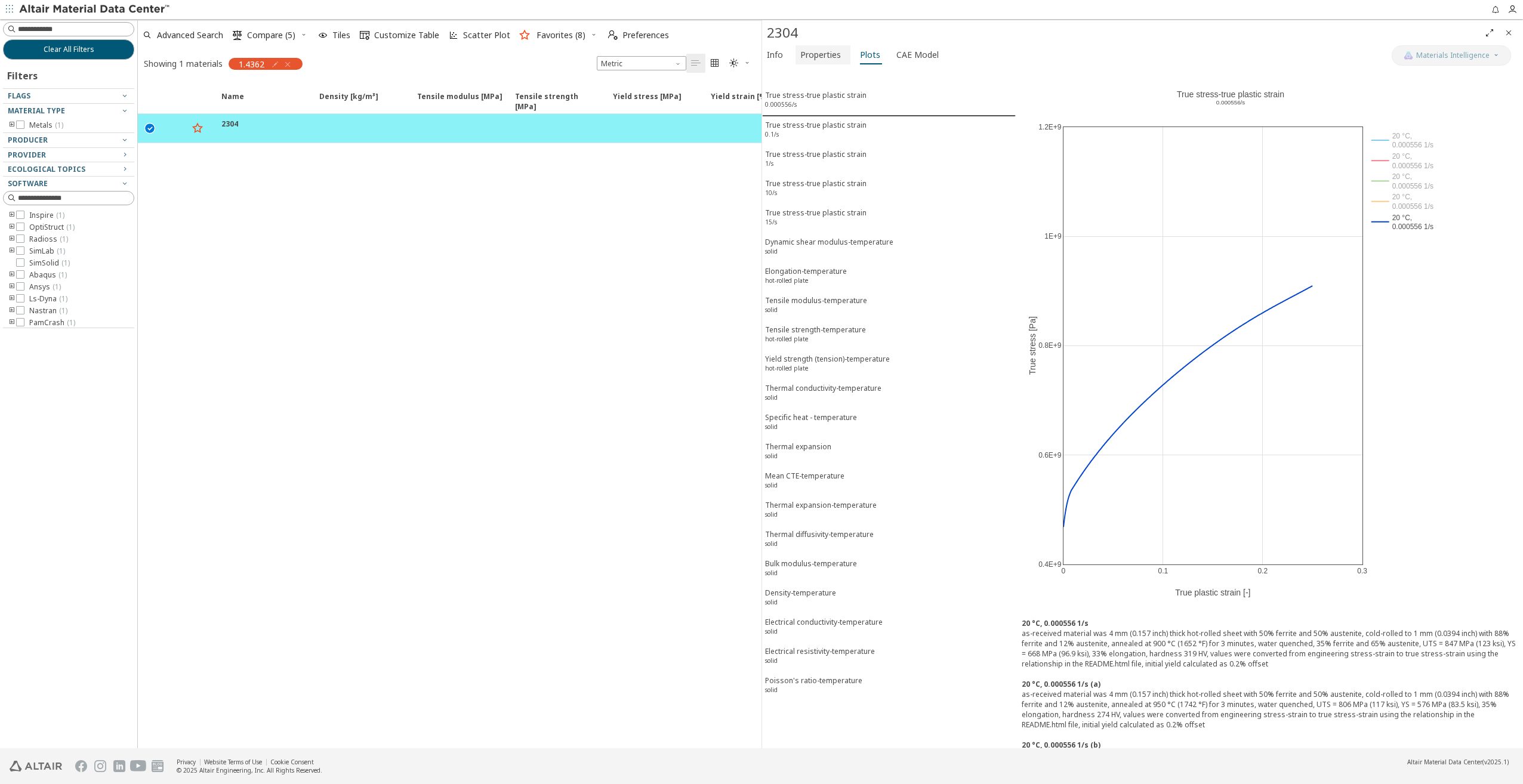
click at [808, 58] on span "Properties" at bounding box center [820, 55] width 40 height 19
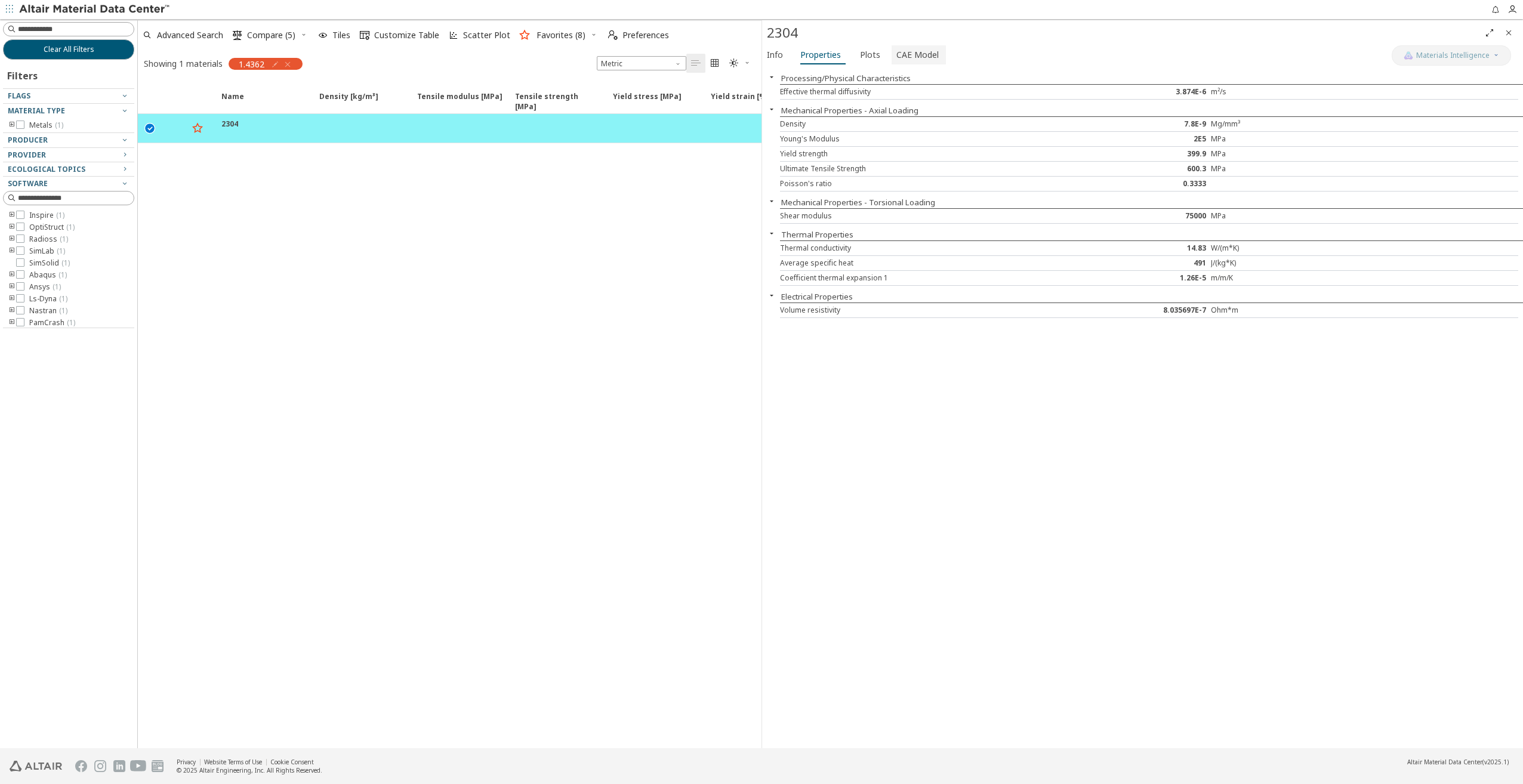
click at [903, 60] on span "CAE Model" at bounding box center [918, 55] width 43 height 19
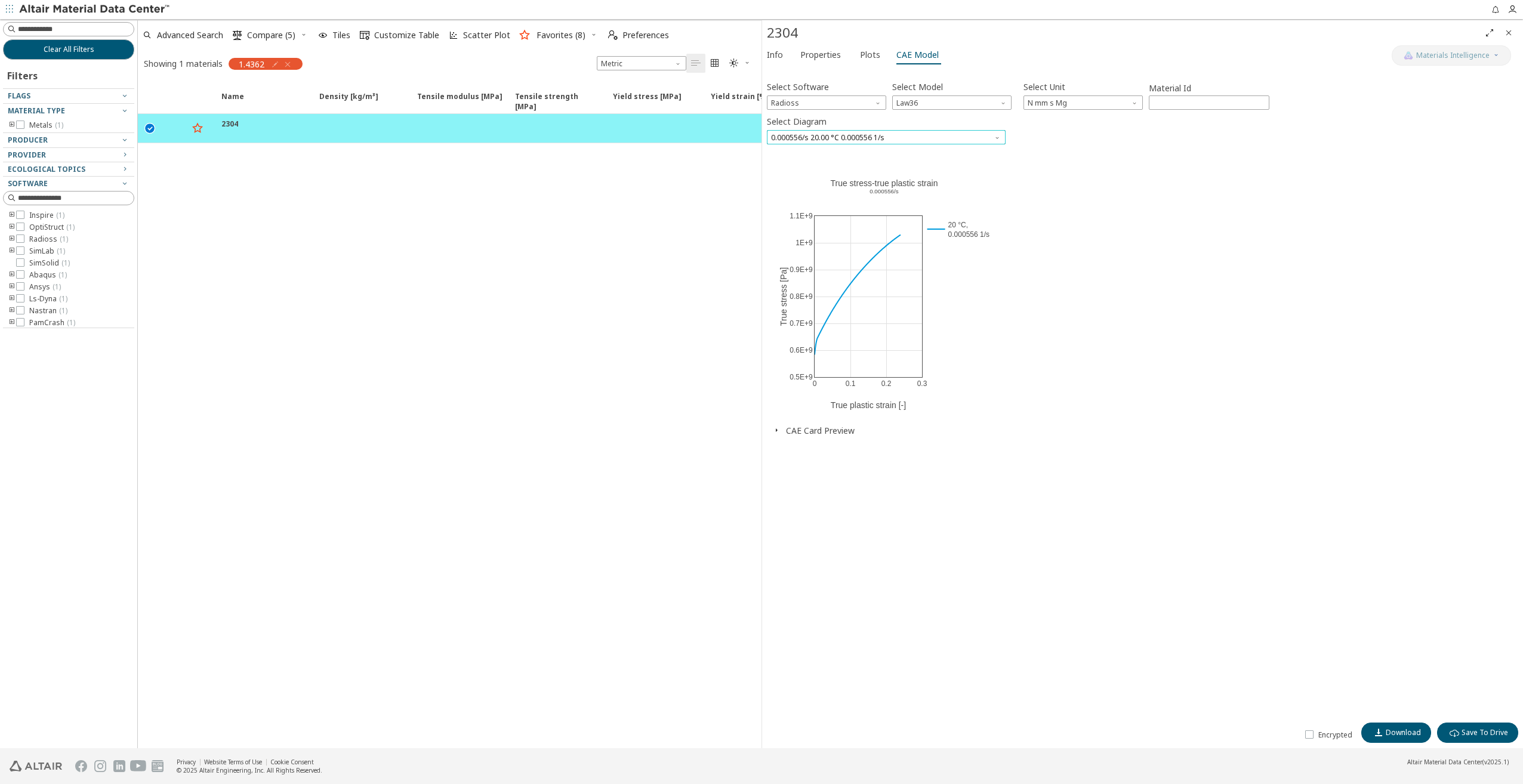
click at [851, 137] on span "0.000556/s 20.00 °C 0.000556 1/s" at bounding box center [886, 137] width 239 height 14
click at [845, 207] on span "0.000556/s 20.00 °C 0.000556 1/s" at bounding box center [829, 209] width 114 height 9
click at [848, 134] on span "0.000556/s 20.00 °C 0.000556 1/s" at bounding box center [886, 137] width 239 height 14
click at [843, 150] on span "0.000556/s 20.00 °C 0.000556 1/s" at bounding box center [829, 151] width 114 height 9
click at [830, 140] on span "0.000556/s 20.00 °C 0.000556 1/s" at bounding box center [886, 137] width 239 height 14
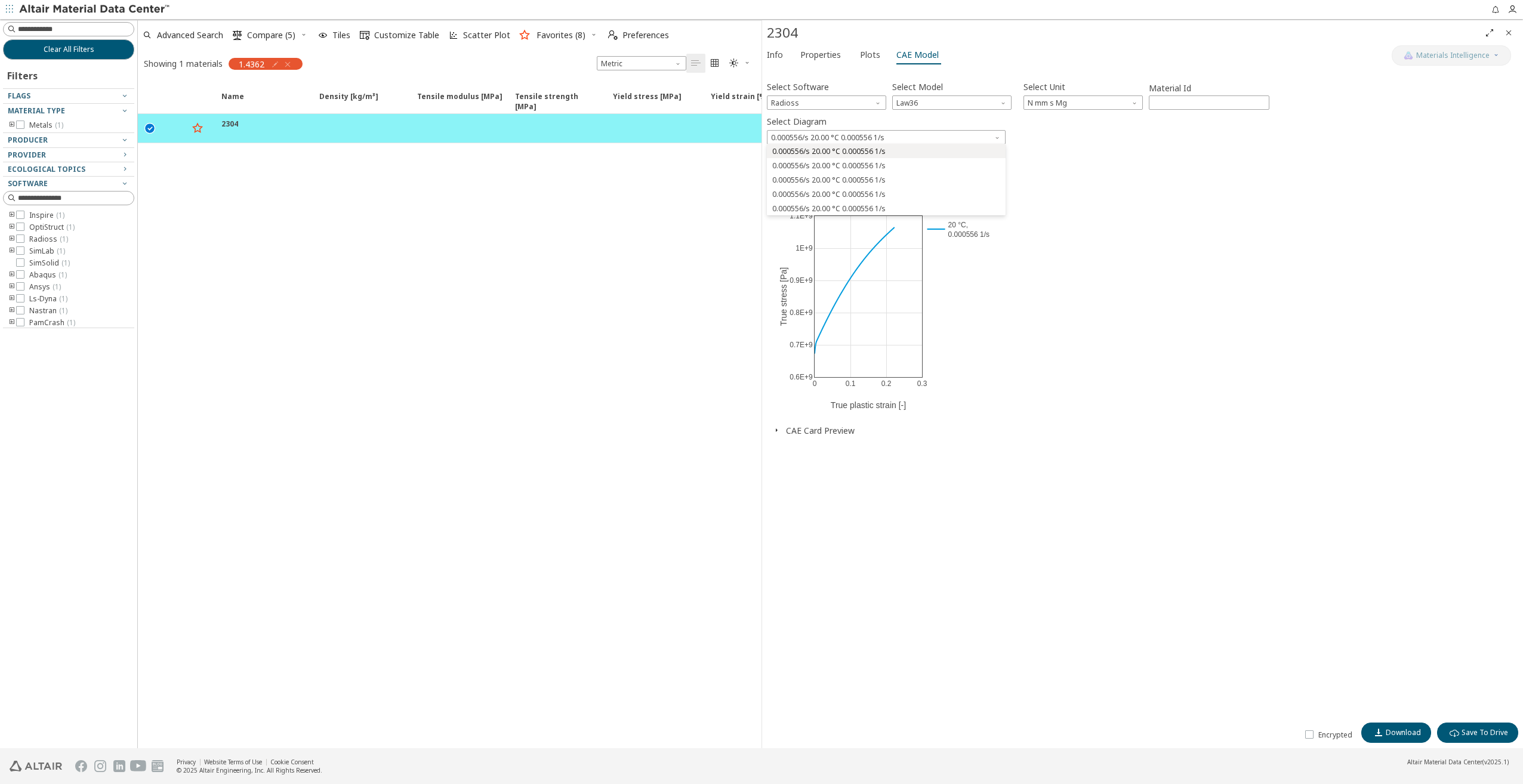
click at [827, 148] on span "0.000556/s 20.00 °C 0.000556 1/s" at bounding box center [829, 151] width 114 height 9
click at [840, 134] on span "0.000556/s 20.00 °C 0.000556 1/s" at bounding box center [886, 137] width 239 height 14
click at [833, 205] on span "0.000556/s 20.00 °C 0.000556 1/s" at bounding box center [829, 209] width 114 height 9
click at [937, 102] on span "Law36" at bounding box center [951, 102] width 119 height 14
click at [811, 97] on span "Radioss" at bounding box center [826, 102] width 119 height 14
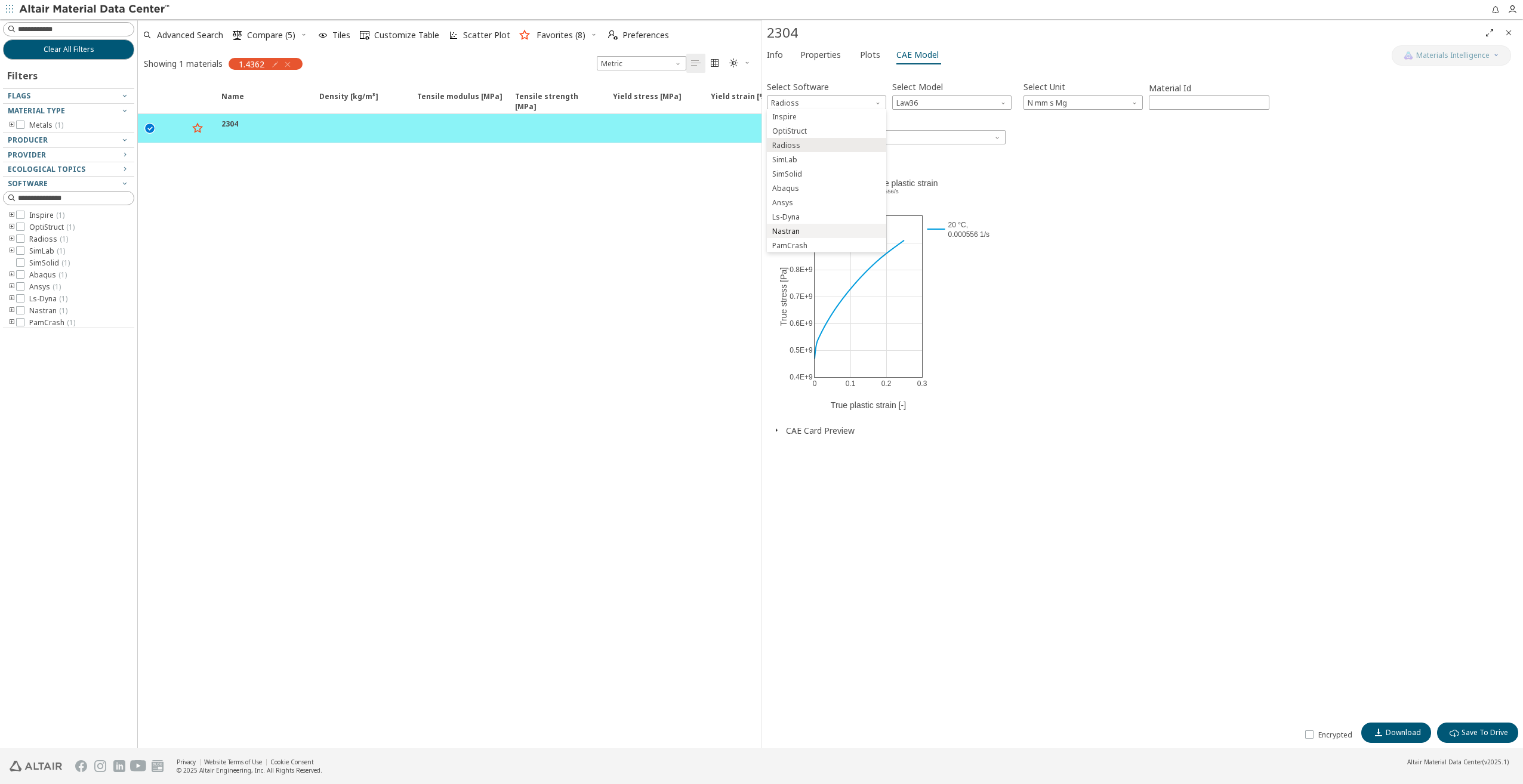
click at [795, 229] on span "Nastran" at bounding box center [786, 232] width 28 height 9
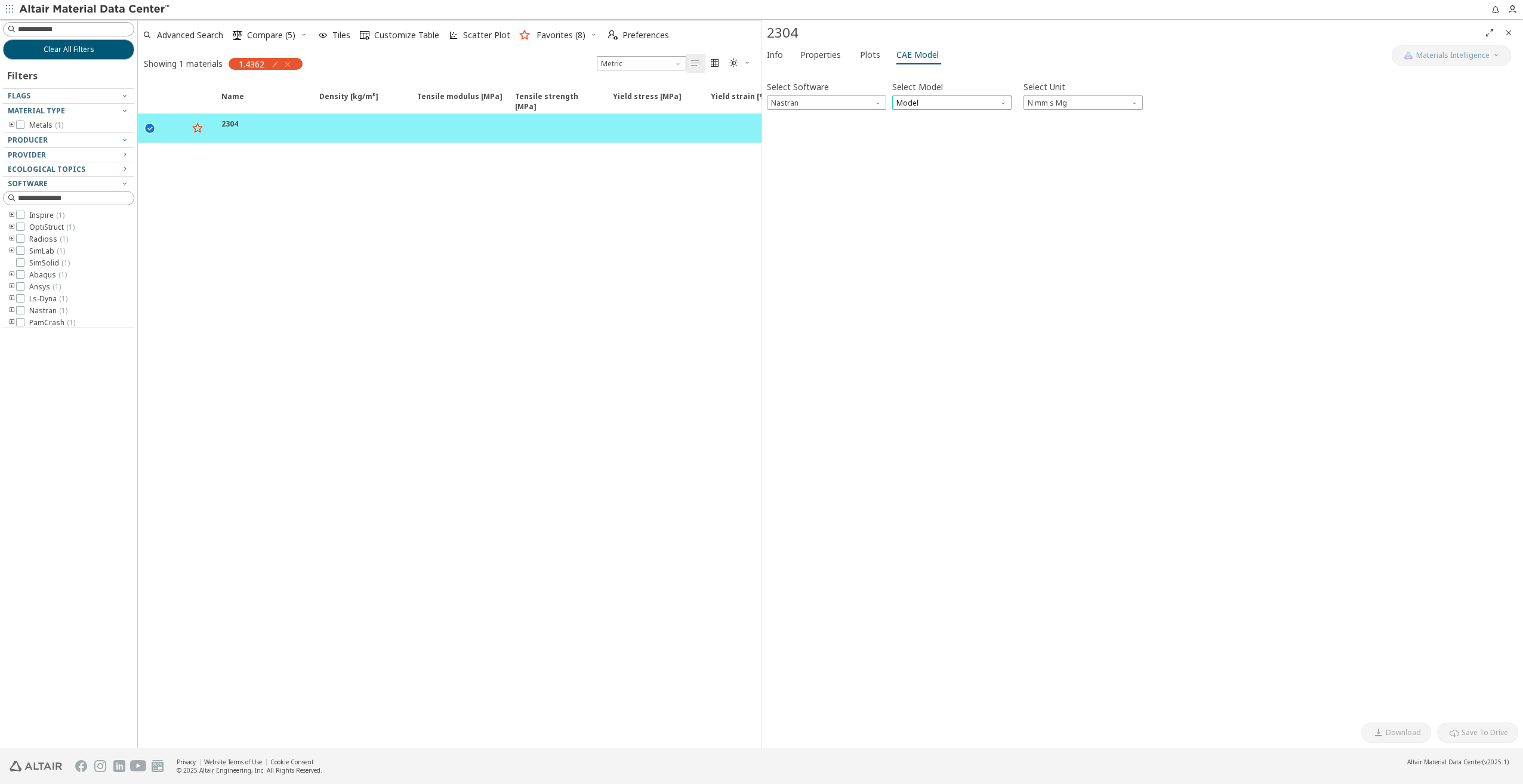
click at [937, 100] on span "Model" at bounding box center [951, 102] width 119 height 14
click at [914, 132] on span "MATS1" at bounding box center [909, 131] width 24 height 9
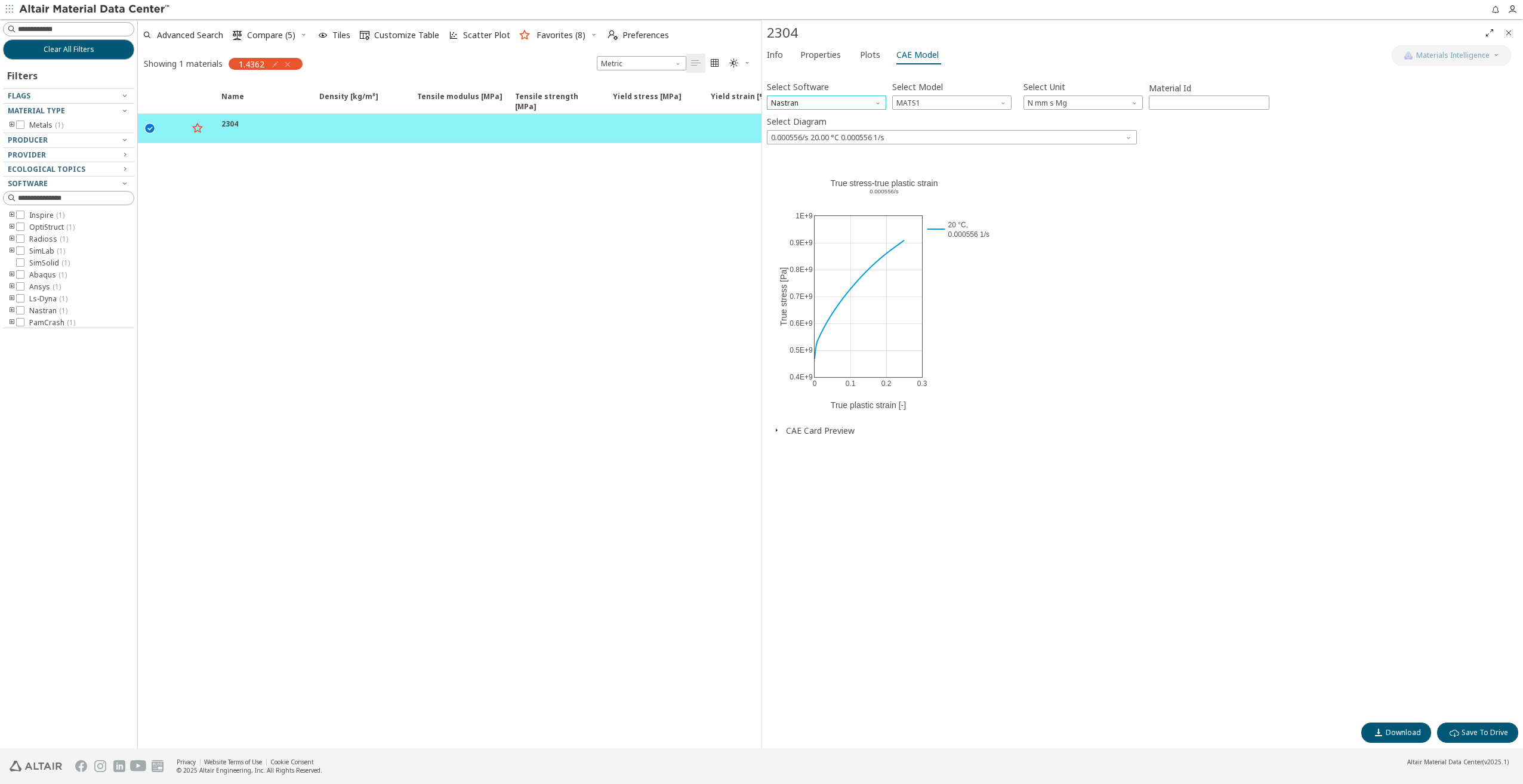
click at [846, 102] on span "Nastran" at bounding box center [826, 102] width 119 height 14
click at [808, 134] on span "OptiStruct" at bounding box center [826, 131] width 110 height 9
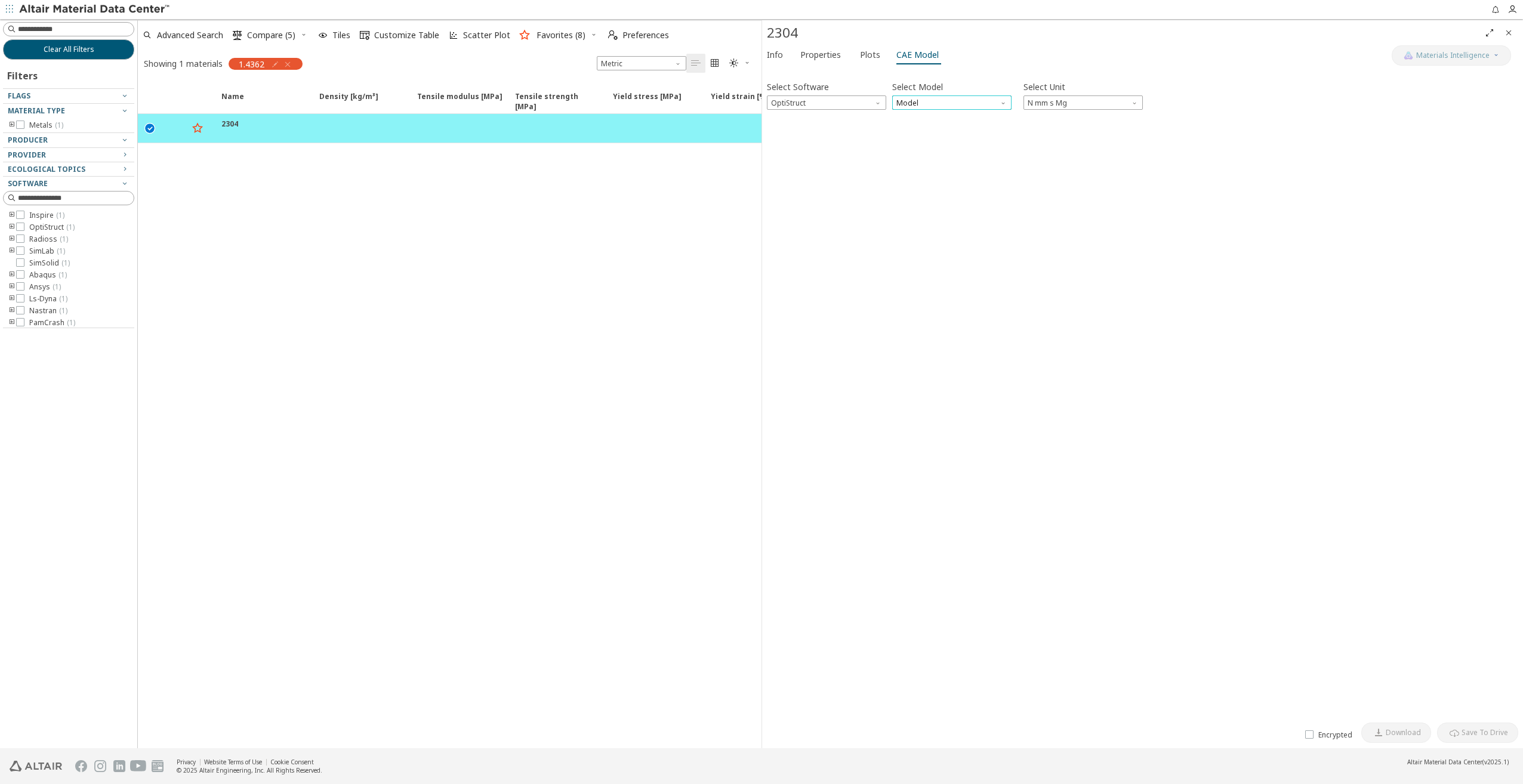
click at [937, 99] on span "Model" at bounding box center [951, 102] width 119 height 14
click at [914, 132] on span "MatS1" at bounding box center [907, 131] width 21 height 9
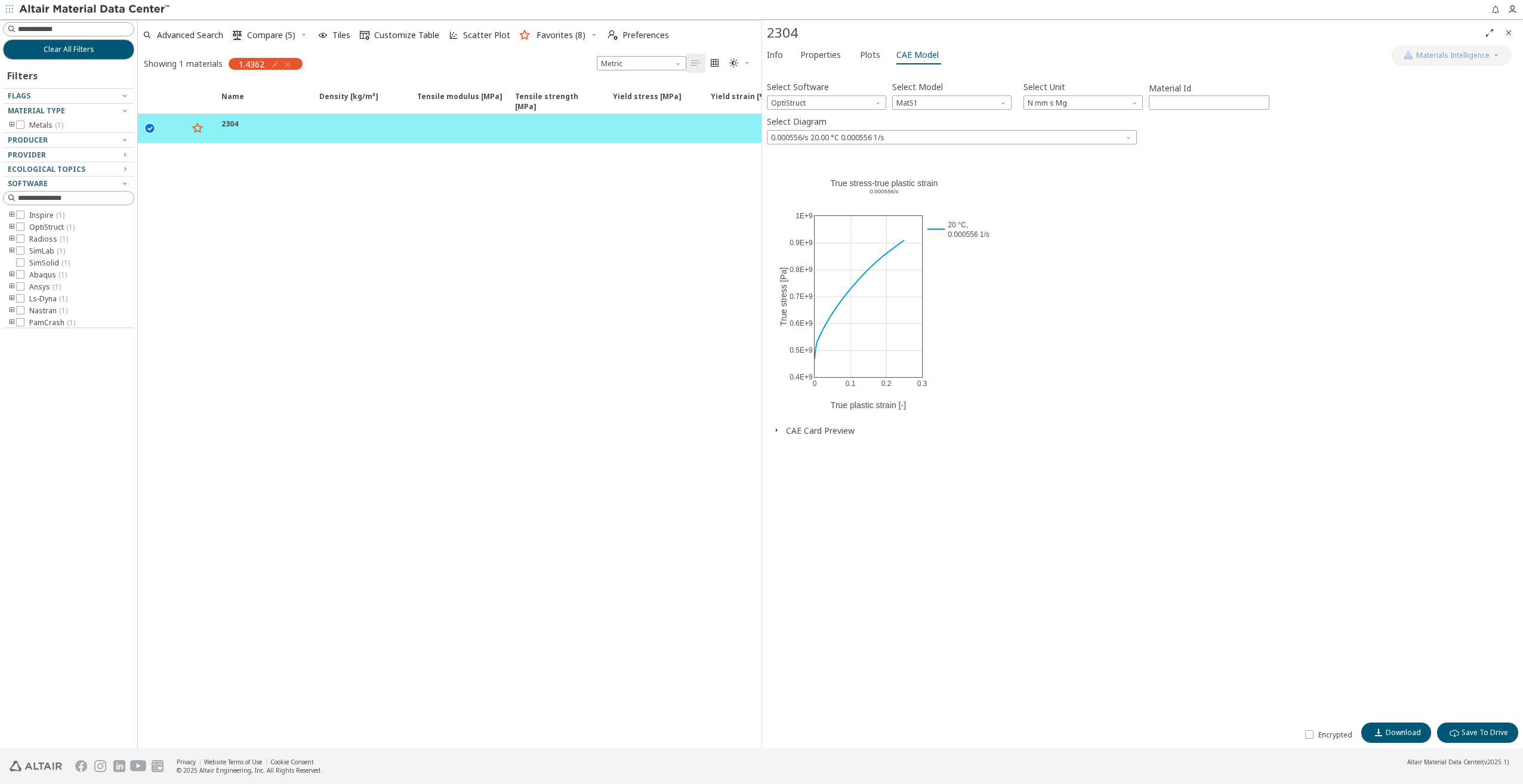
click at [777, 431] on icon "button" at bounding box center [776, 430] width 9 height 9
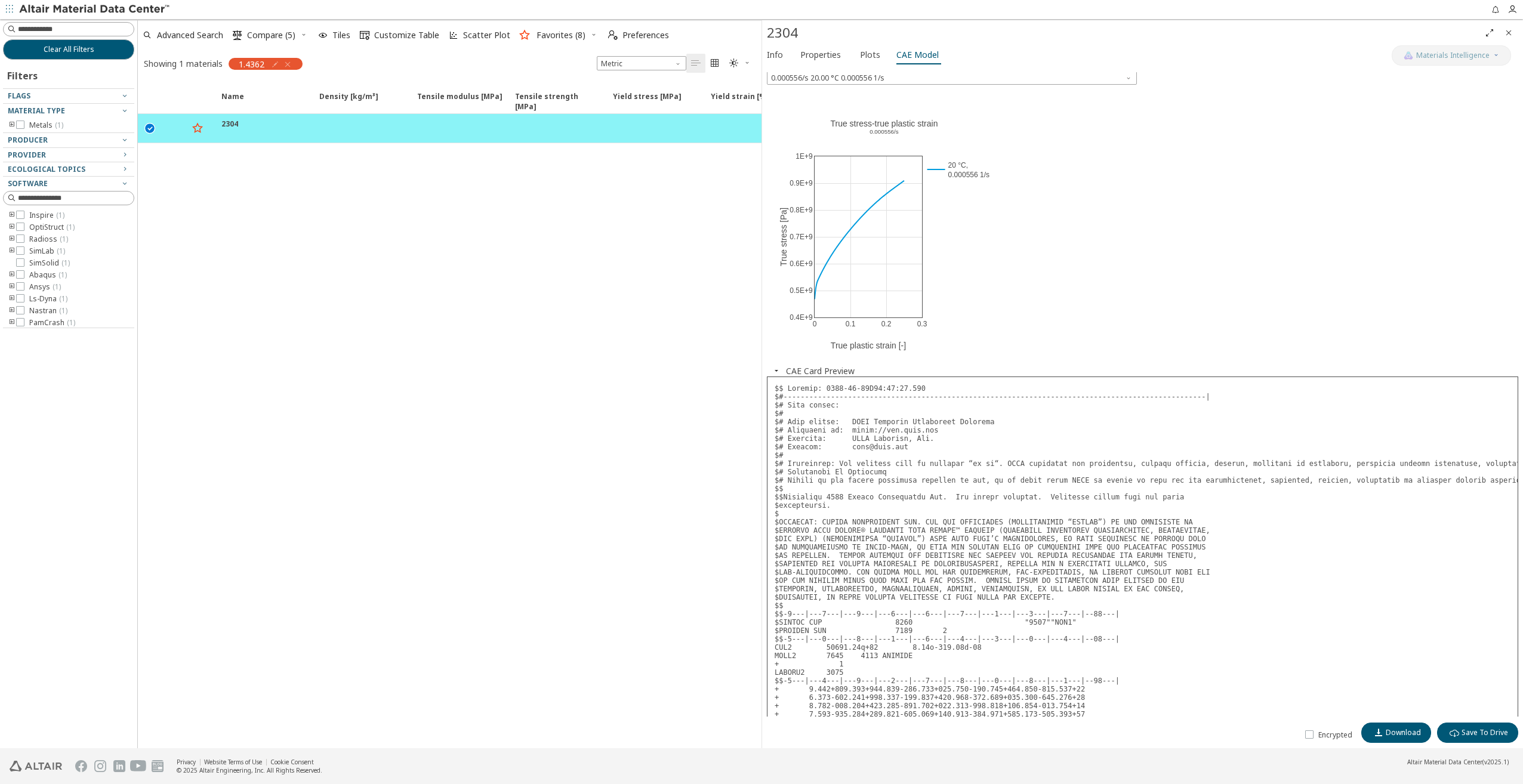
scroll to position [0, 0]
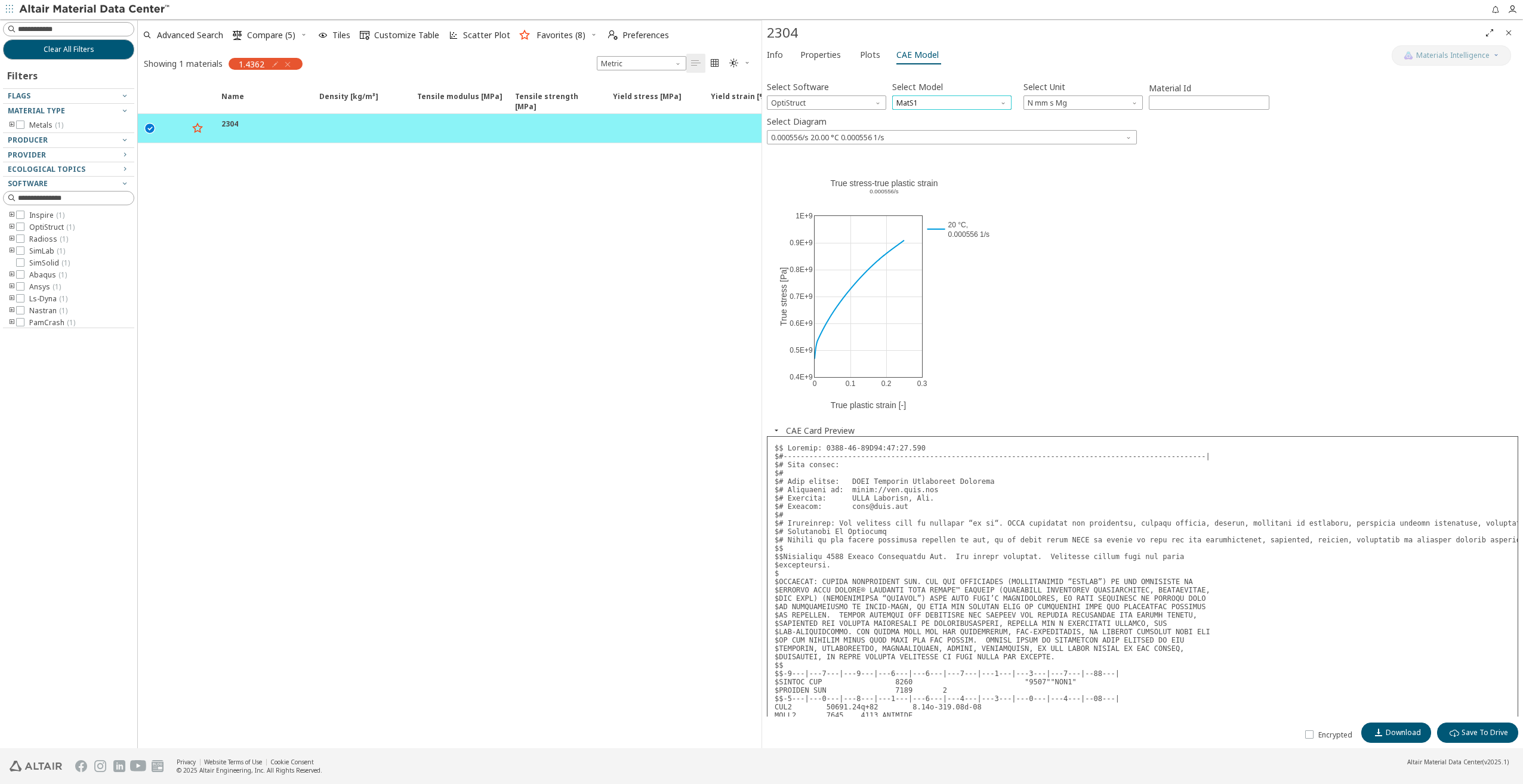
click at [917, 98] on span "MatS1" at bounding box center [951, 102] width 119 height 14
click at [836, 99] on span "OptiStruct" at bounding box center [826, 102] width 119 height 14
click at [788, 215] on span "Ls-Dyna" at bounding box center [786, 217] width 28 height 9
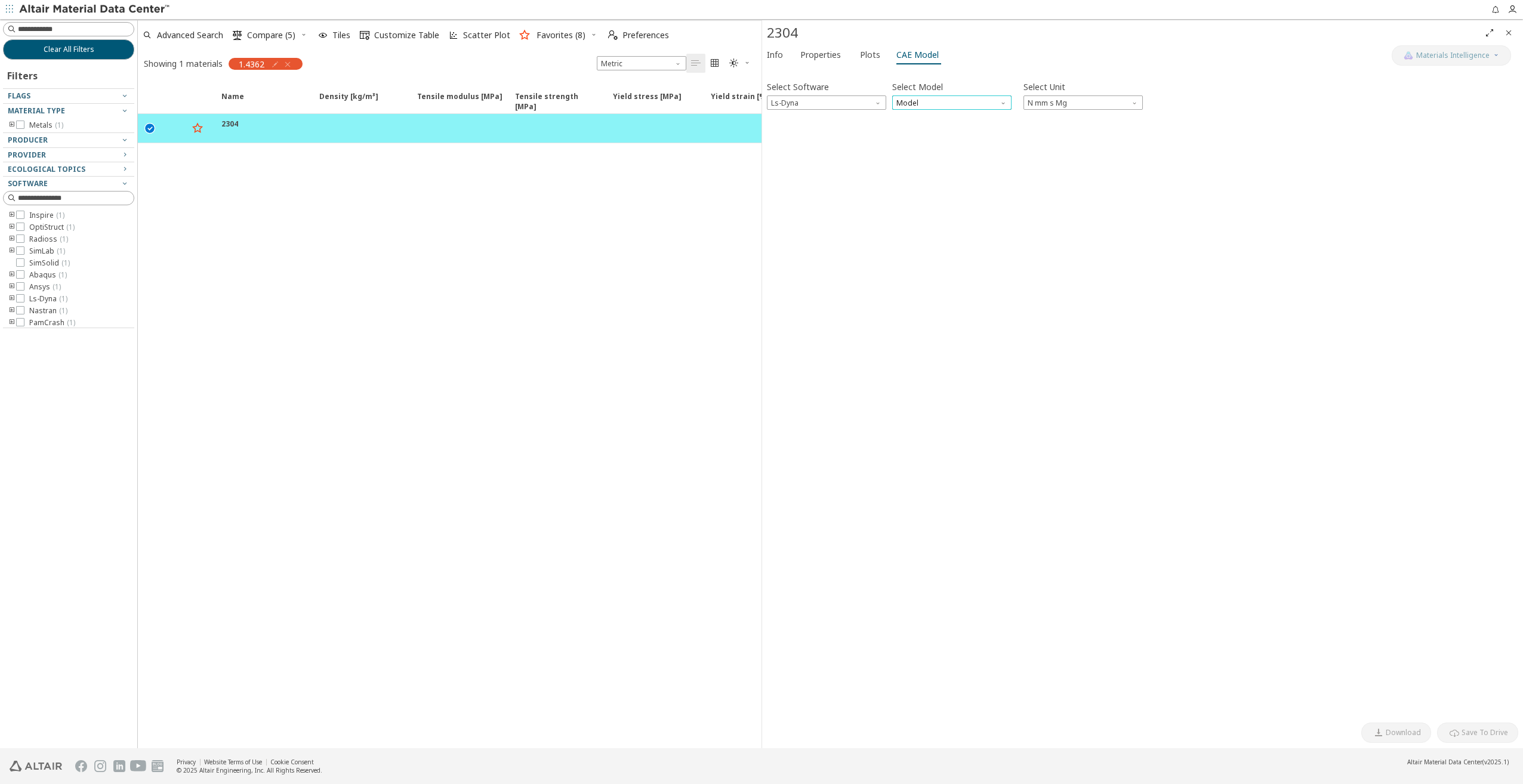
click at [922, 102] on span "Model" at bounding box center [951, 102] width 119 height 14
click at [913, 128] on span "Mat24" at bounding box center [907, 131] width 21 height 9
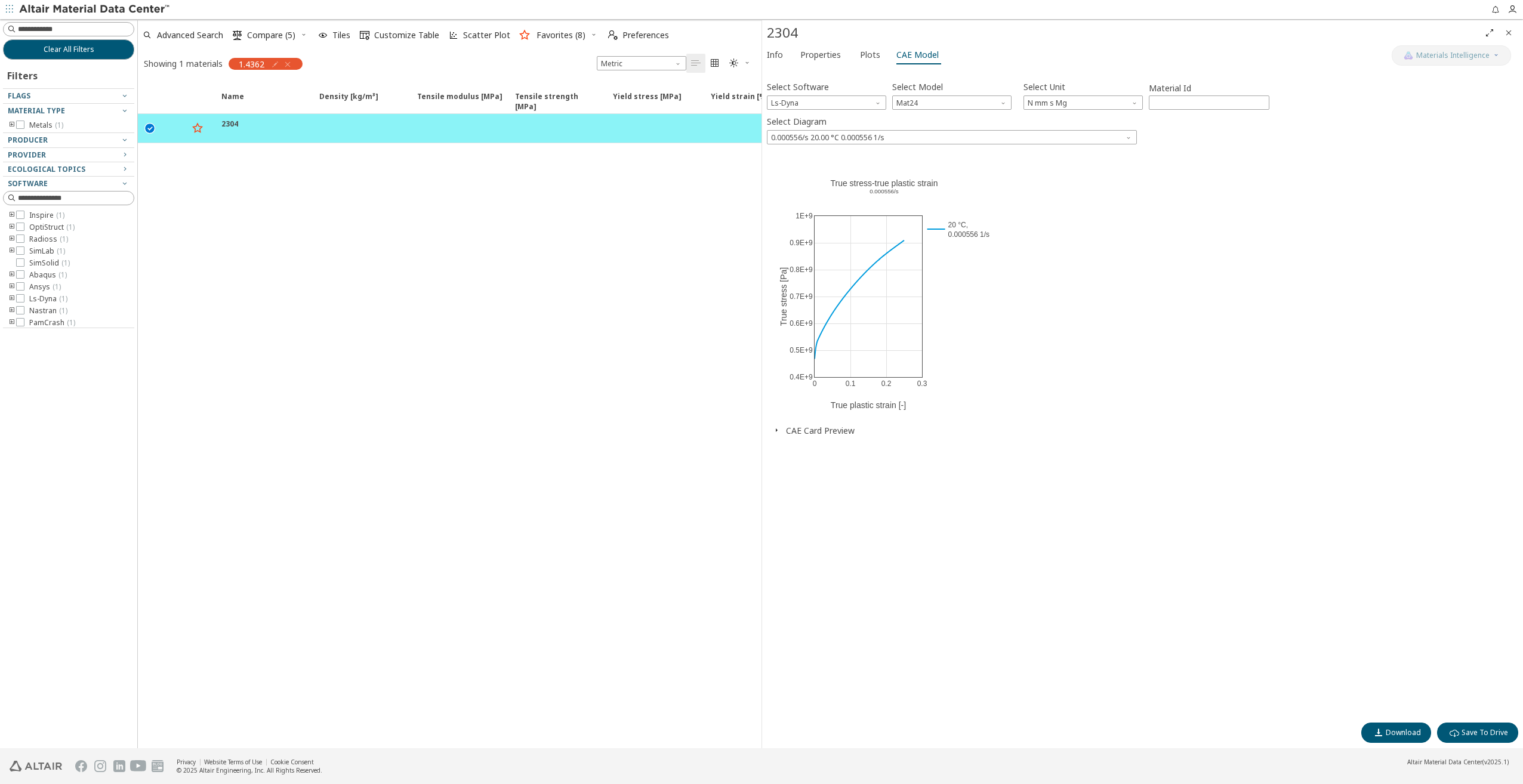
click at [777, 430] on icon "button" at bounding box center [776, 430] width 9 height 9
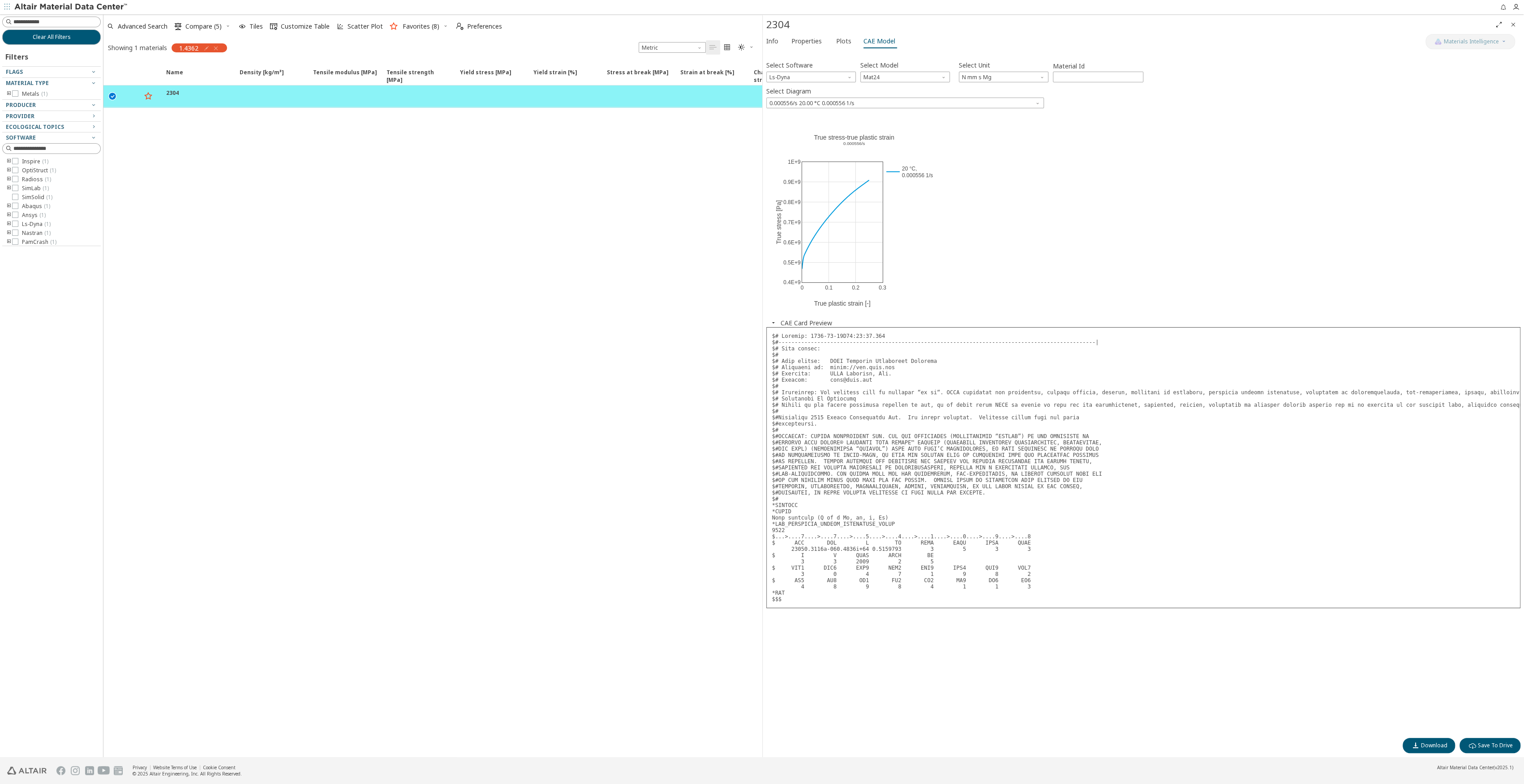
click at [853, 465] on pre at bounding box center [1144, 467] width 755 height 281
click at [818, 79] on span "Ls-Dyna" at bounding box center [811, 77] width 89 height 11
click at [787, 154] on span "Ansys" at bounding box center [811, 153] width 82 height 7
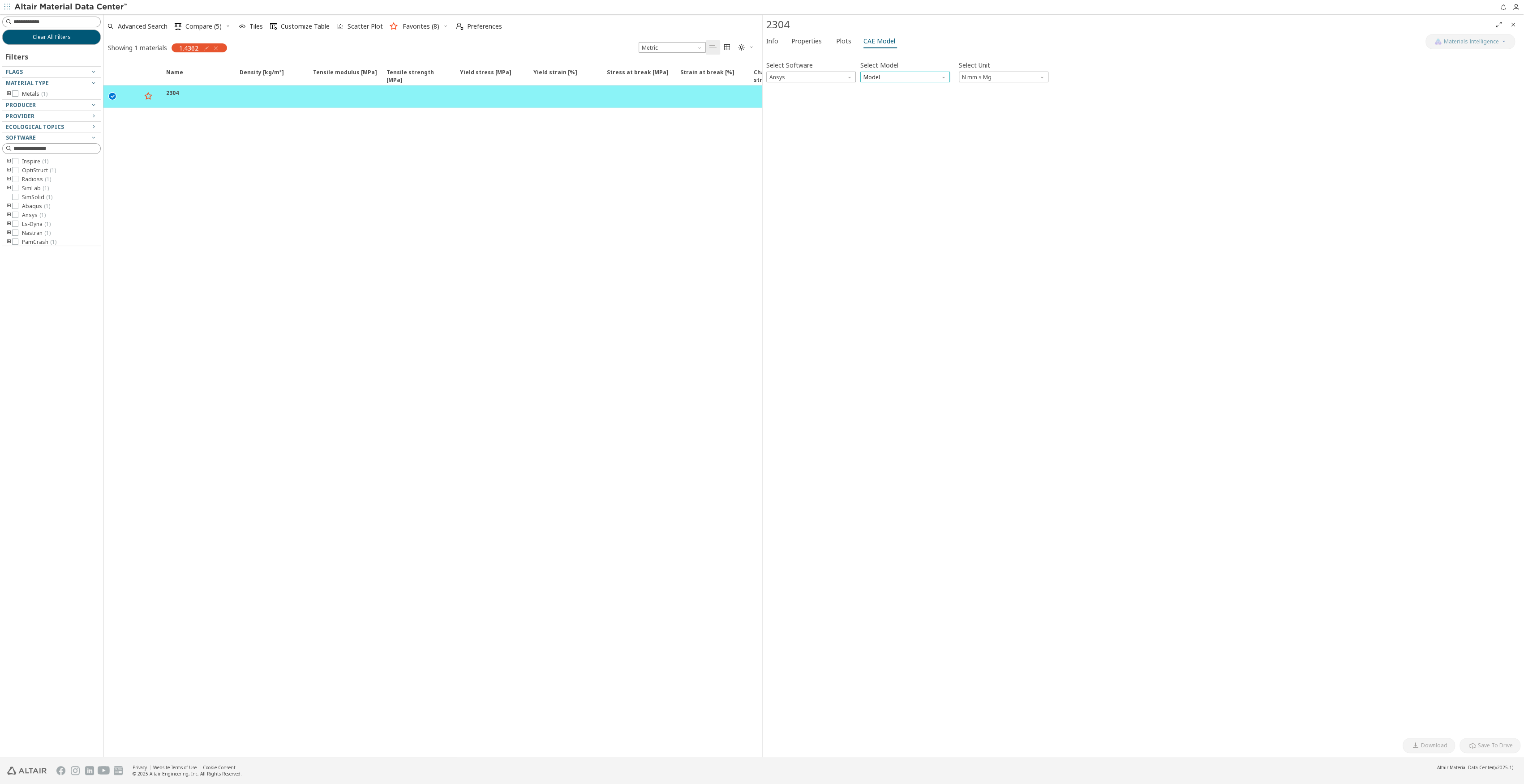
click at [908, 77] on span "Model" at bounding box center [905, 77] width 89 height 11
click at [880, 100] on span "Plastic" at bounding box center [905, 99] width 82 height 7
click at [858, 104] on span "0.000556/s 20.00 °C 0.000556 1/s" at bounding box center [905, 103] width 277 height 11
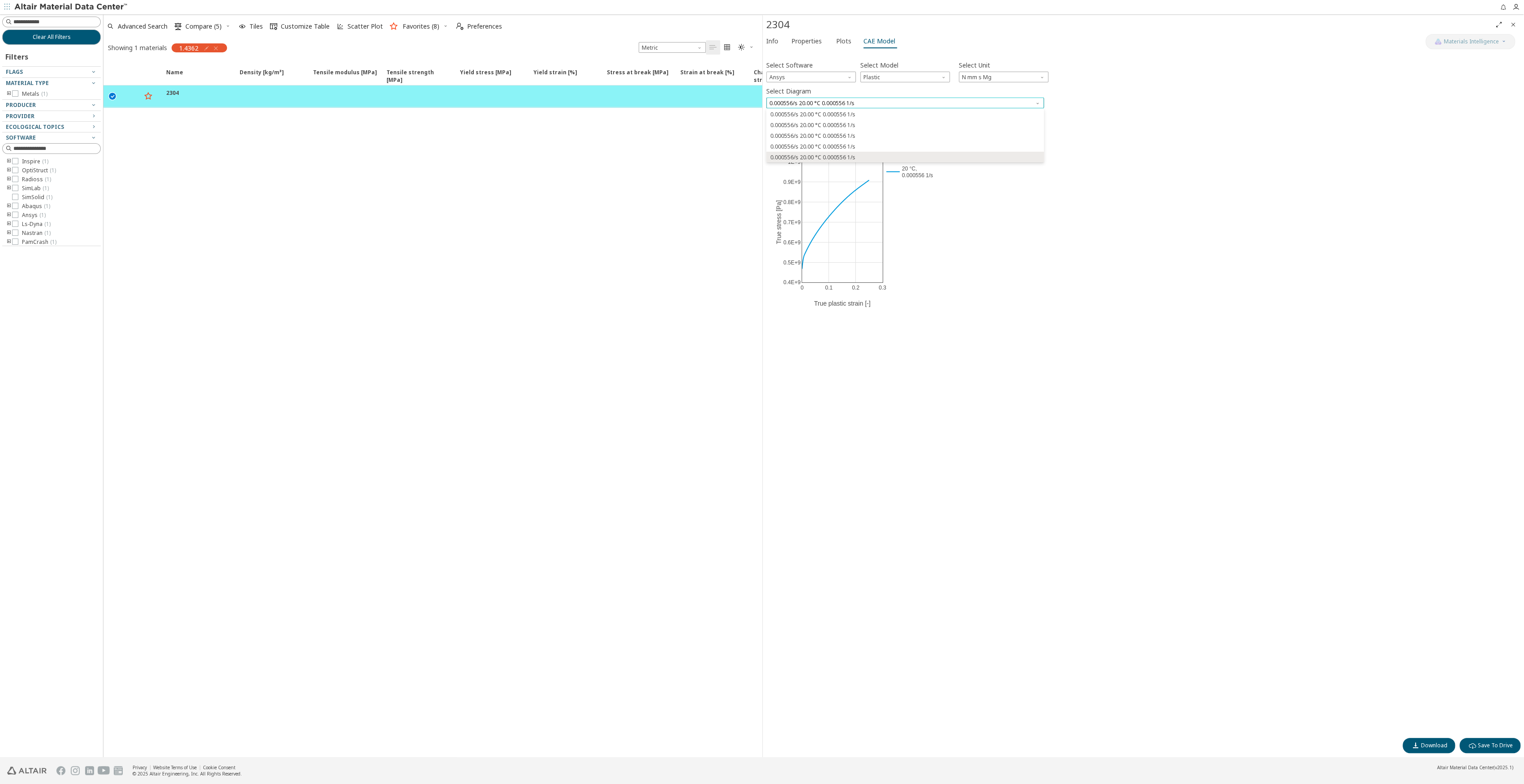
click at [858, 104] on span "0.000556/s 20.00 °C 0.000556 1/s" at bounding box center [905, 103] width 277 height 11
click at [903, 75] on span "Plastic" at bounding box center [905, 77] width 89 height 11
click at [831, 79] on span "Ansys" at bounding box center [811, 77] width 89 height 11
click at [803, 106] on button "Radioss" at bounding box center [811, 109] width 89 height 11
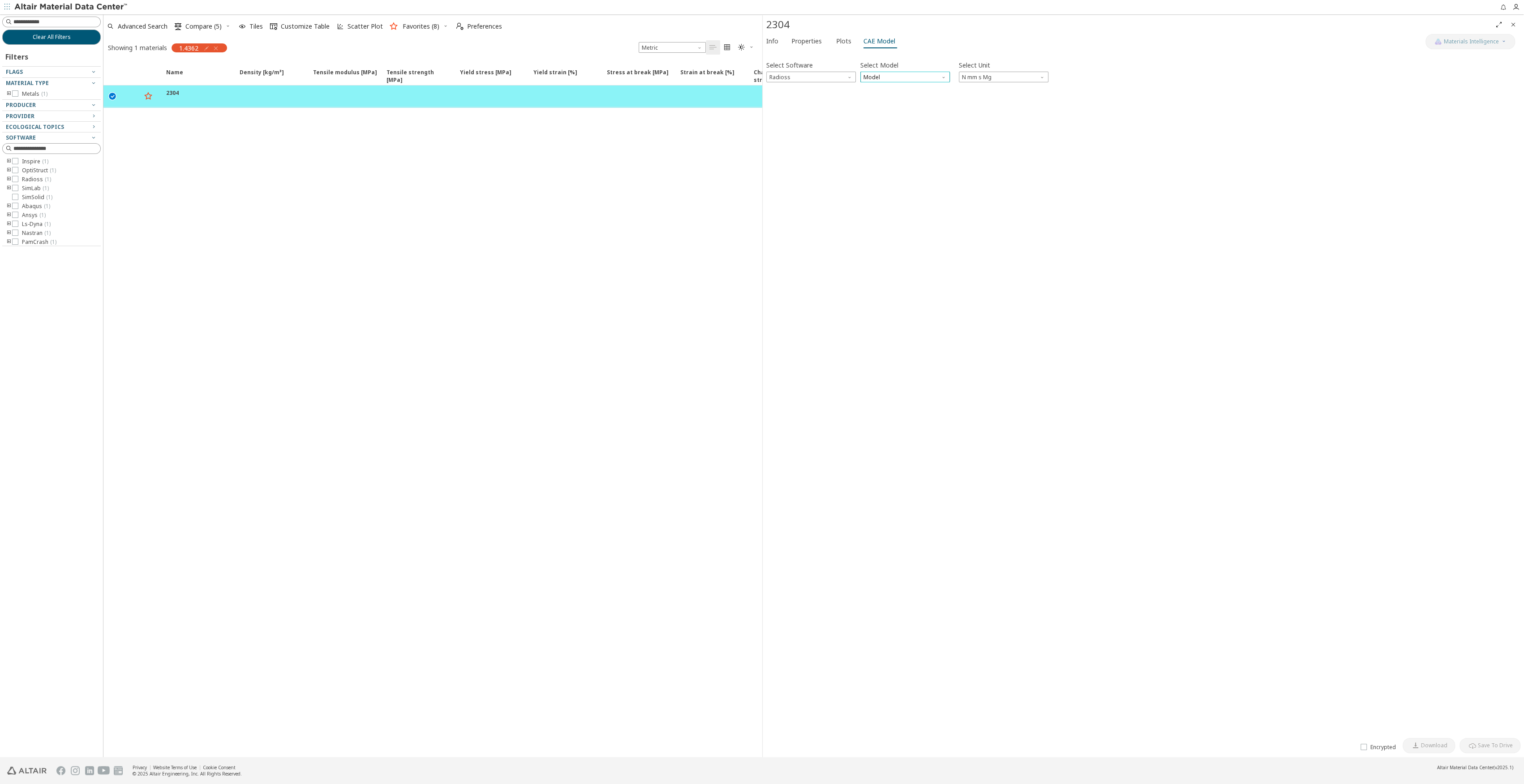
click at [893, 79] on span "Model" at bounding box center [905, 77] width 89 height 11
click at [884, 98] on span "Law36" at bounding box center [905, 99] width 82 height 7
click at [774, 322] on icon "button" at bounding box center [773, 323] width 7 height 7
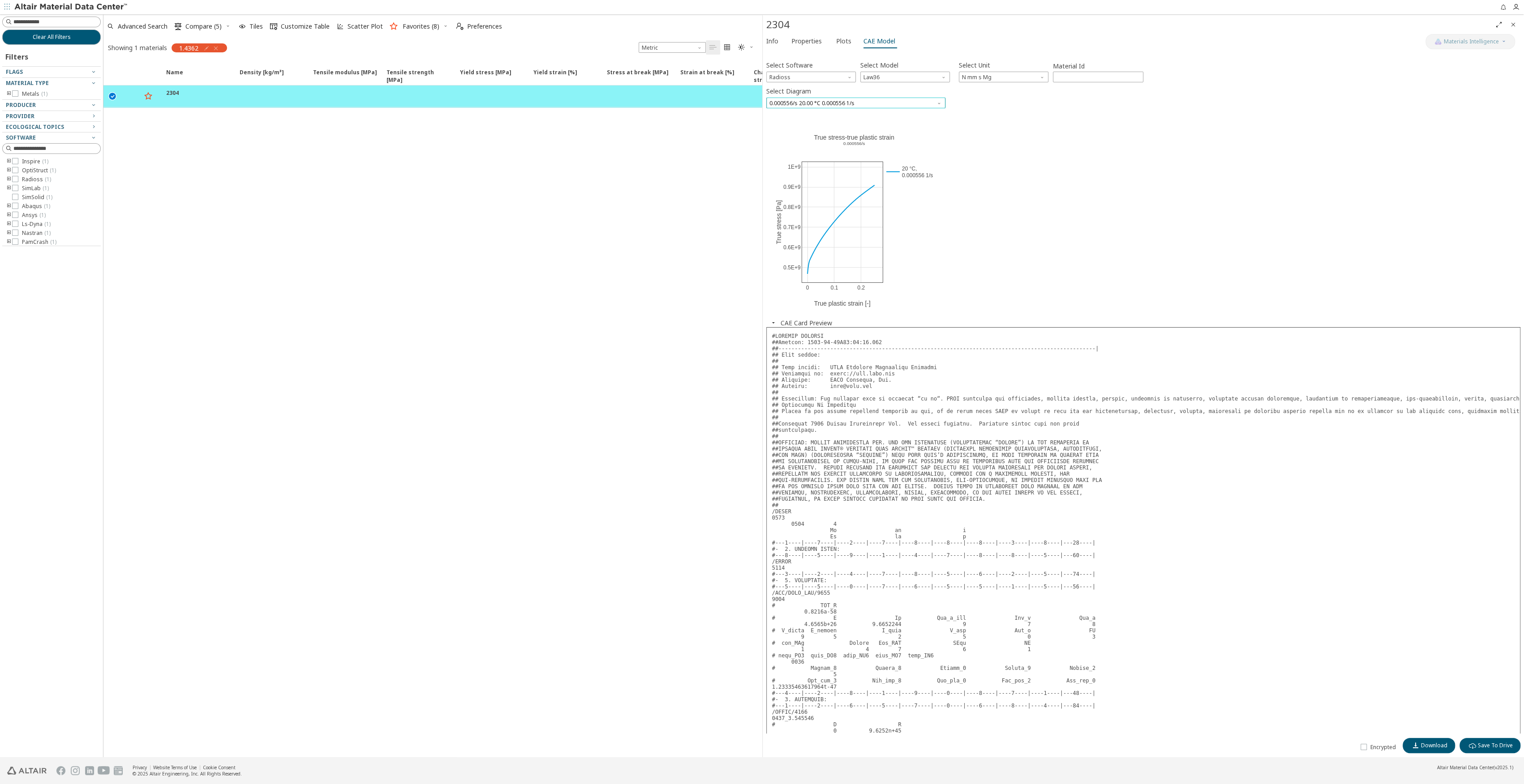
click at [878, 106] on span "0.000556/s 20.00 °C 0.000556 1/s" at bounding box center [855, 103] width 179 height 11
drag, startPoint x: 1039, startPoint y: 114, endPoint x: 1023, endPoint y: 105, distance: 18.4
click at [1037, 112] on div at bounding box center [1144, 113] width 755 height 5
click at [812, 78] on span "Radioss" at bounding box center [811, 77] width 89 height 11
click at [788, 165] on span "Ls-Dyna" at bounding box center [780, 164] width 21 height 7
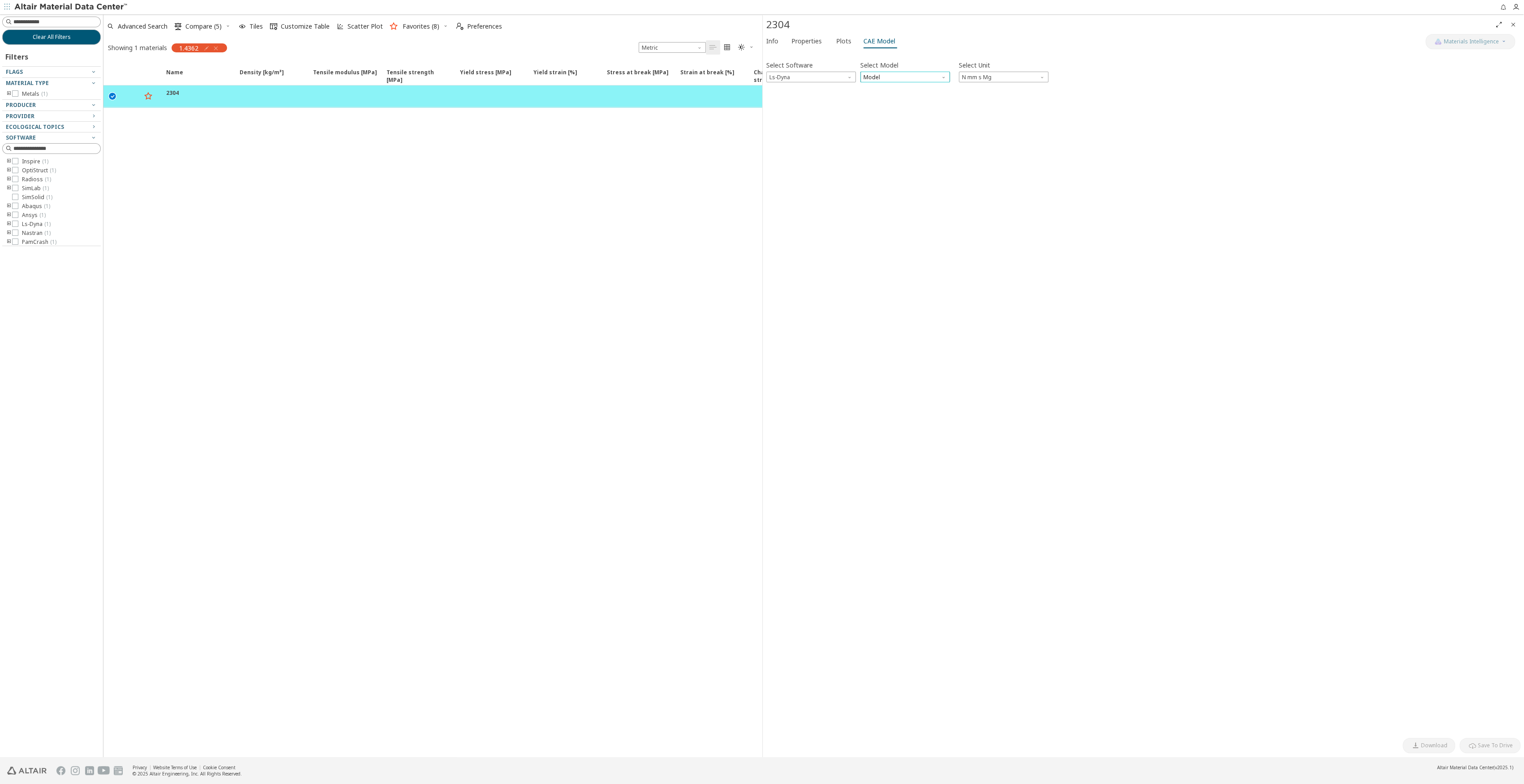
click at [891, 74] on span "Model" at bounding box center [905, 77] width 89 height 11
click at [878, 97] on span "Mat24" at bounding box center [872, 99] width 16 height 7
click at [779, 322] on button "button" at bounding box center [773, 323] width 14 height 8
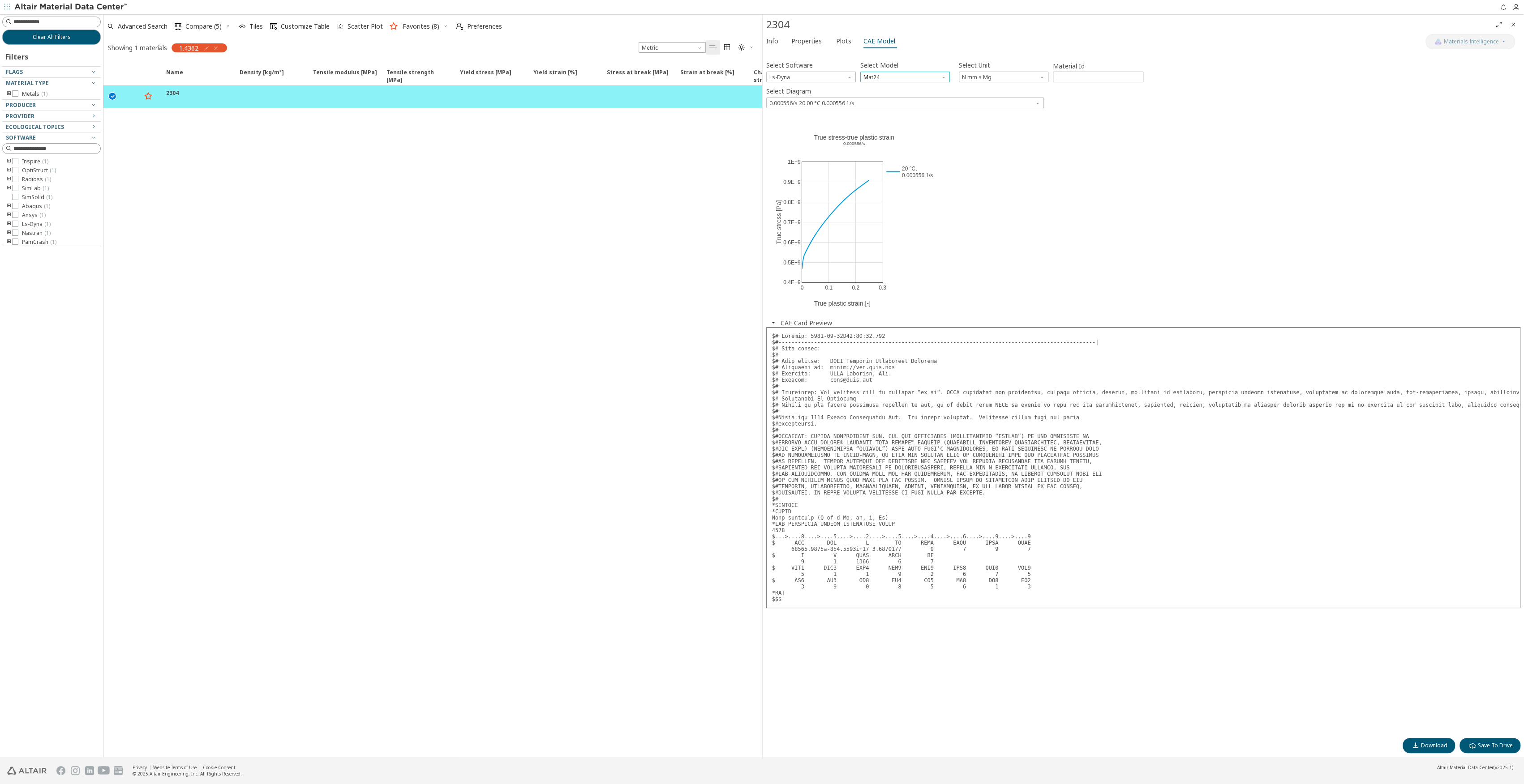
click at [889, 77] on span "Mat24" at bounding box center [905, 77] width 89 height 11
click at [816, 79] on span "Ls-Dyna" at bounding box center [811, 77] width 89 height 11
click at [780, 98] on span "OptiStruct" at bounding box center [783, 99] width 26 height 7
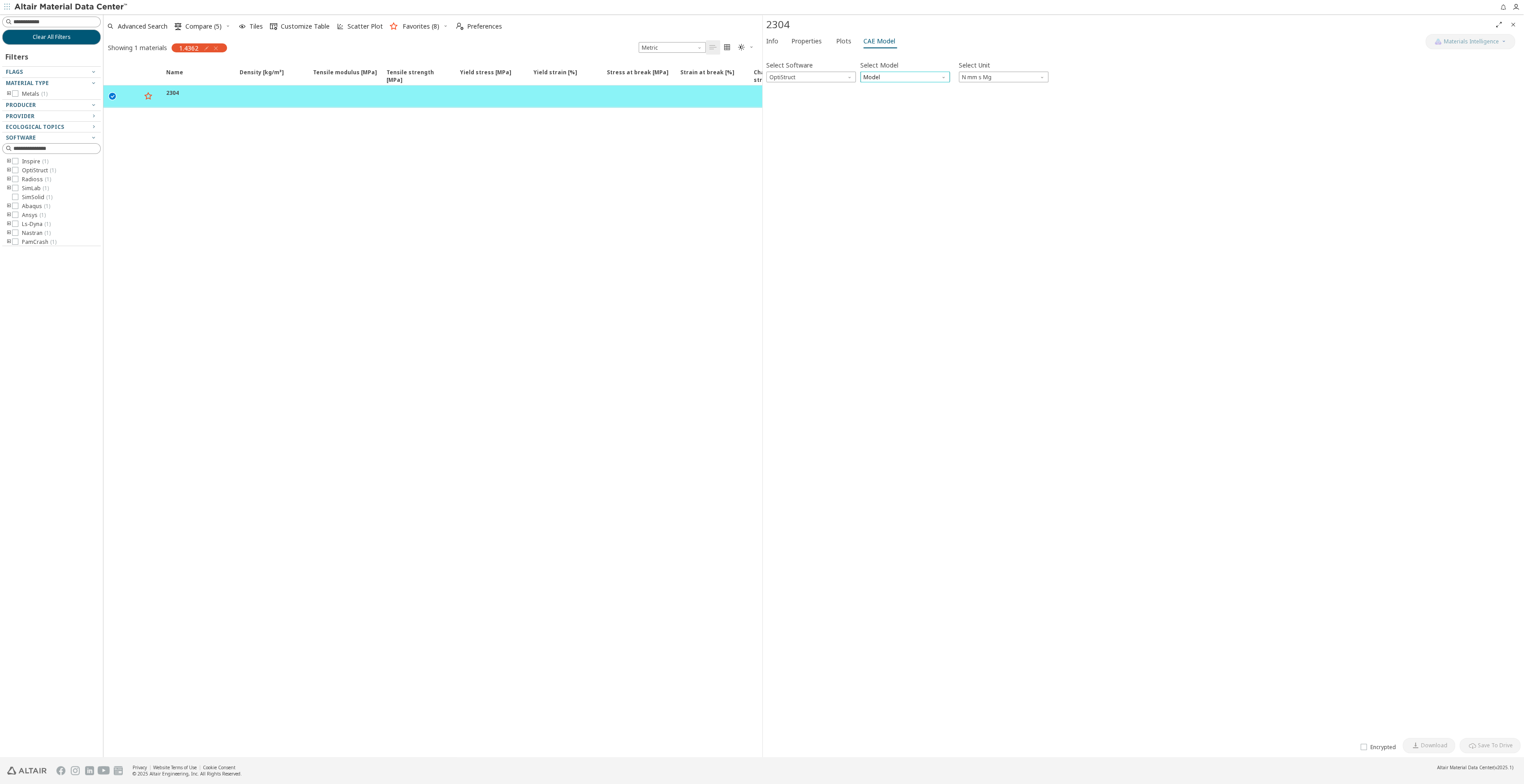
click at [888, 77] on span "Model" at bounding box center [905, 77] width 89 height 11
click at [872, 99] on span "MatS1" at bounding box center [872, 99] width 16 height 7
click at [855, 102] on span "0.000556/s 20.00 °C 0.000556 1/s" at bounding box center [905, 103] width 277 height 11
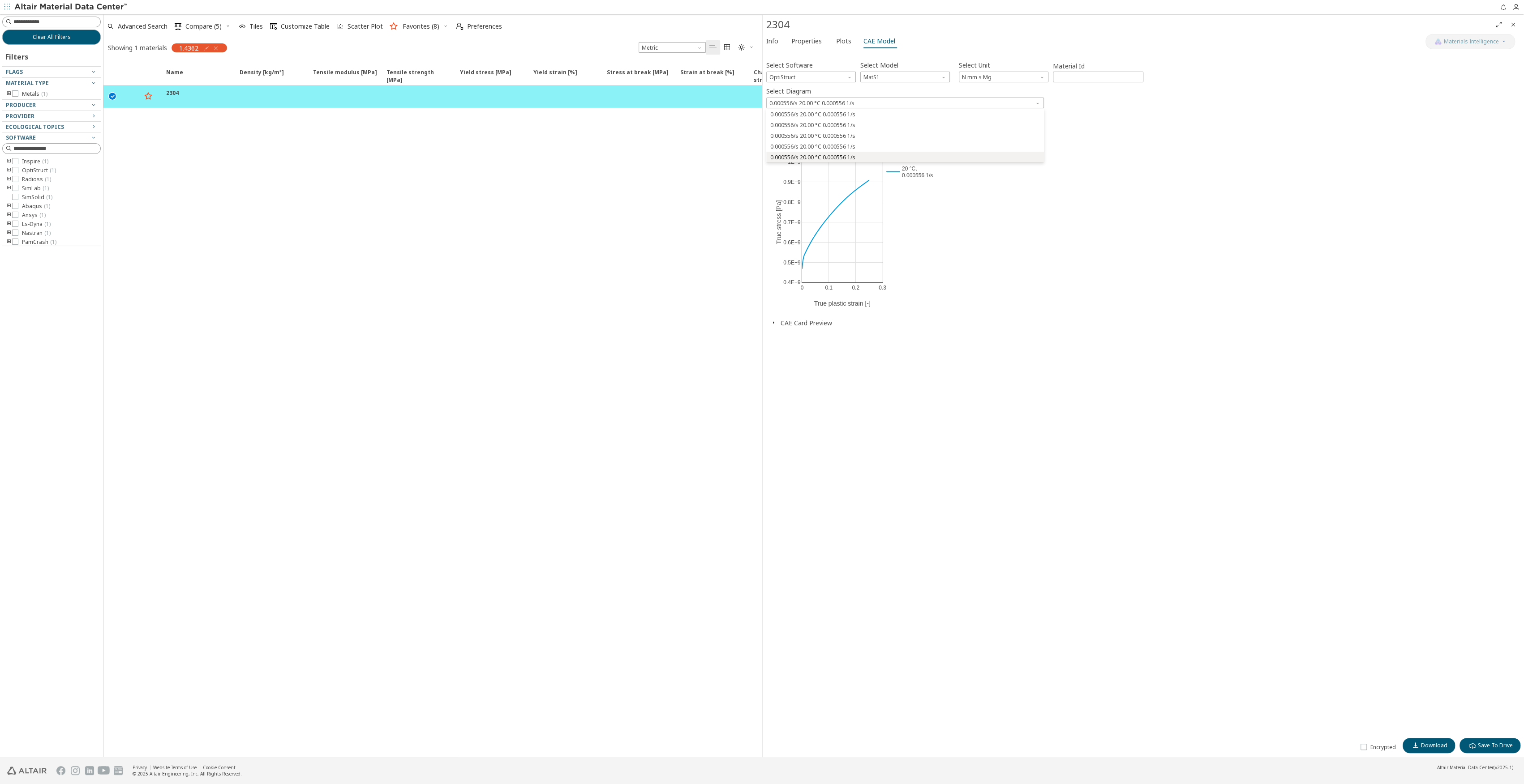
click at [830, 159] on span "0.000556/s 20.00 °C 0.000556 1/s" at bounding box center [813, 157] width 85 height 7
click at [783, 320] on button "CAE Card Preview" at bounding box center [806, 323] width 51 height 8
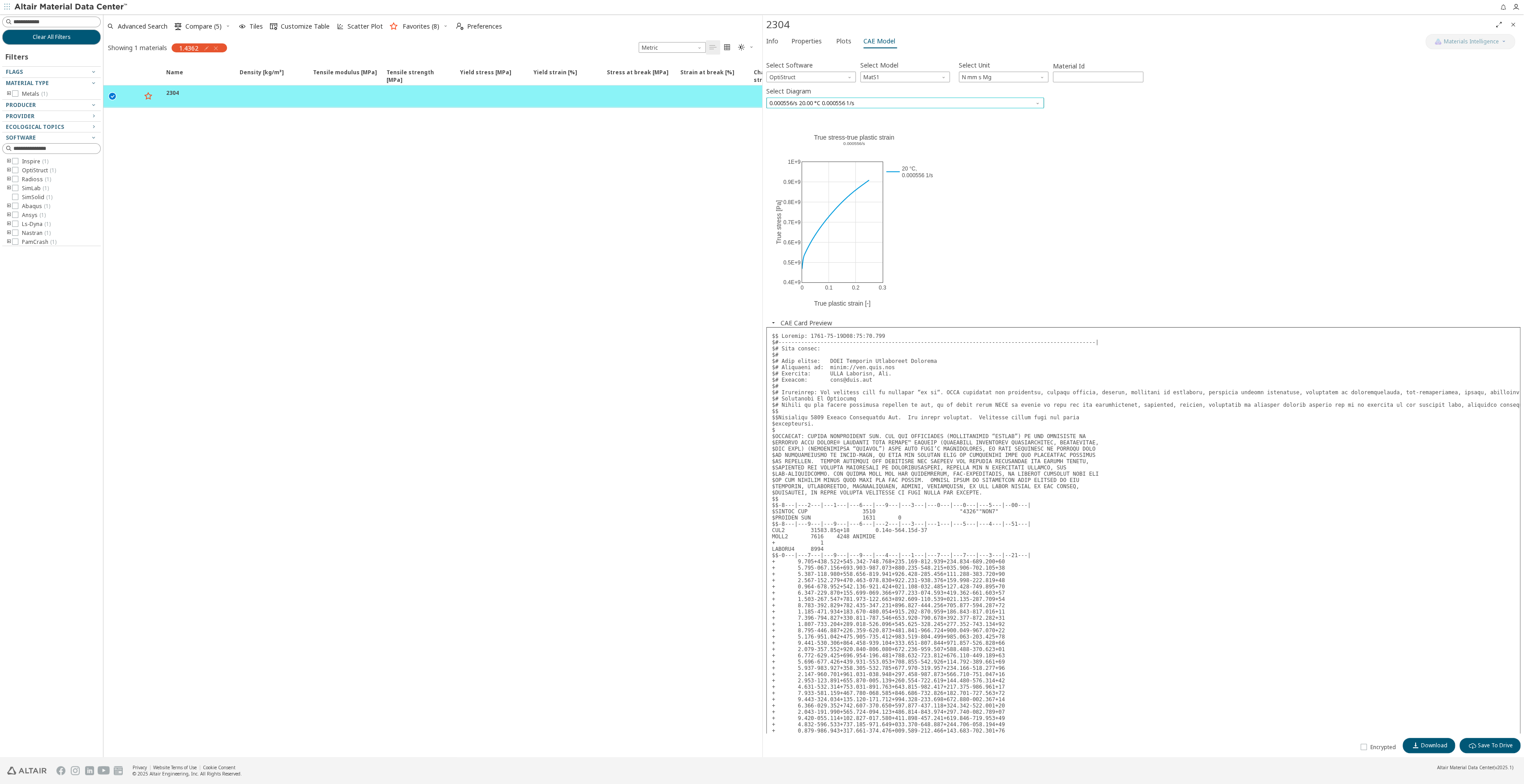
click at [858, 99] on span "0.000556/s 20.00 °C 0.000556 1/s" at bounding box center [905, 103] width 277 height 11
click at [807, 80] on span "OptiStruct" at bounding box center [811, 77] width 89 height 11
click at [789, 108] on span "Radioss" at bounding box center [811, 110] width 82 height 7
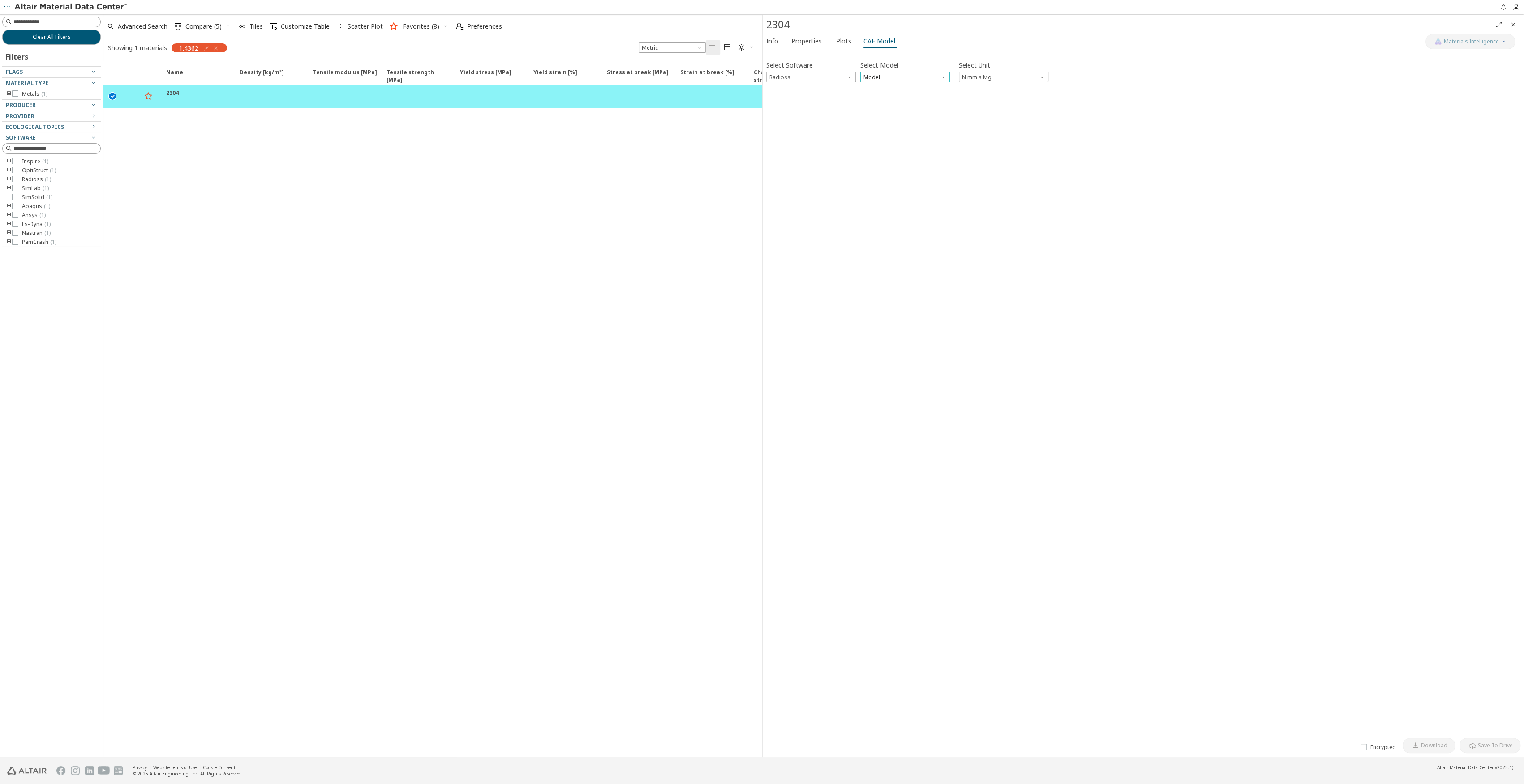
click at [895, 76] on span "Model" at bounding box center [905, 77] width 89 height 11
click at [874, 98] on span "Law36" at bounding box center [872, 99] width 16 height 7
click at [777, 319] on span "button" at bounding box center [773, 323] width 11 height 8
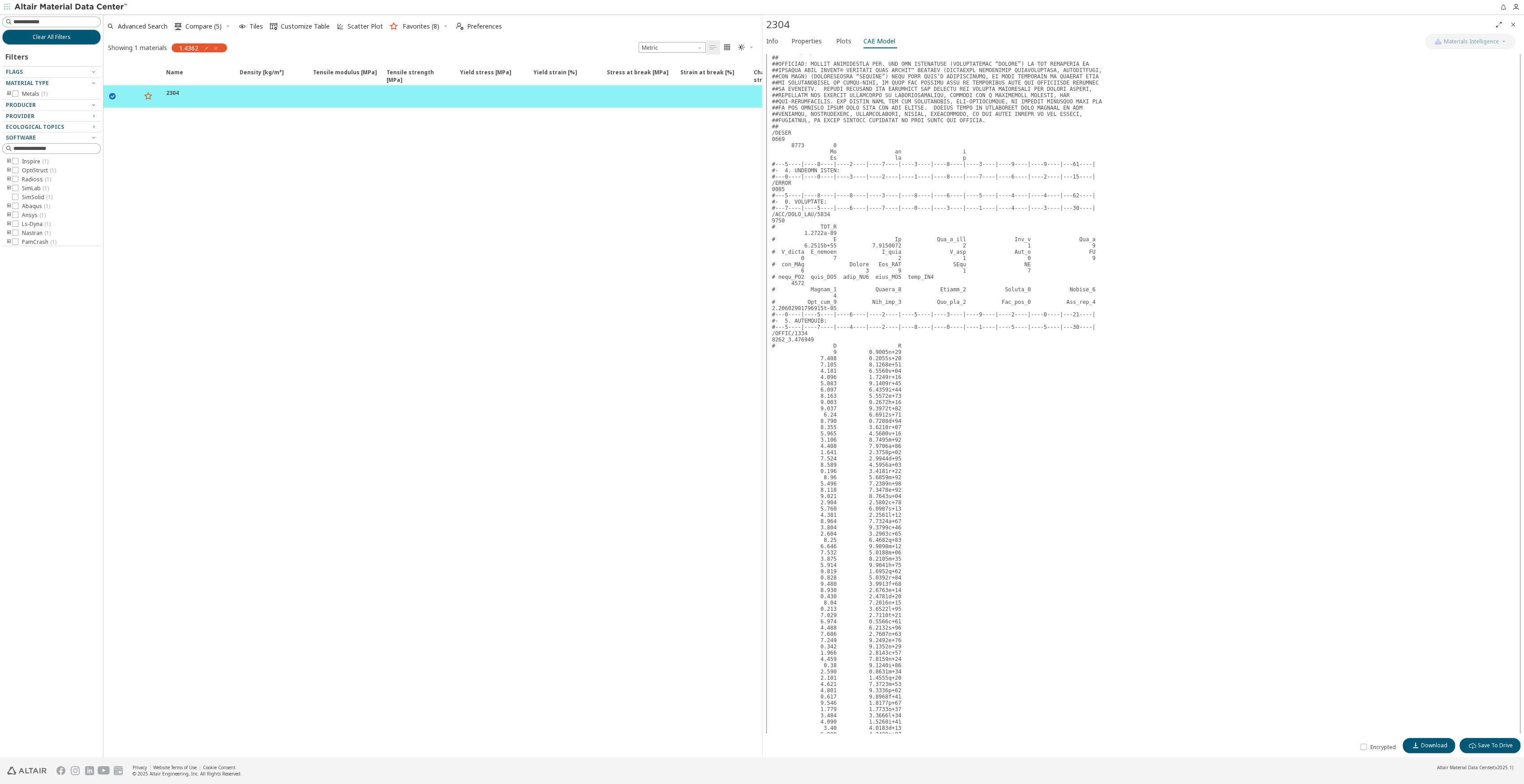
scroll to position [319, 0]
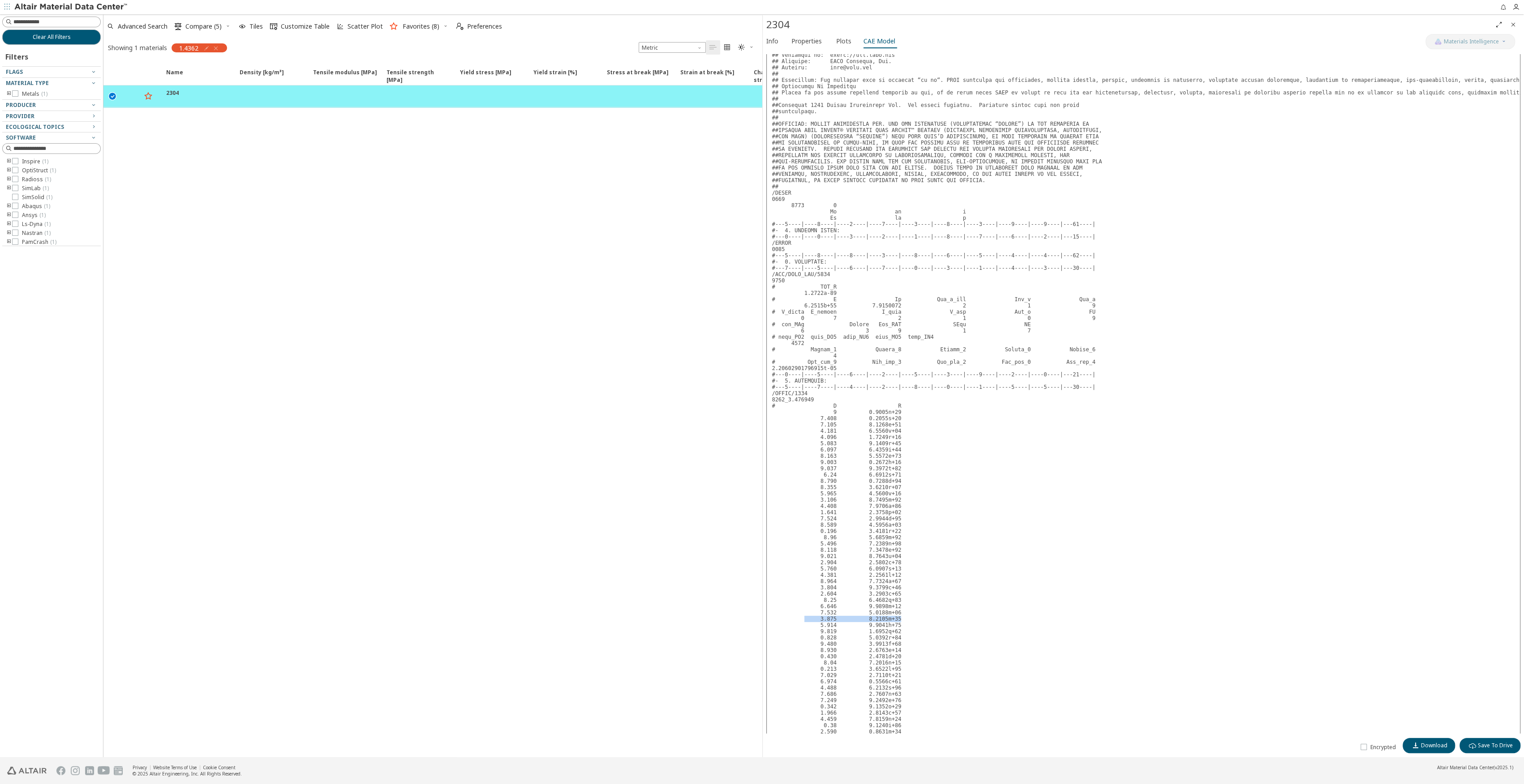
drag, startPoint x: 892, startPoint y: 589, endPoint x: 802, endPoint y: 591, distance: 90.0
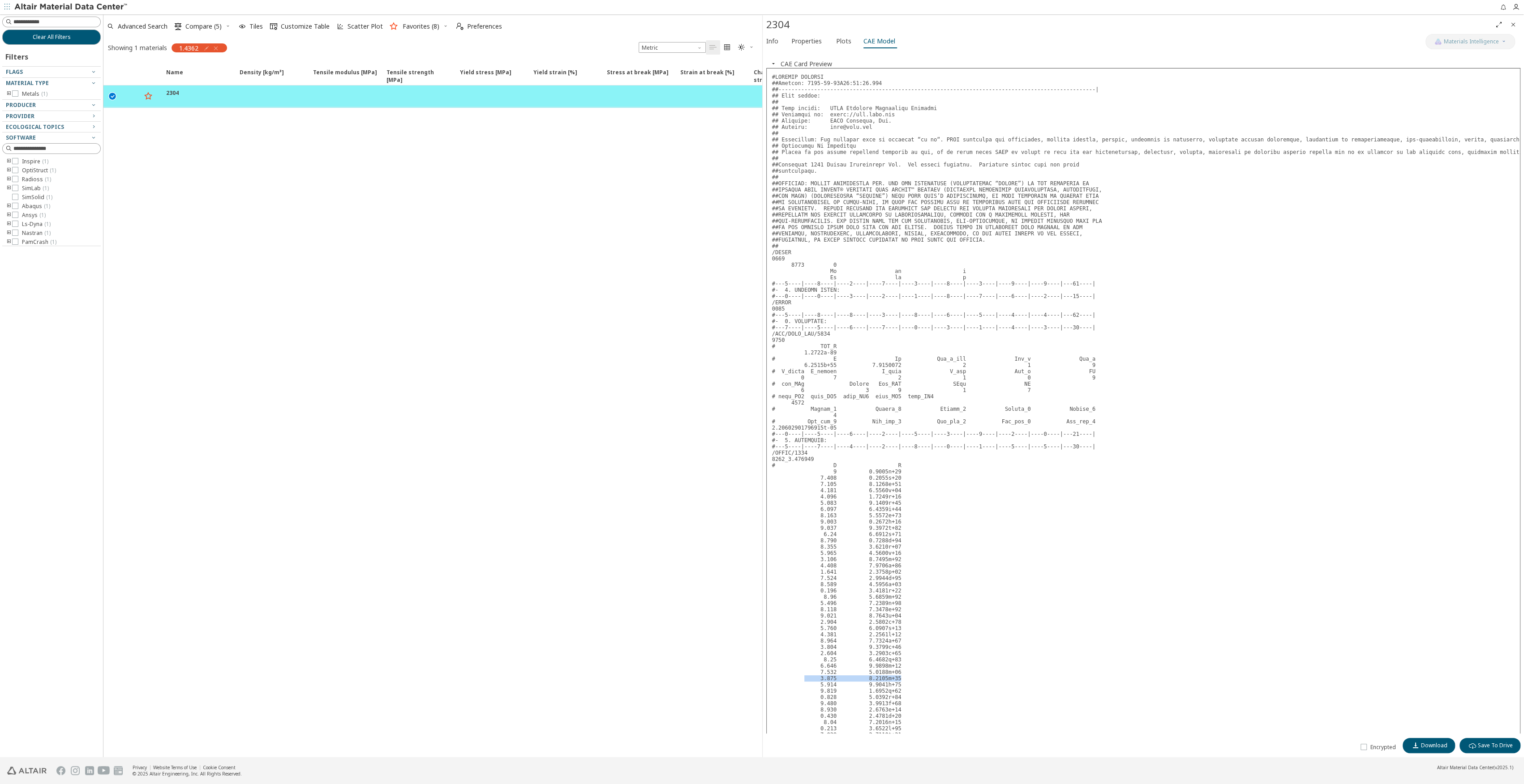
scroll to position [0, 0]
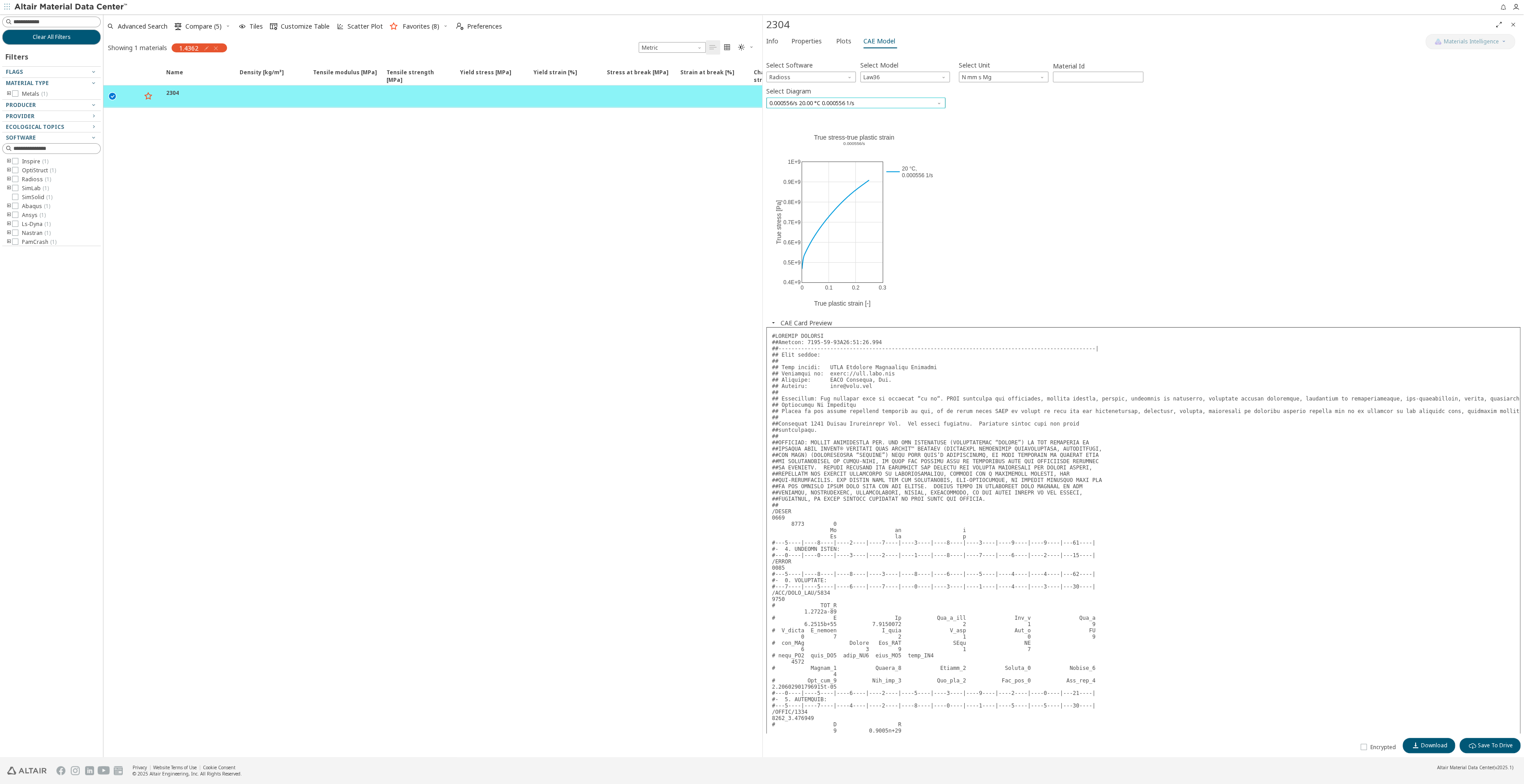
click at [836, 105] on span "0.000556/s 20.00 °C 0.000556 1/s" at bounding box center [855, 103] width 179 height 11
click at [836, 114] on span "0.000556/s 20.00 °C 0.000556 1/s" at bounding box center [813, 115] width 85 height 7
click at [216, 46] on icon "button" at bounding box center [216, 48] width 7 height 7
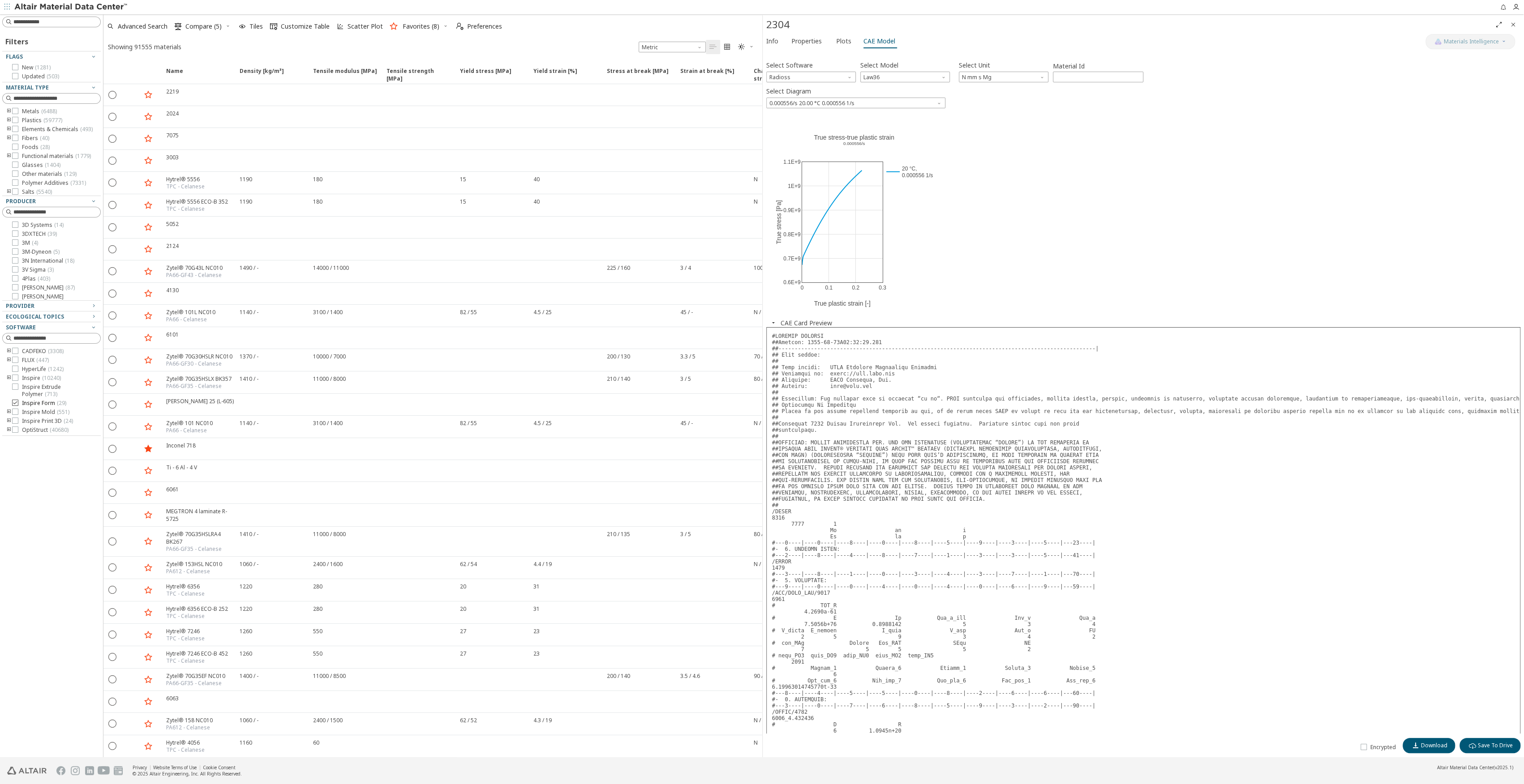
scroll to position [60, 0]
click at [9, 404] on icon "toogle group" at bounding box center [9, 406] width 7 height 7
click at [28, 374] on icon at bounding box center [28, 373] width 7 height 7
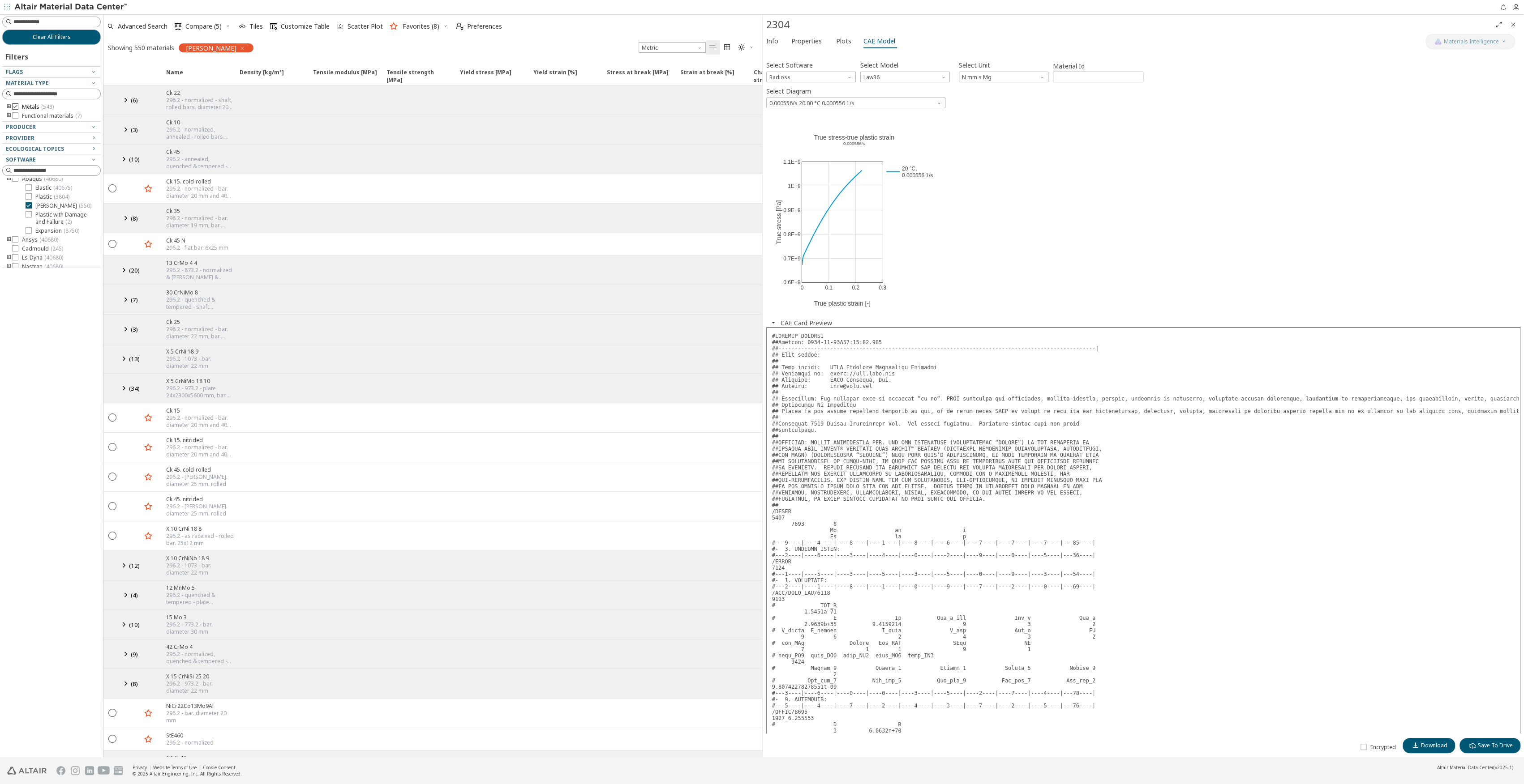
click at [14, 108] on icon at bounding box center [15, 106] width 7 height 7
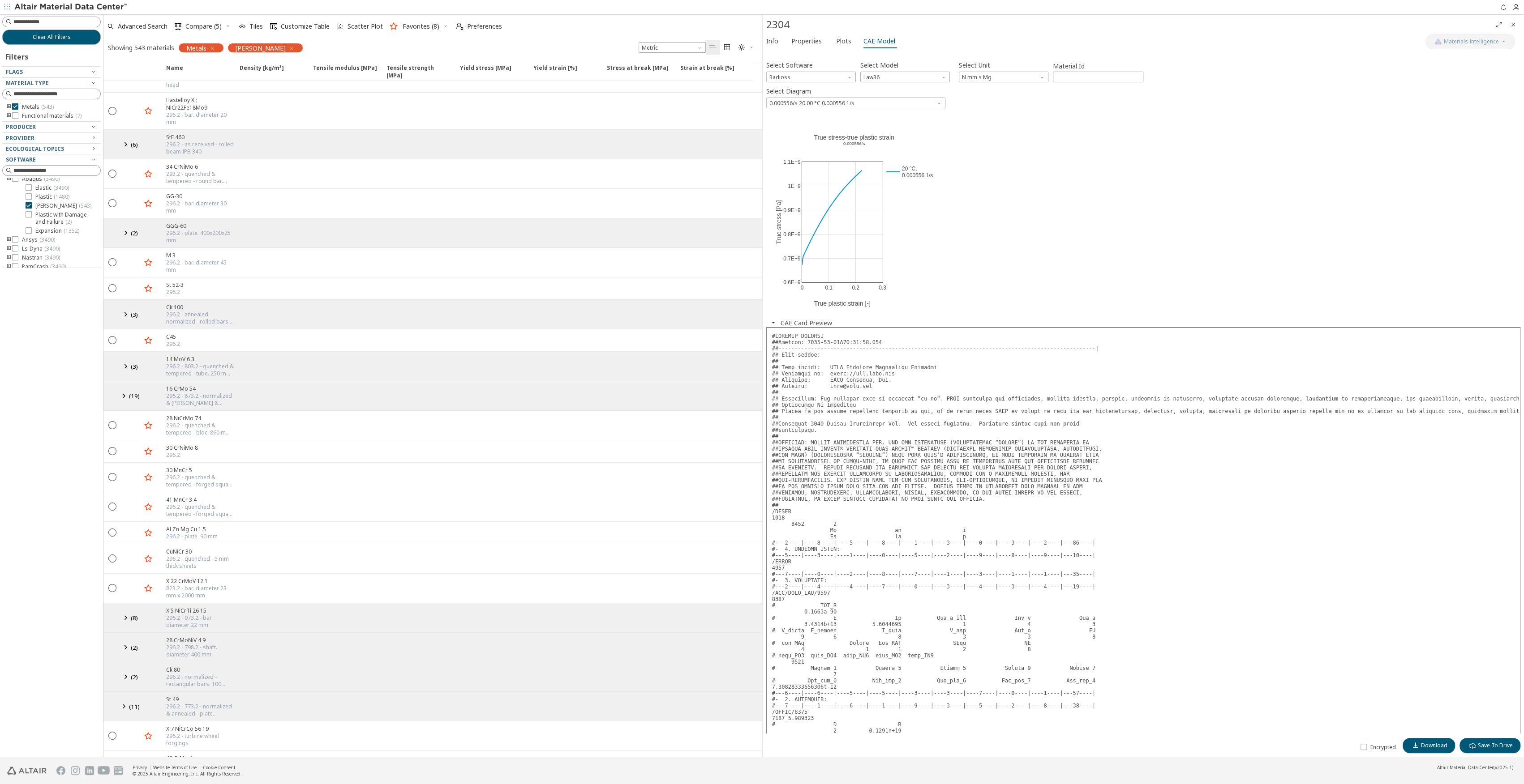
scroll to position [895, 0]
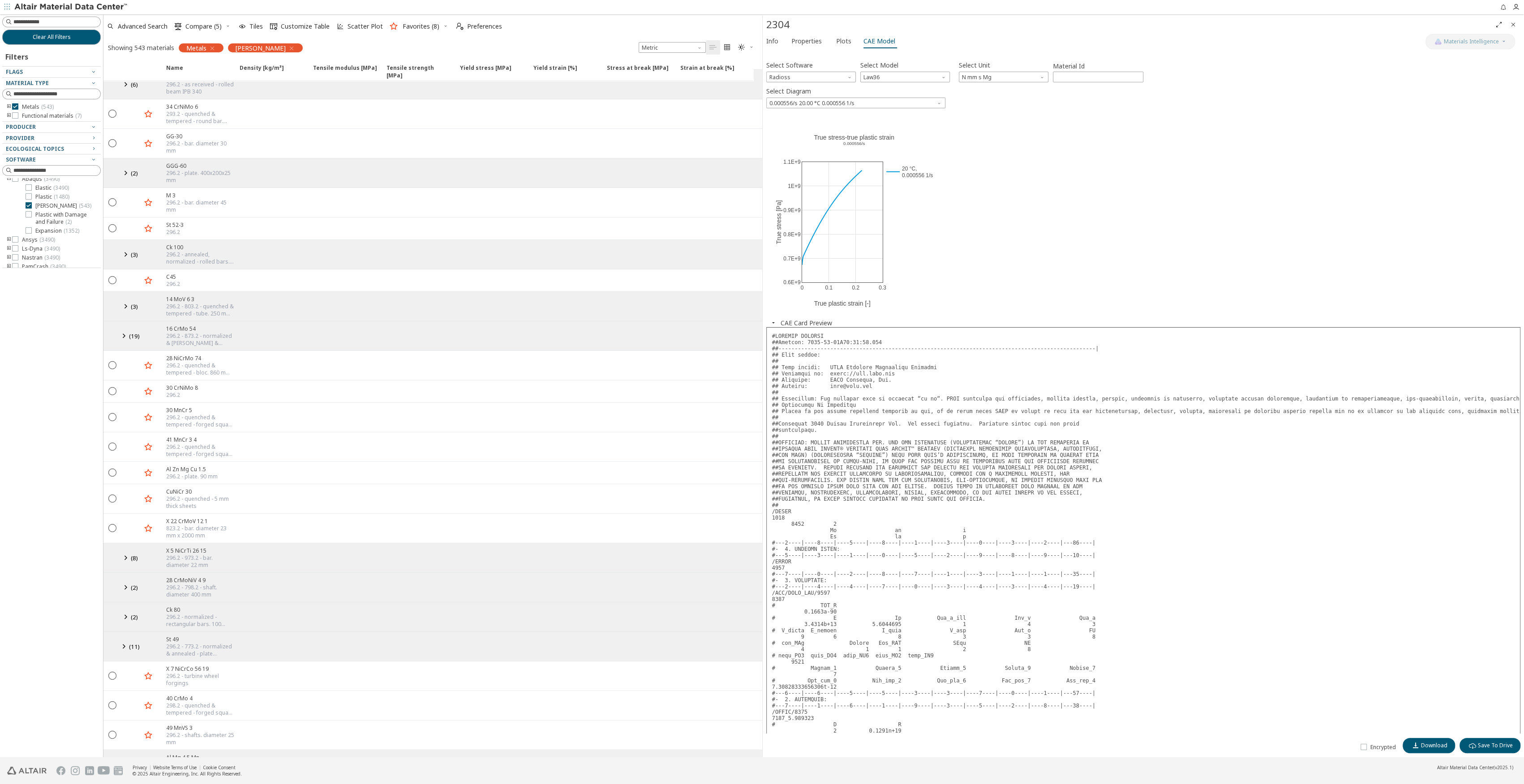
click at [125, 552] on icon at bounding box center [125, 558] width 11 height 11
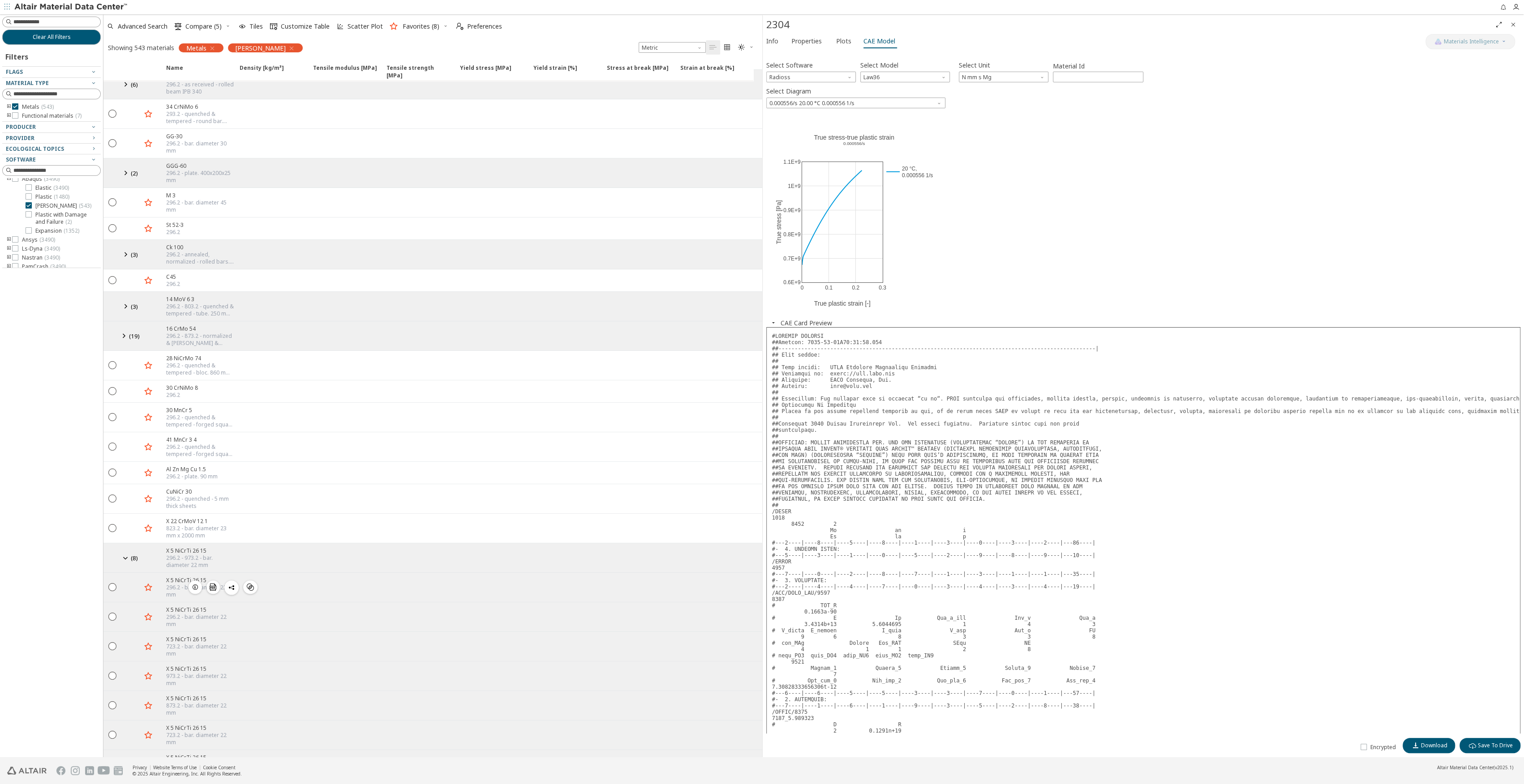
click at [193, 584] on icon "button" at bounding box center [195, 587] width 7 height 7
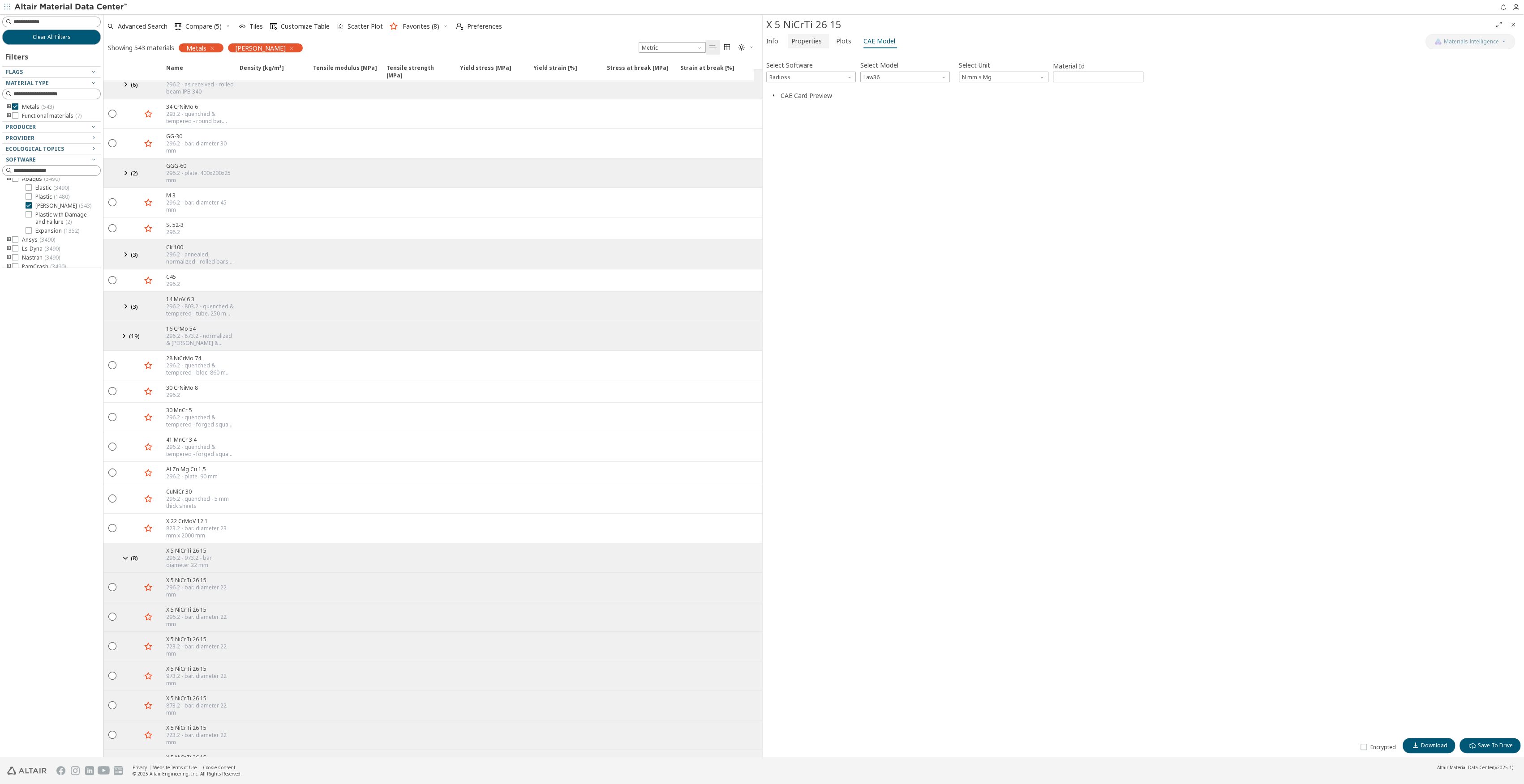
click at [805, 43] on span "Properties" at bounding box center [806, 41] width 30 height 14
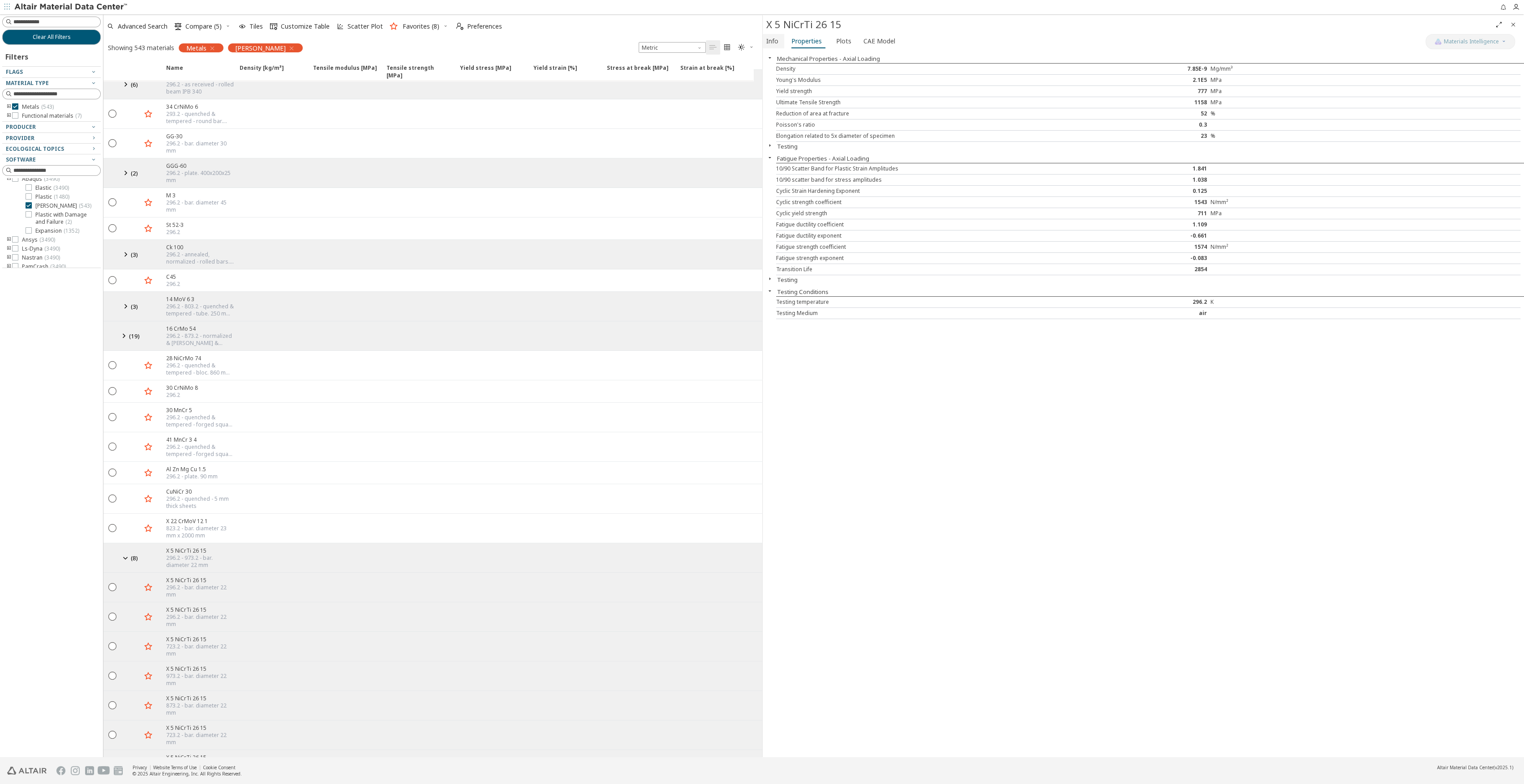
click at [777, 41] on span "Info" at bounding box center [772, 41] width 12 height 14
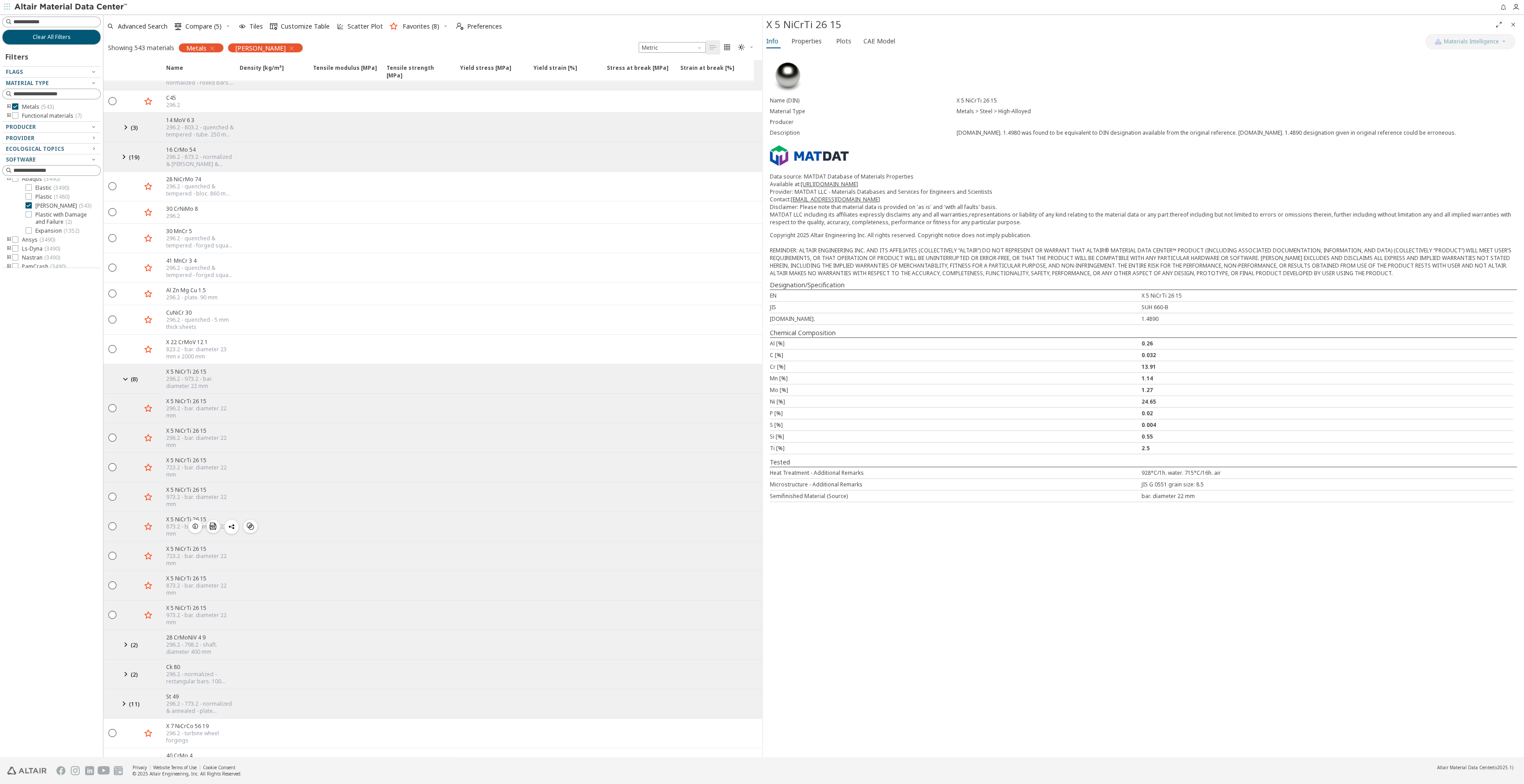
scroll to position [1133, 0]
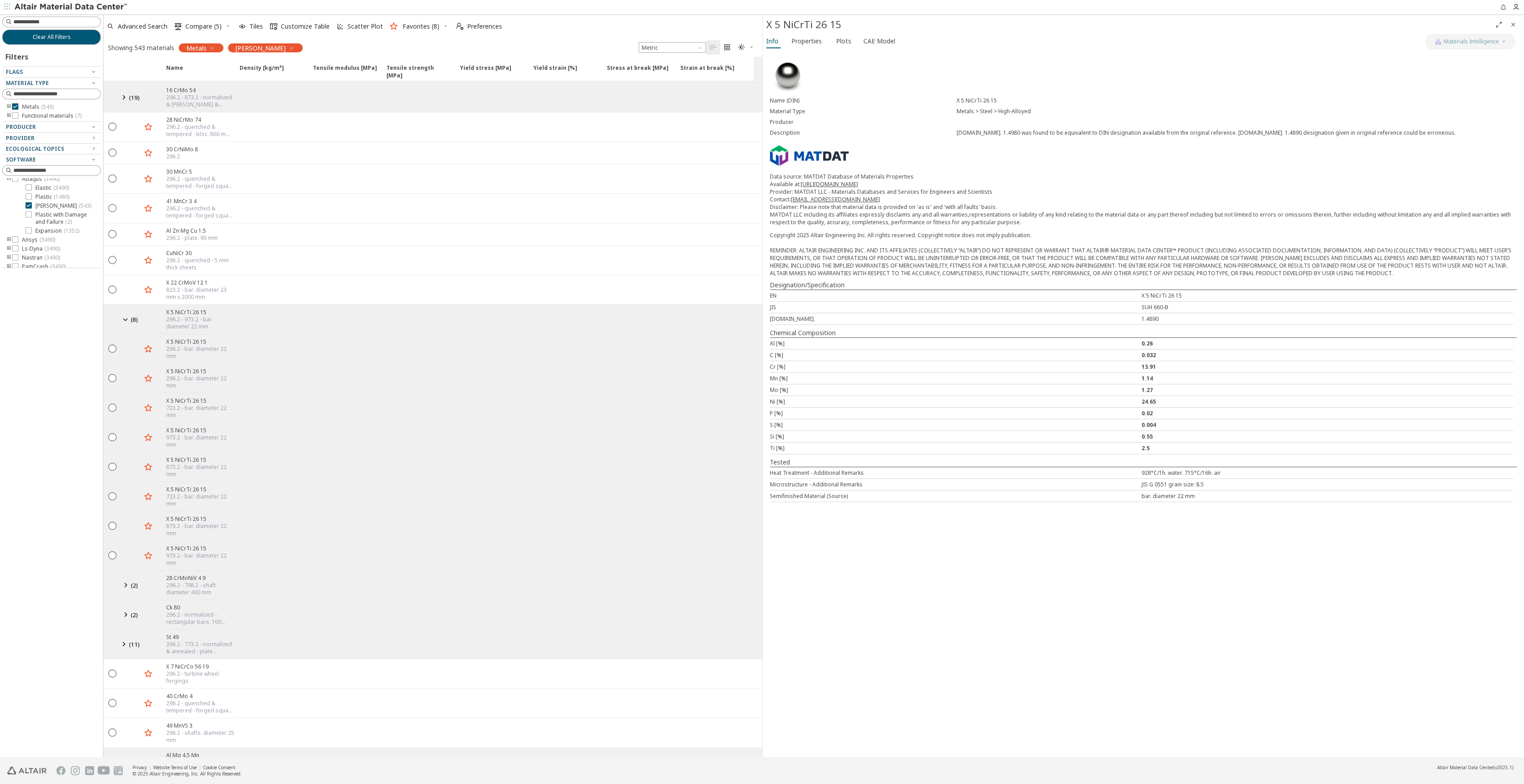
click at [126, 579] on icon at bounding box center [125, 585] width 11 height 11
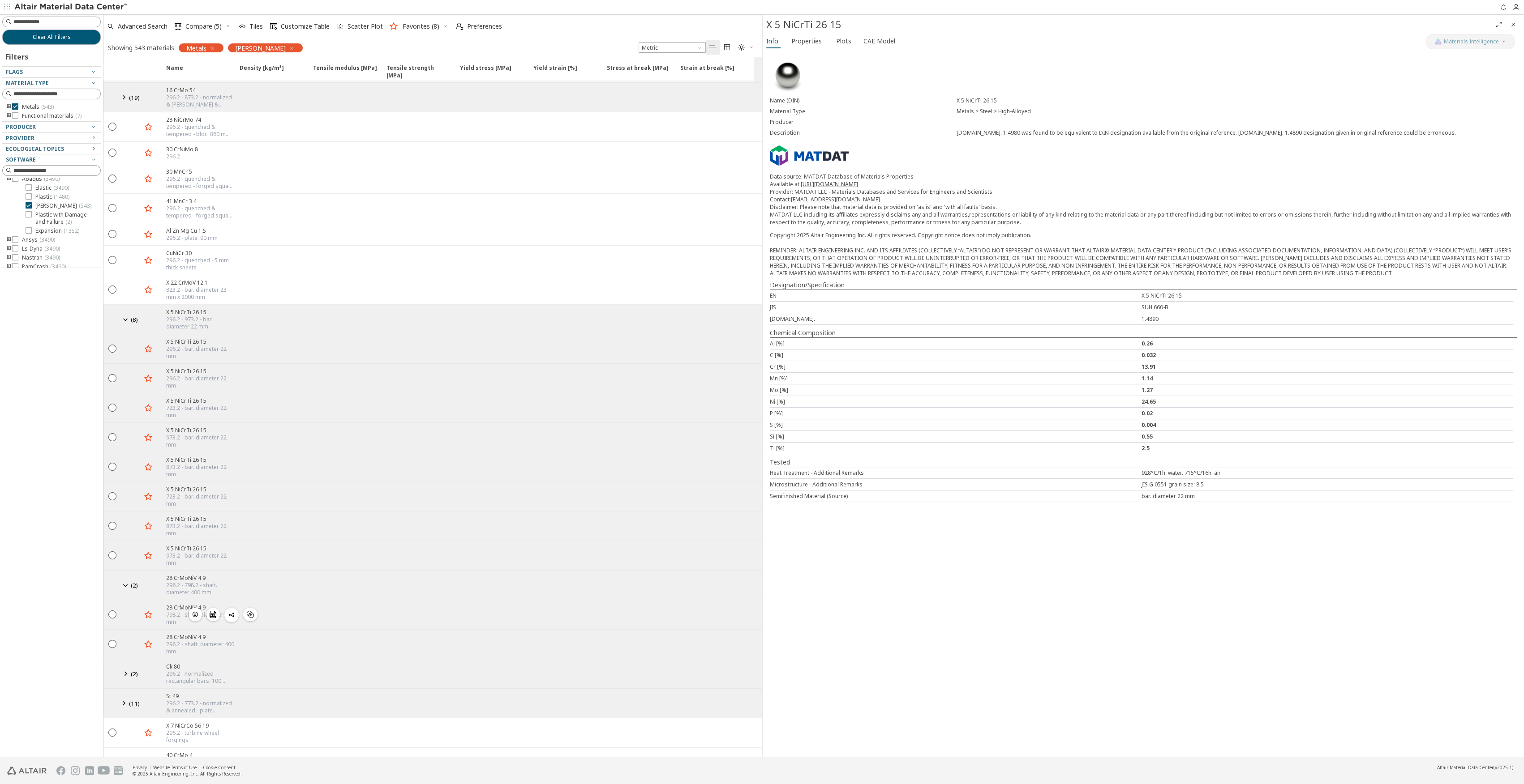
click at [198, 588] on icon "button" at bounding box center [195, 614] width 7 height 7
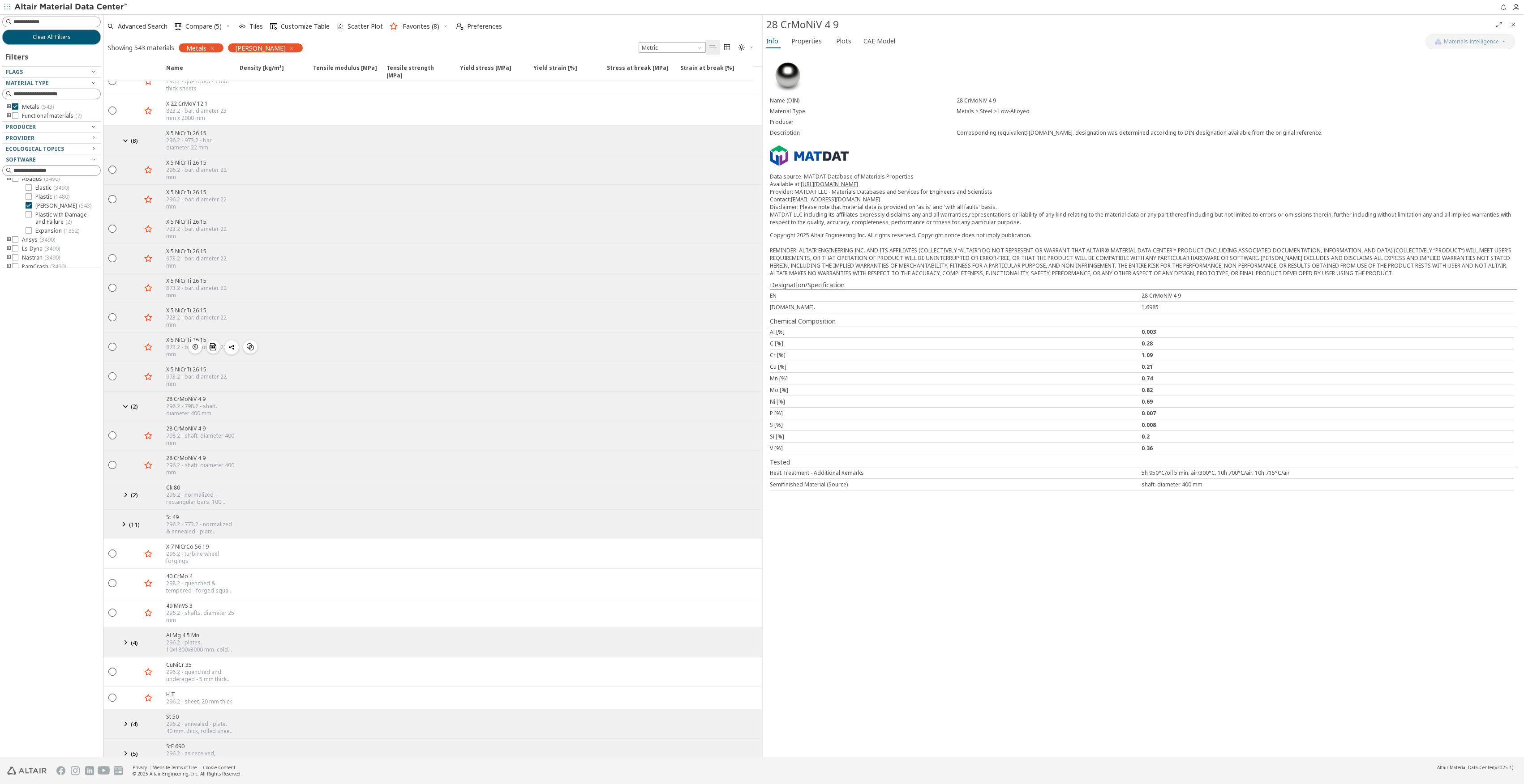
scroll to position [1372, 0]
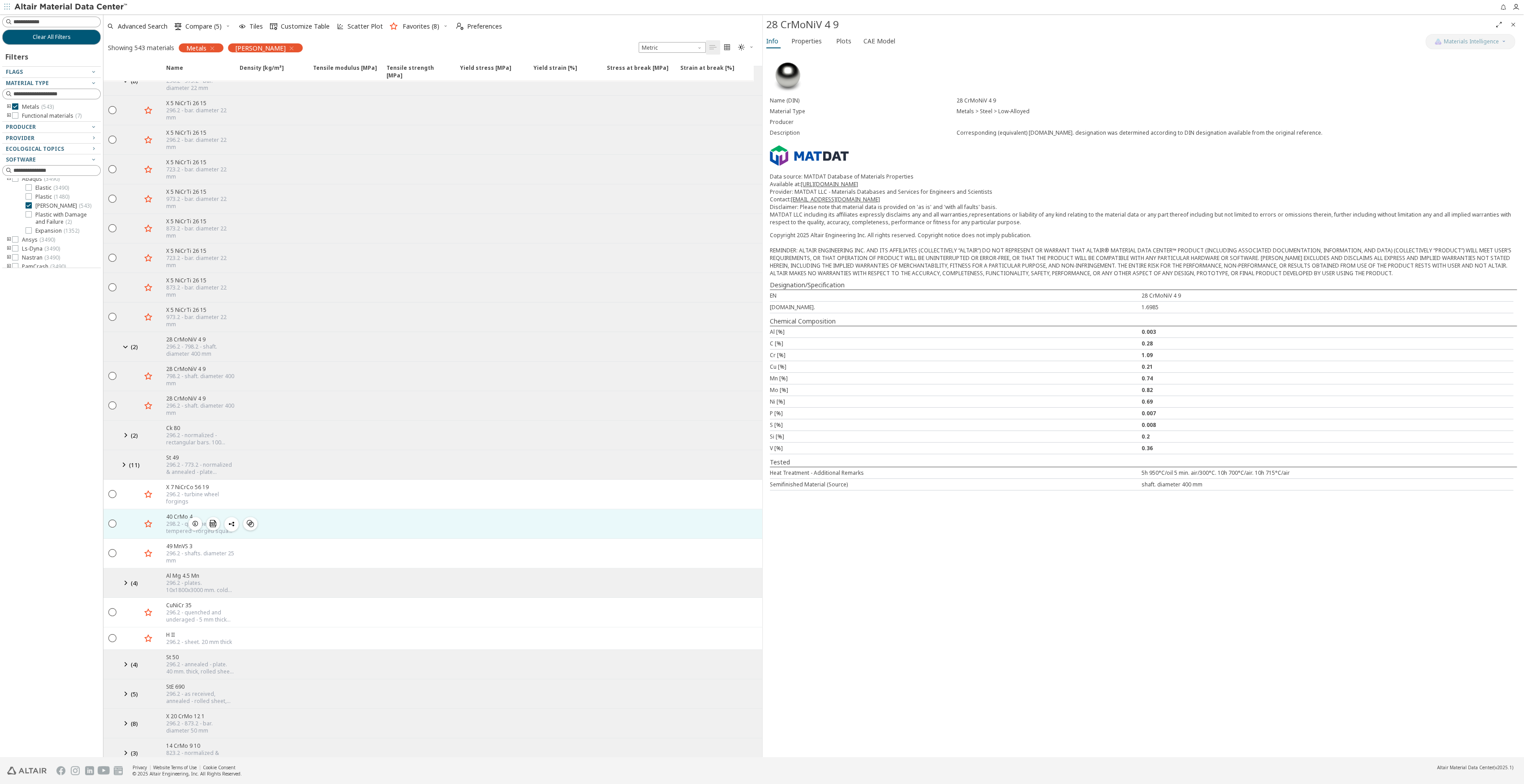
click at [196, 520] on icon "button" at bounding box center [195, 524] width 7 height 7
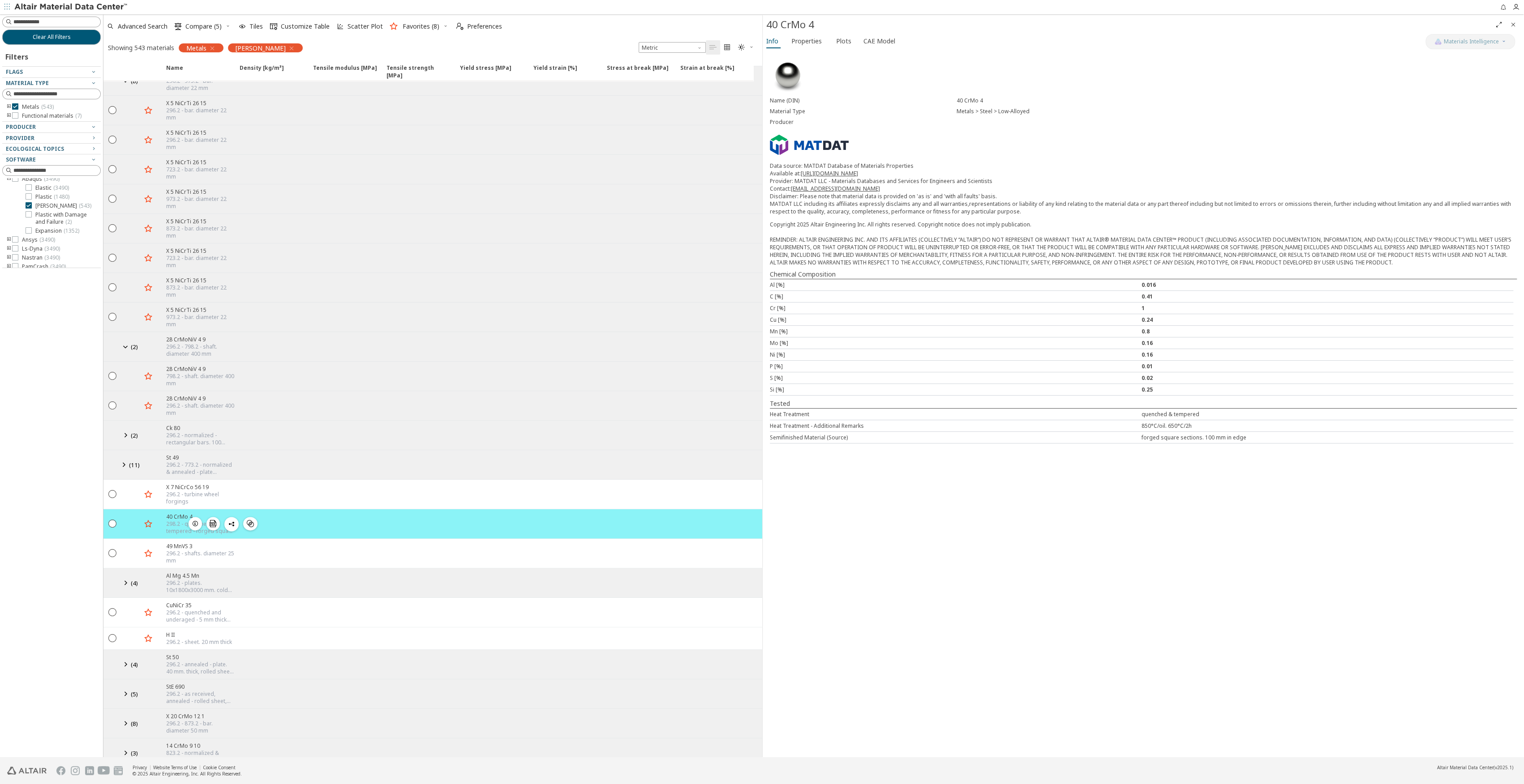
scroll to position [1432, 0]
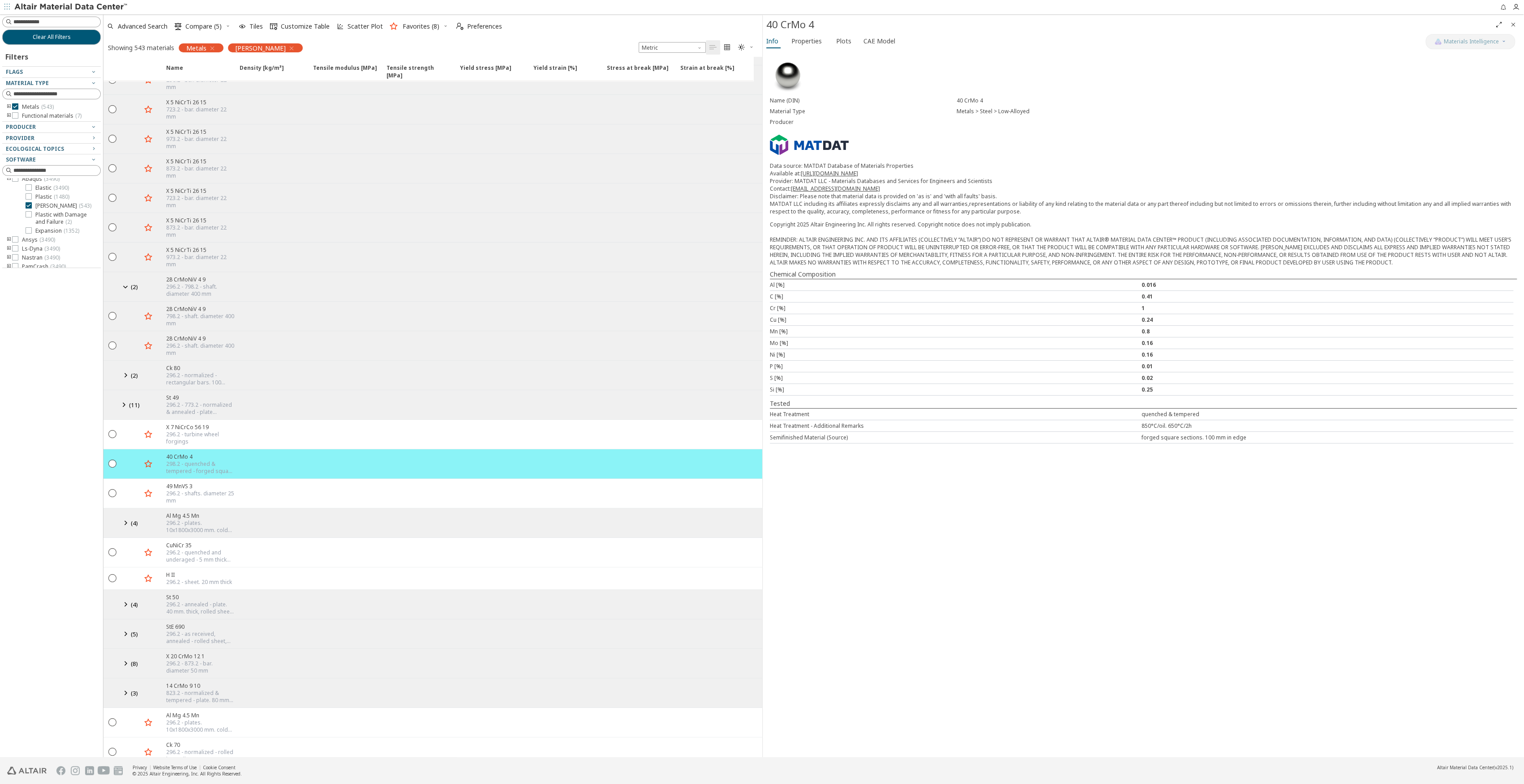
click at [126, 588] on icon at bounding box center [125, 663] width 11 height 11
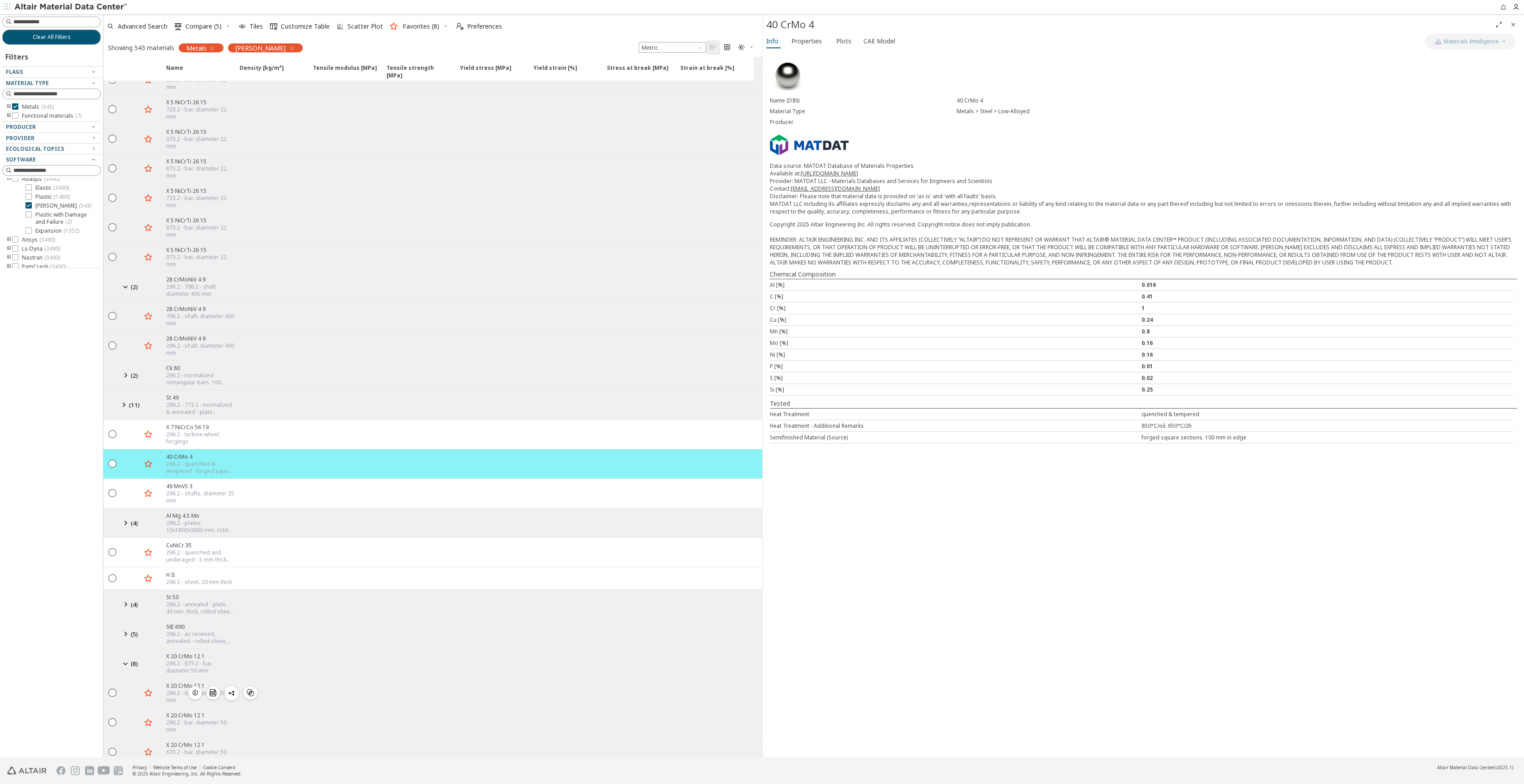
click at [195, 588] on icon "button" at bounding box center [195, 693] width 7 height 7
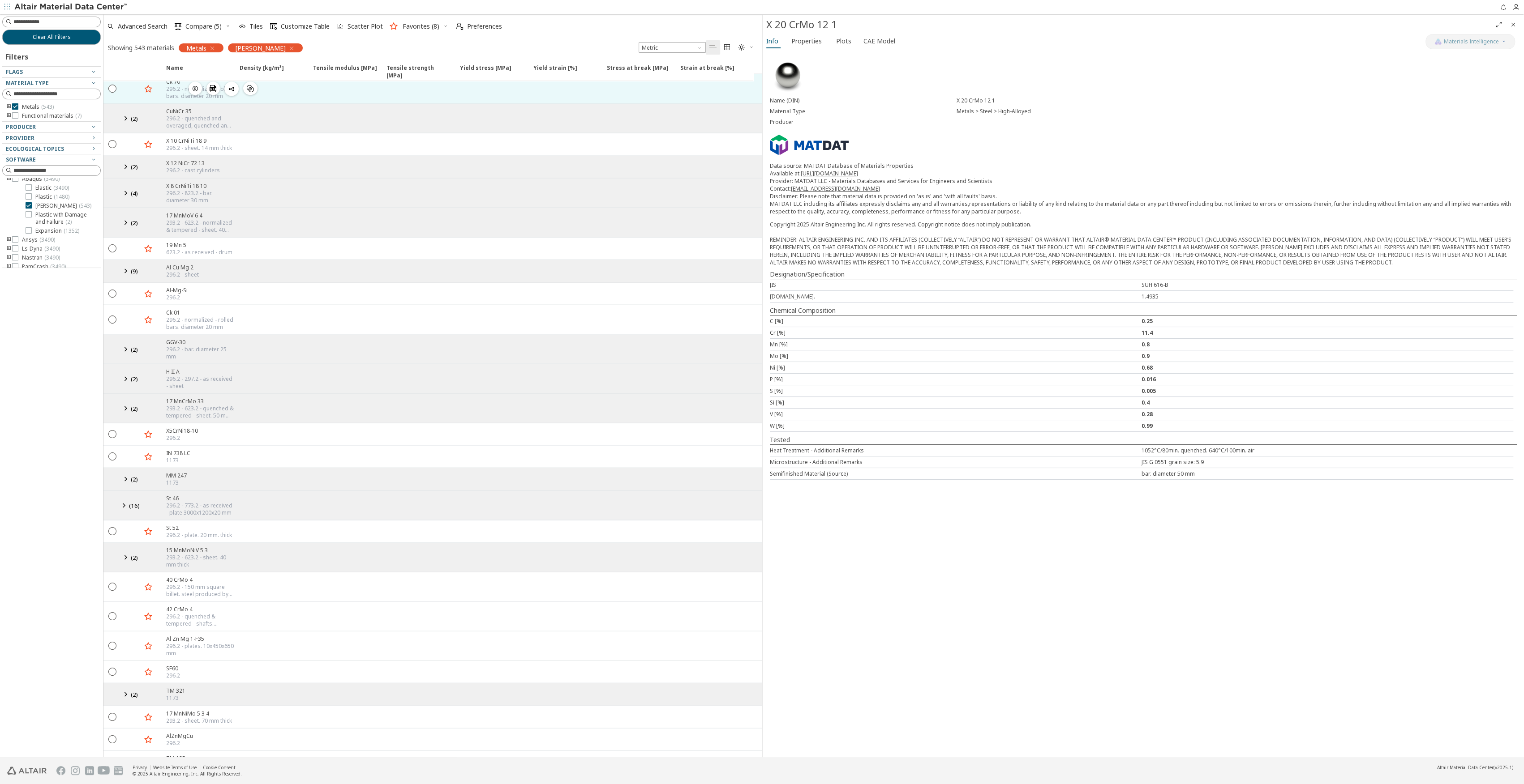
scroll to position [2447, 0]
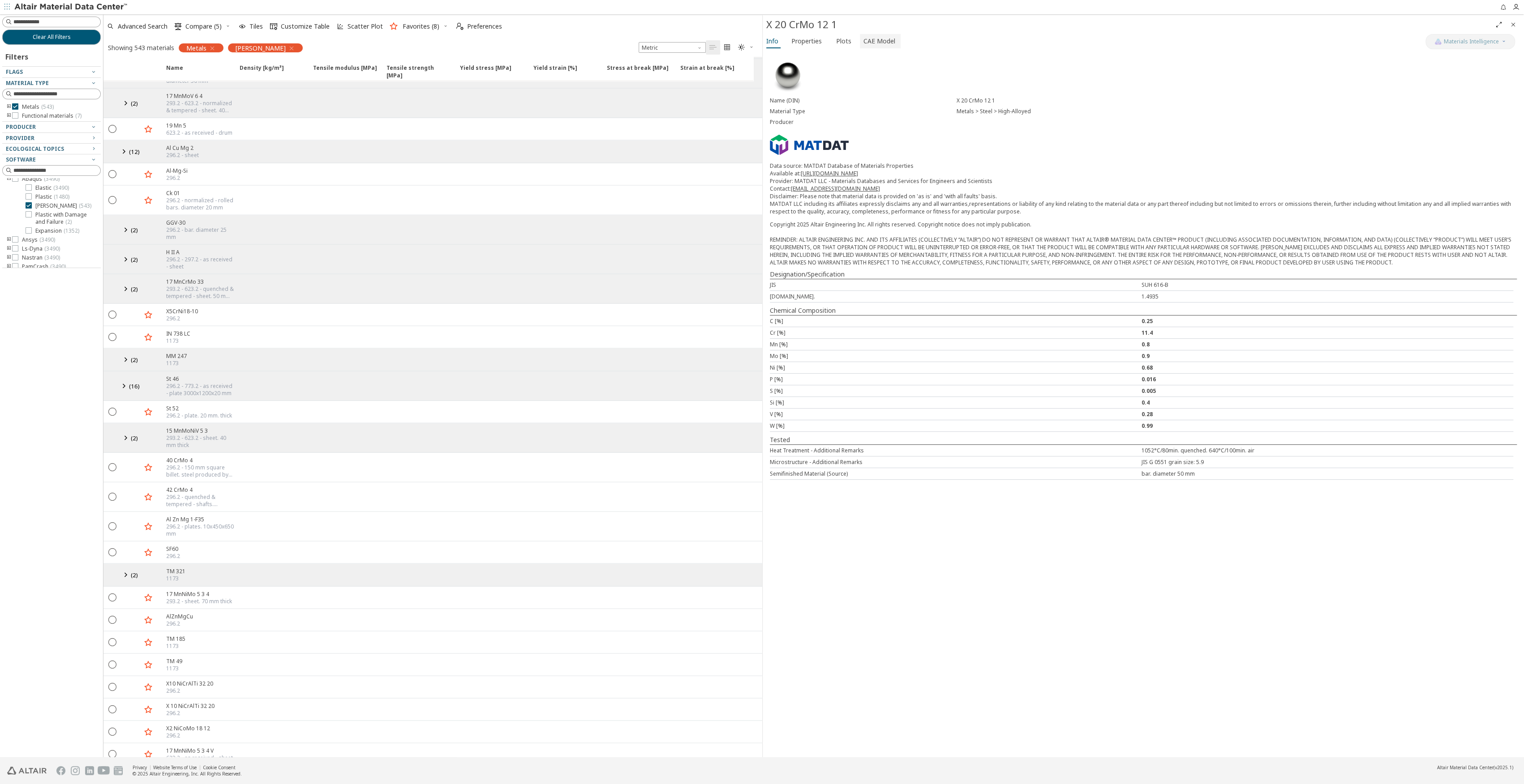
click at [873, 38] on span "CAE Model" at bounding box center [879, 41] width 32 height 14
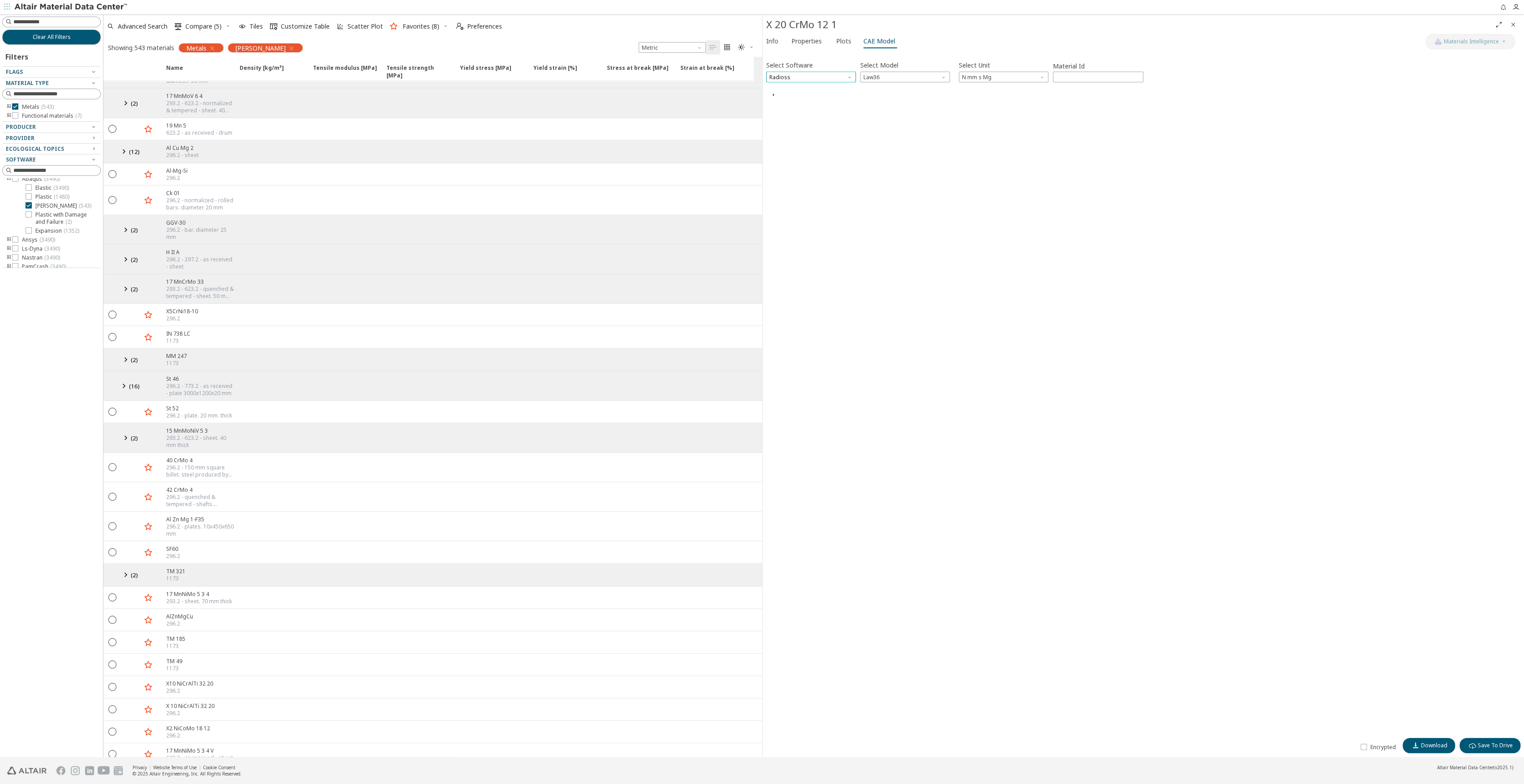
click at [834, 79] on span "Radioss" at bounding box center [811, 77] width 89 height 11
click at [790, 150] on span "Abaqus" at bounding box center [811, 153] width 82 height 7
click at [892, 74] on span "Model" at bounding box center [905, 77] width 89 height 11
click at [883, 99] on span "[PERSON_NAME]" at bounding box center [885, 99] width 41 height 7
click at [777, 96] on span "button" at bounding box center [773, 95] width 11 height 8
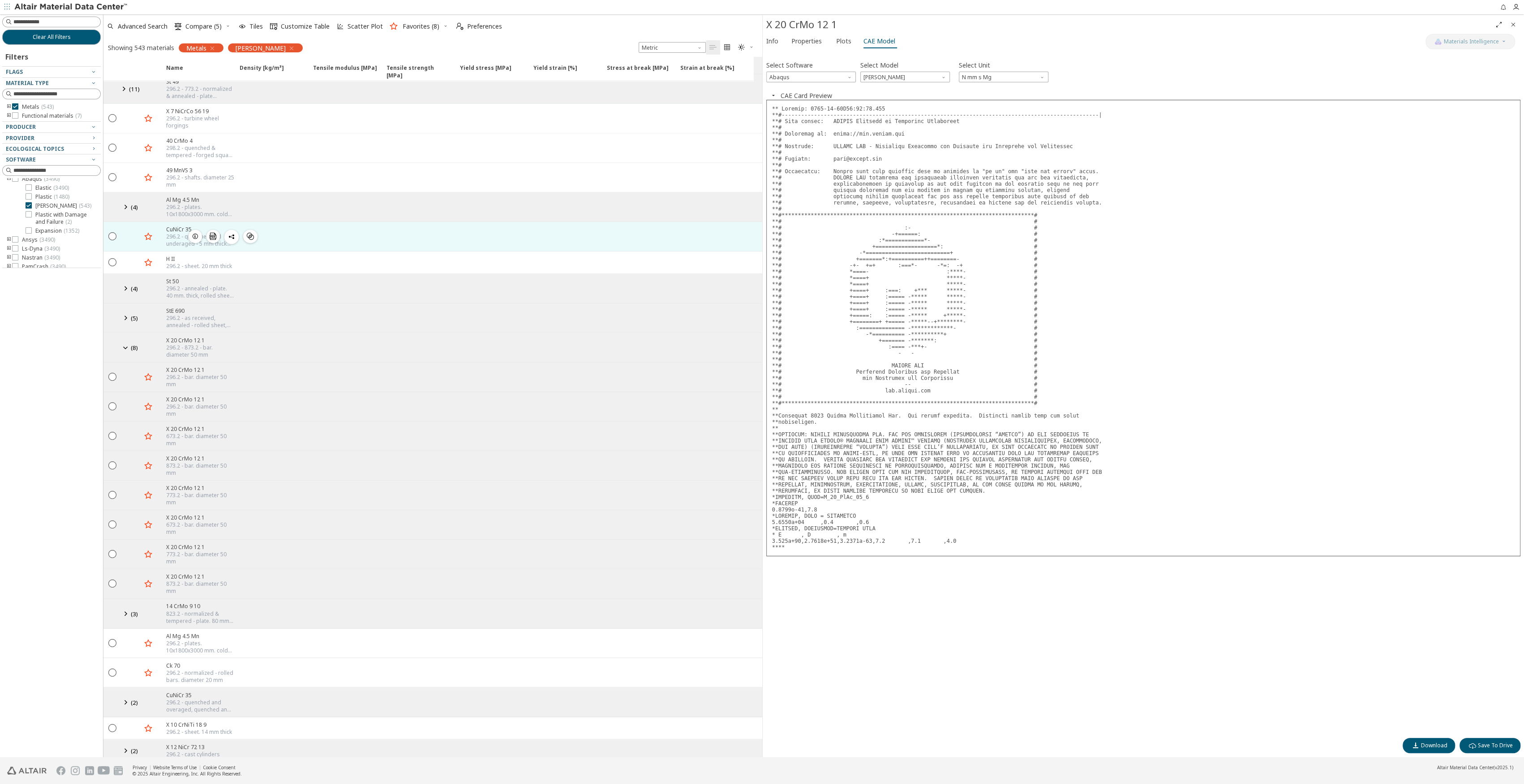
scroll to position [1730, 0]
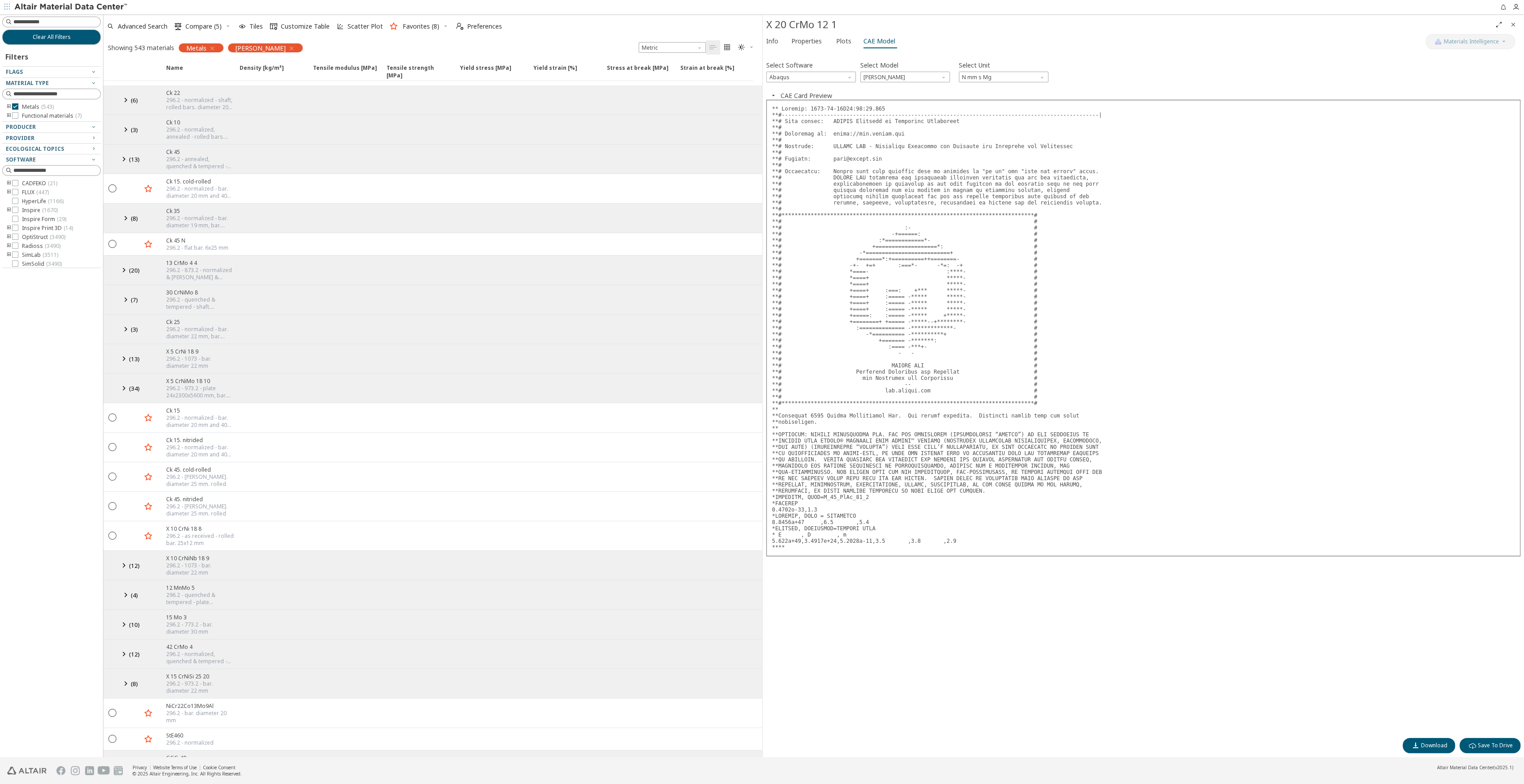
scroll to position [1730, 0]
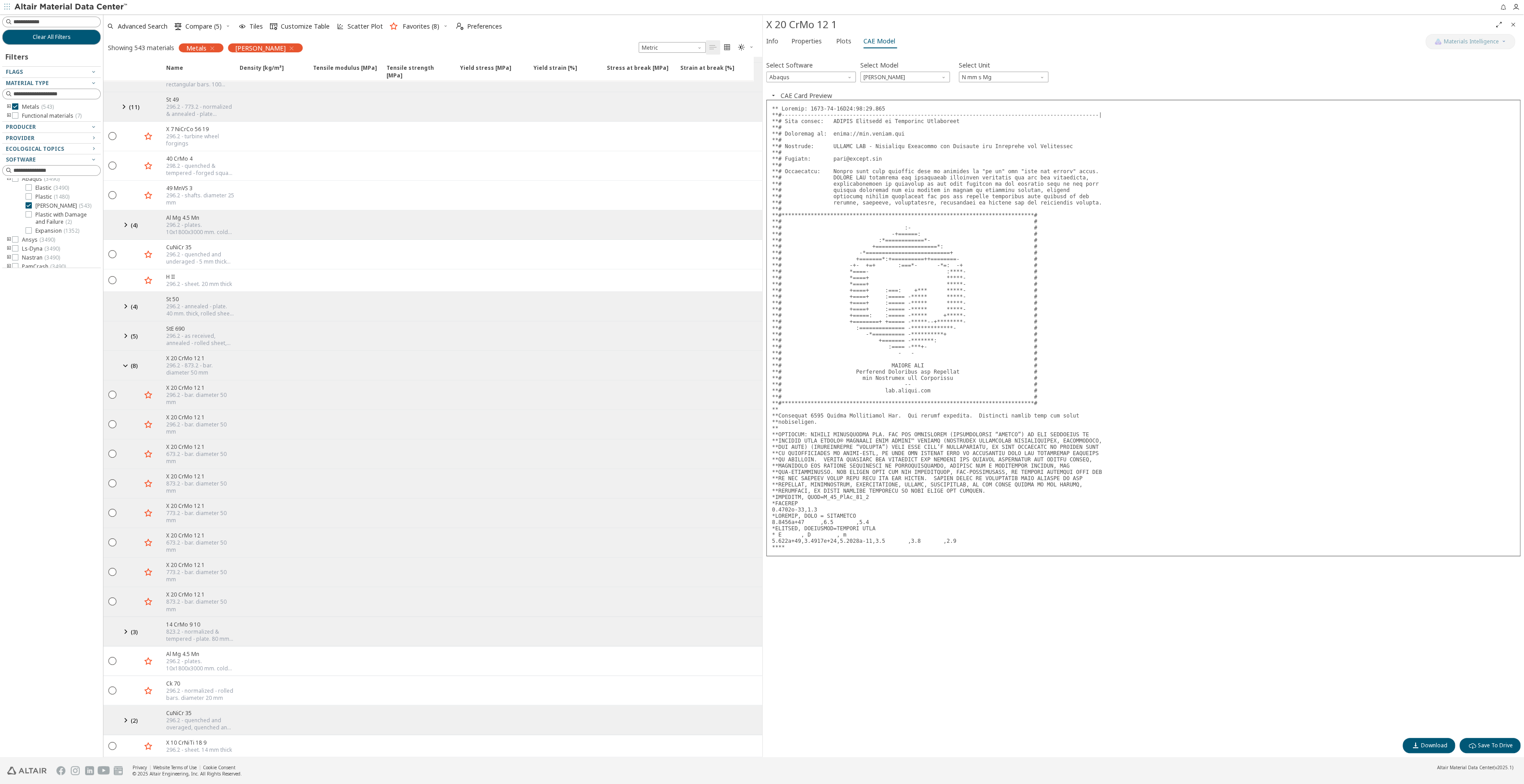
click at [9, 104] on icon "toogle group" at bounding box center [9, 107] width 7 height 7
click at [29, 151] on icon at bounding box center [28, 151] width 7 height 7
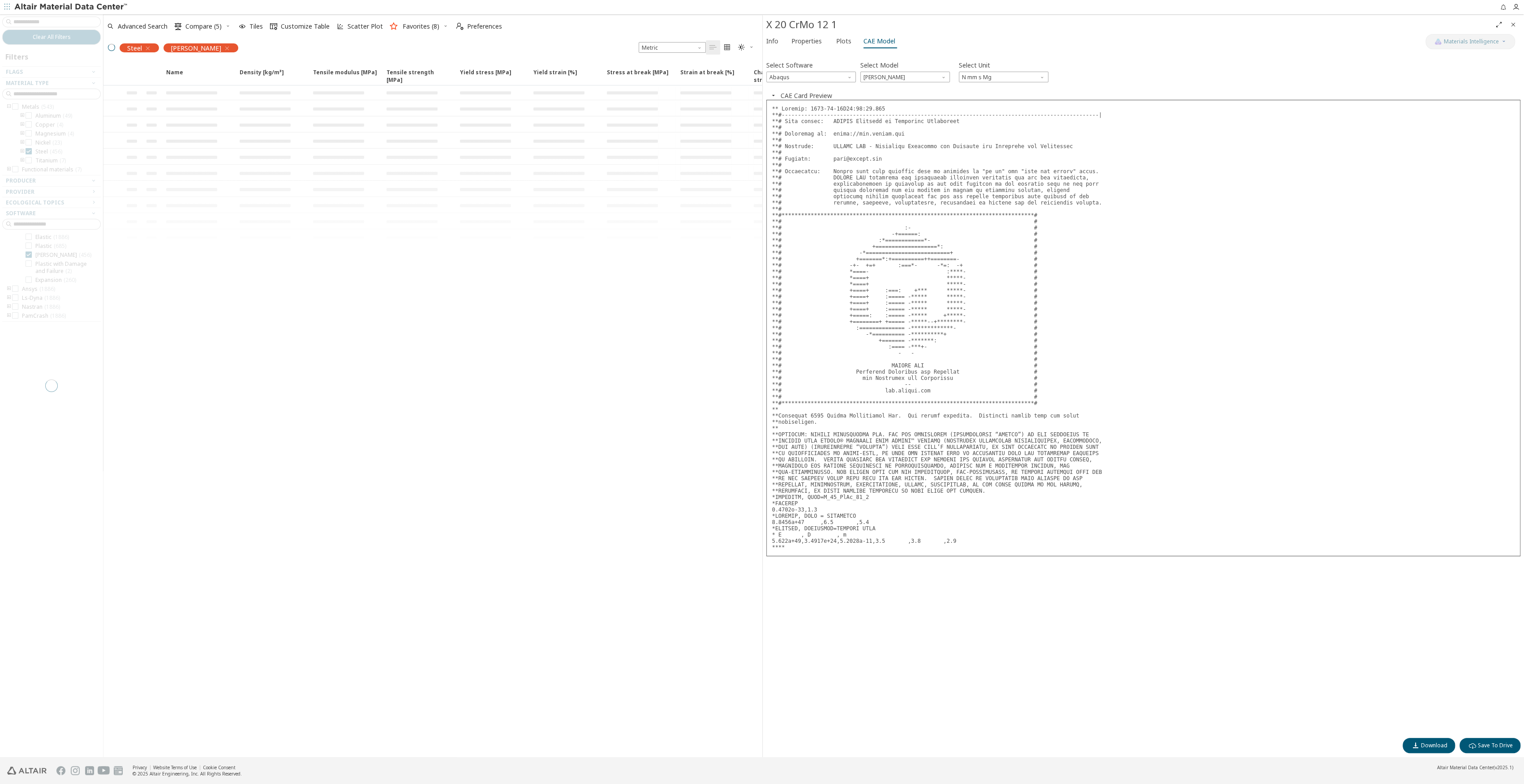
scroll to position [76, 0]
